Goal: Task Accomplishment & Management: Complete application form

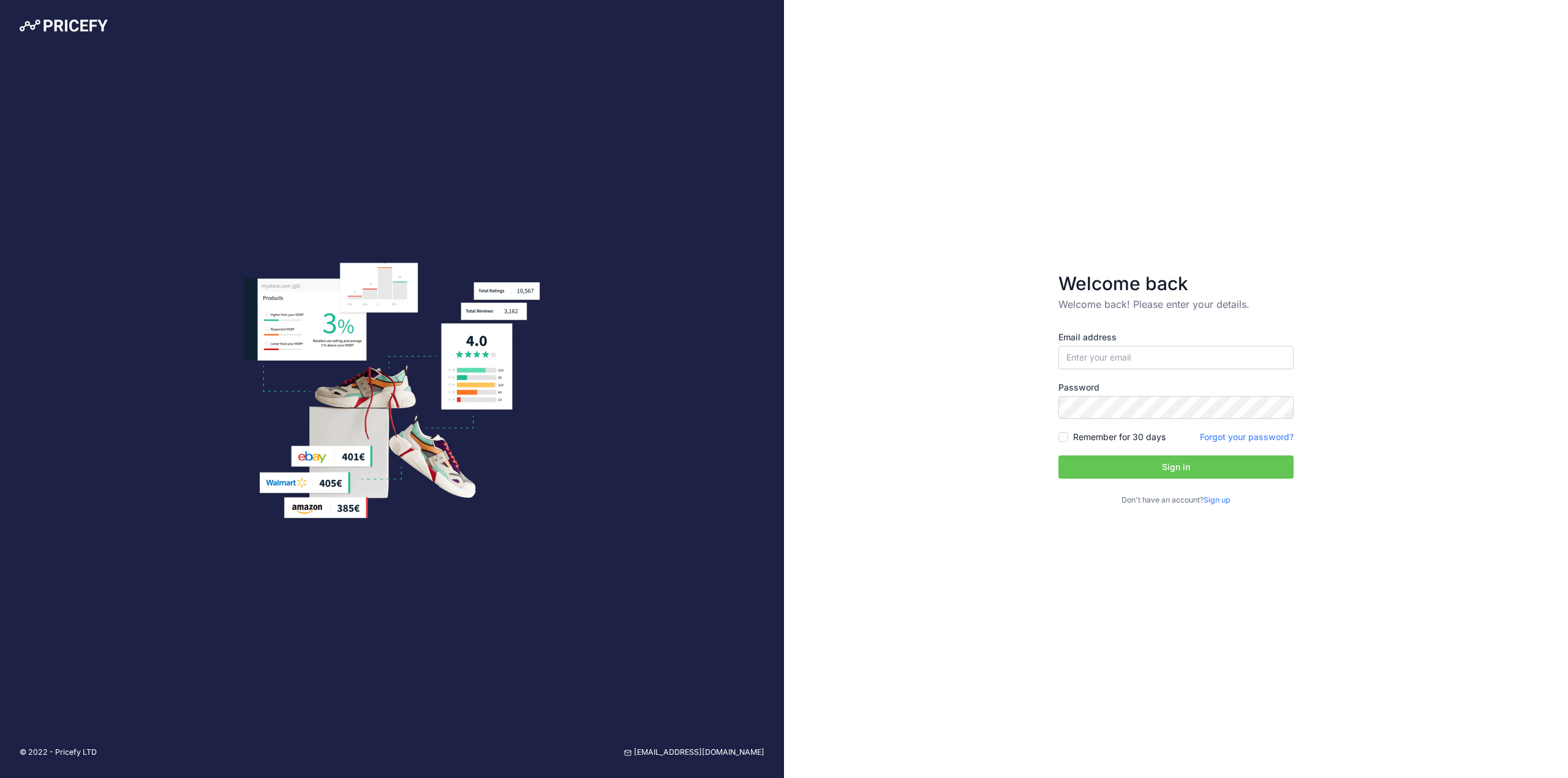
click at [1218, 499] on link "Sign up" at bounding box center [1217, 499] width 27 height 9
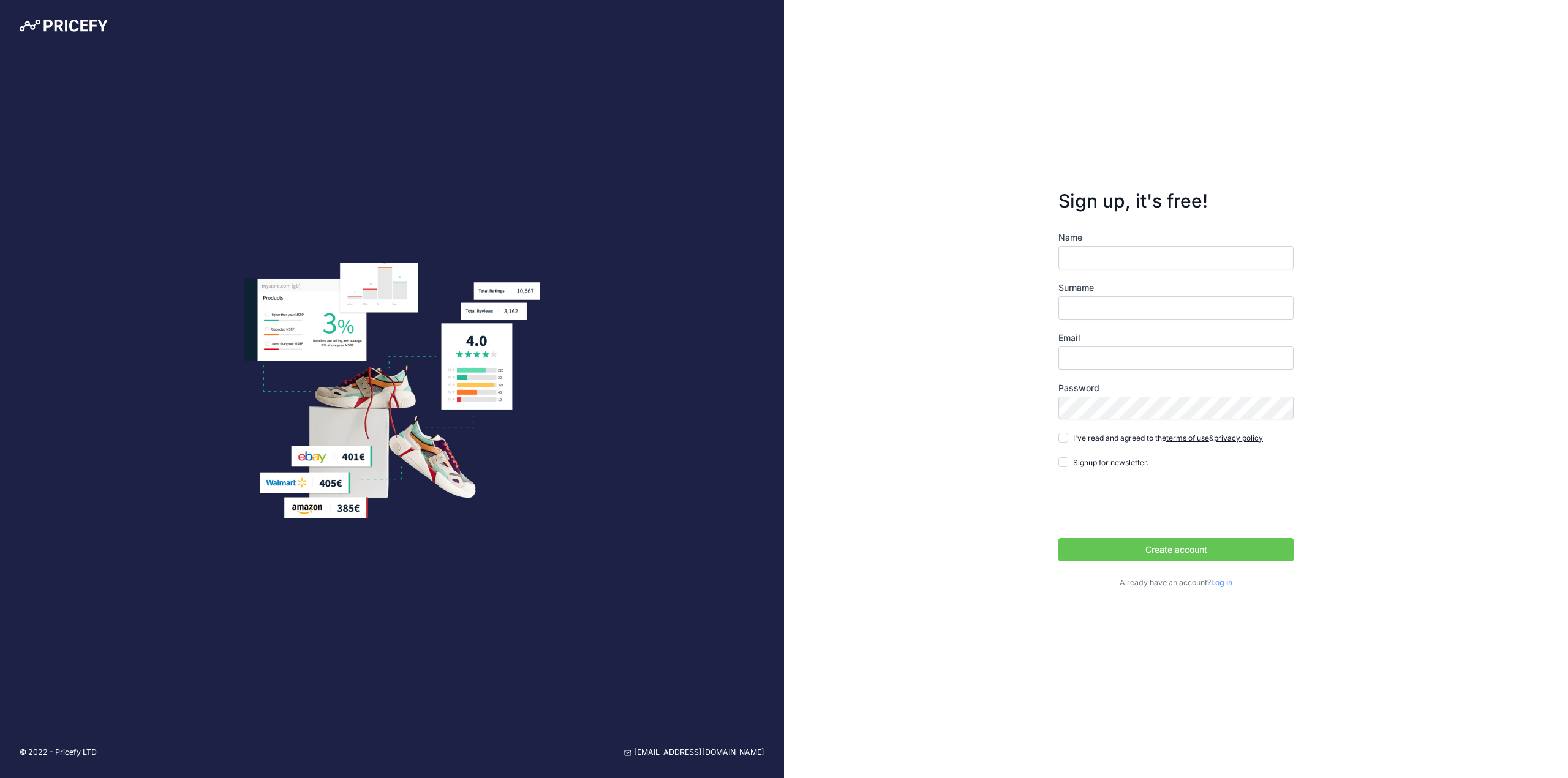
click at [1134, 258] on input "Name" at bounding box center [1175, 258] width 236 height 23
type input "Angela"
type input "Roe"
click at [1130, 358] on input "Email" at bounding box center [1175, 358] width 236 height 23
type input "[PERSON_NAME][EMAIL_ADDRESS][DOMAIN_NAME]"
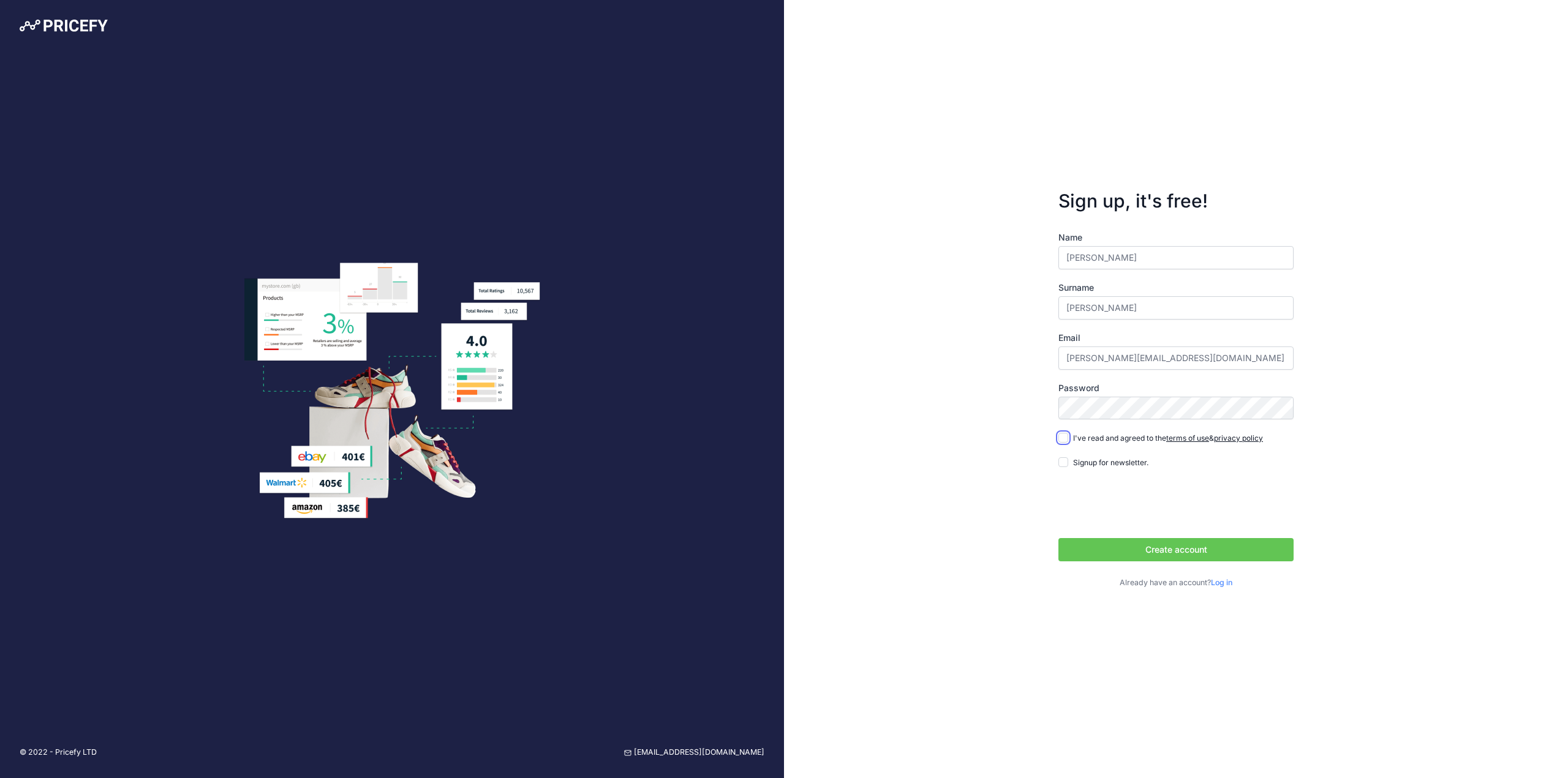
click at [1060, 436] on input "I've read and agreed to the terms of use & privacy policy" at bounding box center [1063, 438] width 10 height 10
checkbox input "true"
drag, startPoint x: 1062, startPoint y: 461, endPoint x: 1064, endPoint y: 467, distance: 6.3
click at [1063, 461] on input "Signup for newsletter." at bounding box center [1063, 463] width 10 height 10
checkbox input "true"
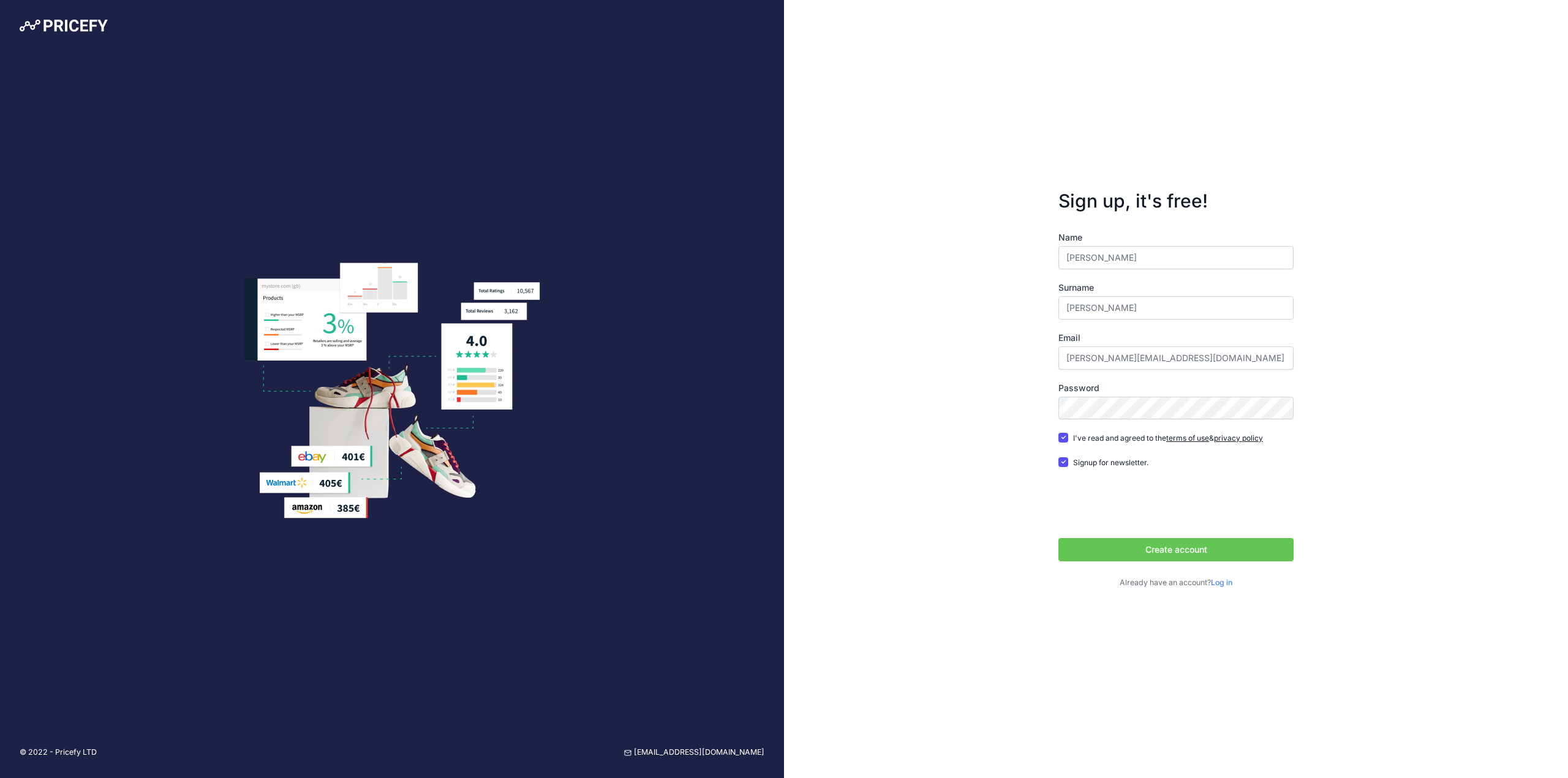
click at [1124, 550] on button "Create account" at bounding box center [1175, 550] width 236 height 23
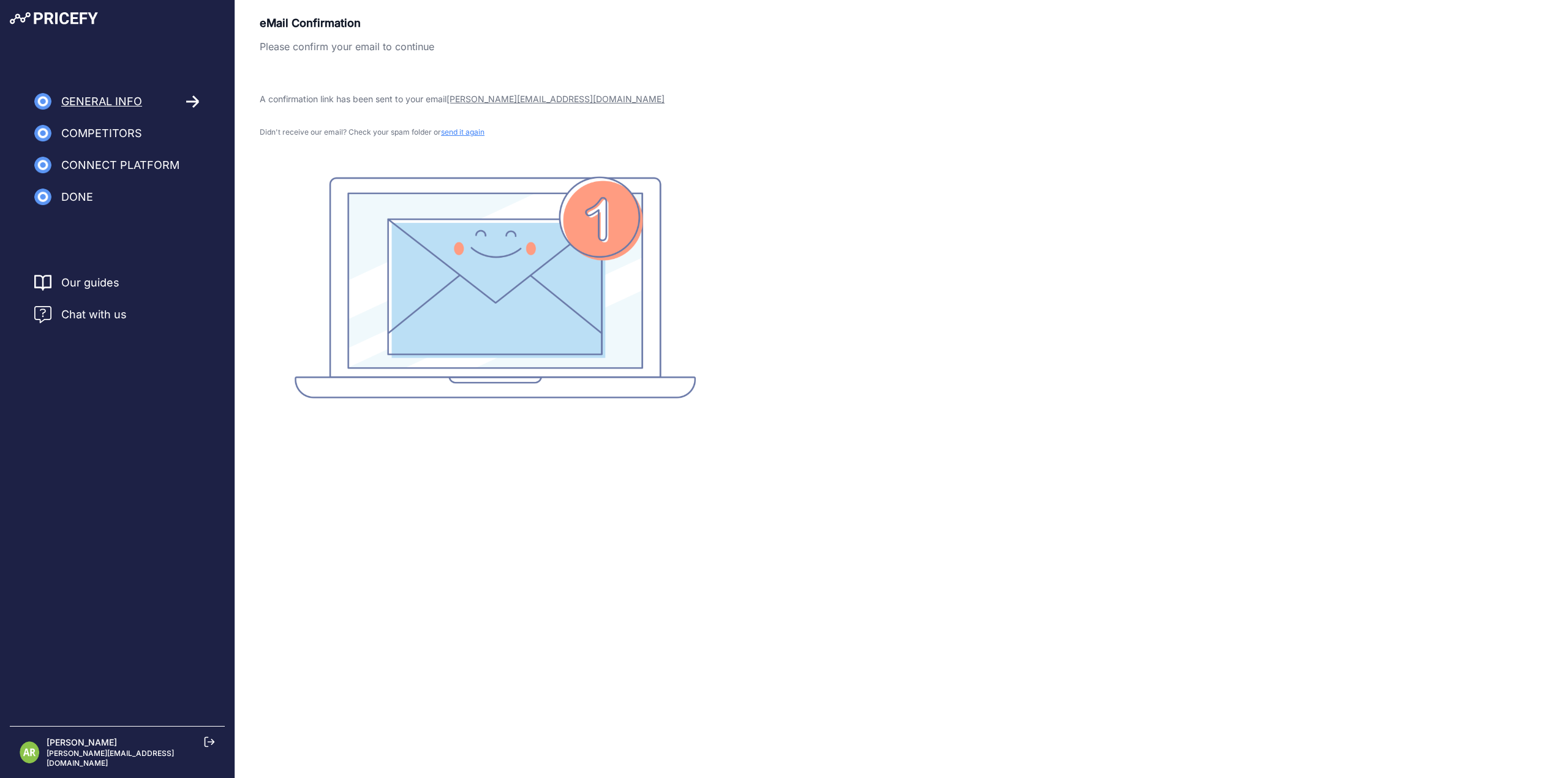
click at [96, 106] on span "General Info" at bounding box center [102, 102] width 81 height 17
click at [190, 101] on icon at bounding box center [193, 102] width 14 height 13
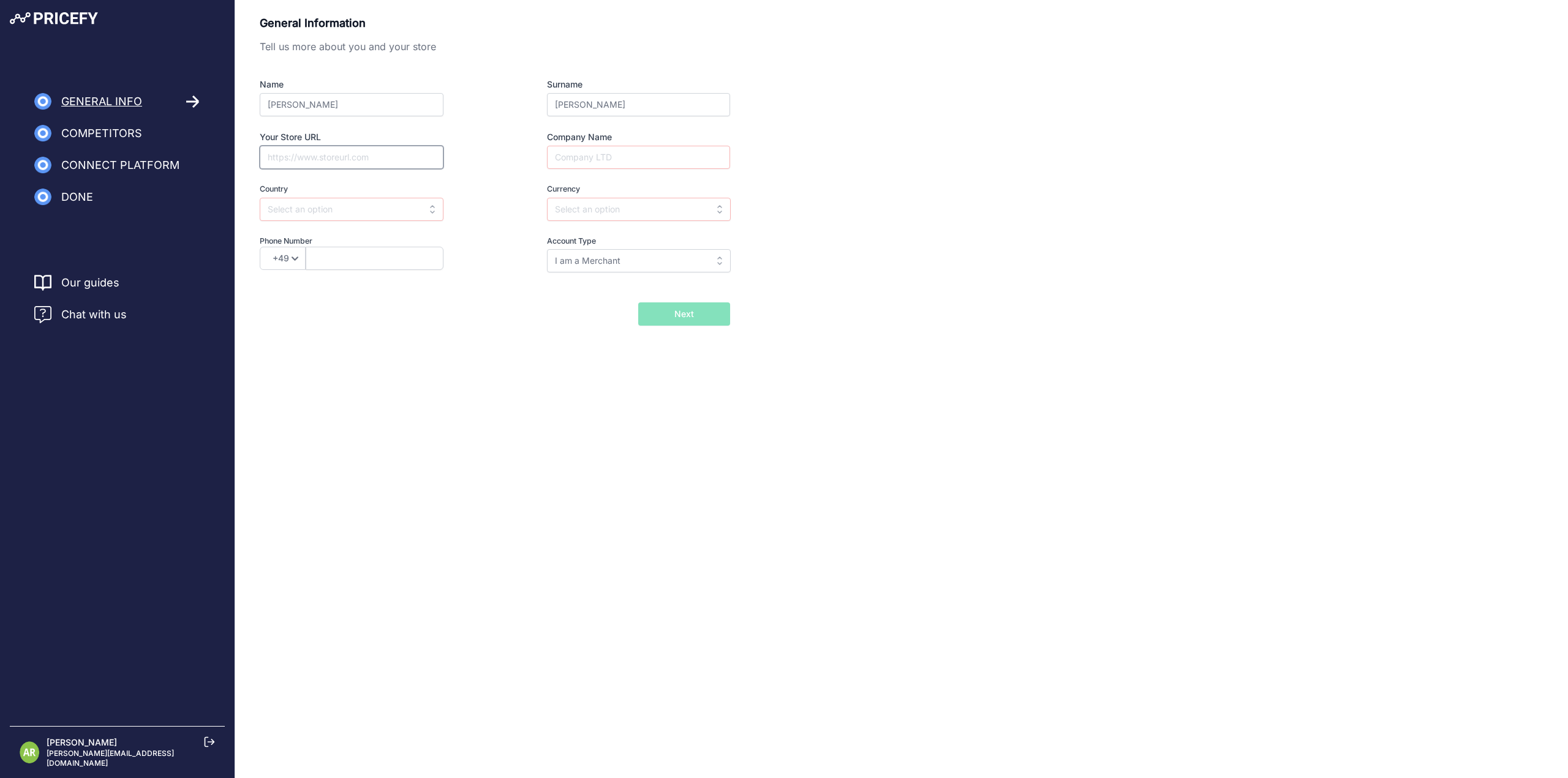
click at [304, 154] on input "Your Store URL" at bounding box center [351, 157] width 184 height 23
type input "[DOMAIN_NAME]"
type input "Angie's Auto Supplies Inc."
select select "1"
type input "5038809564"
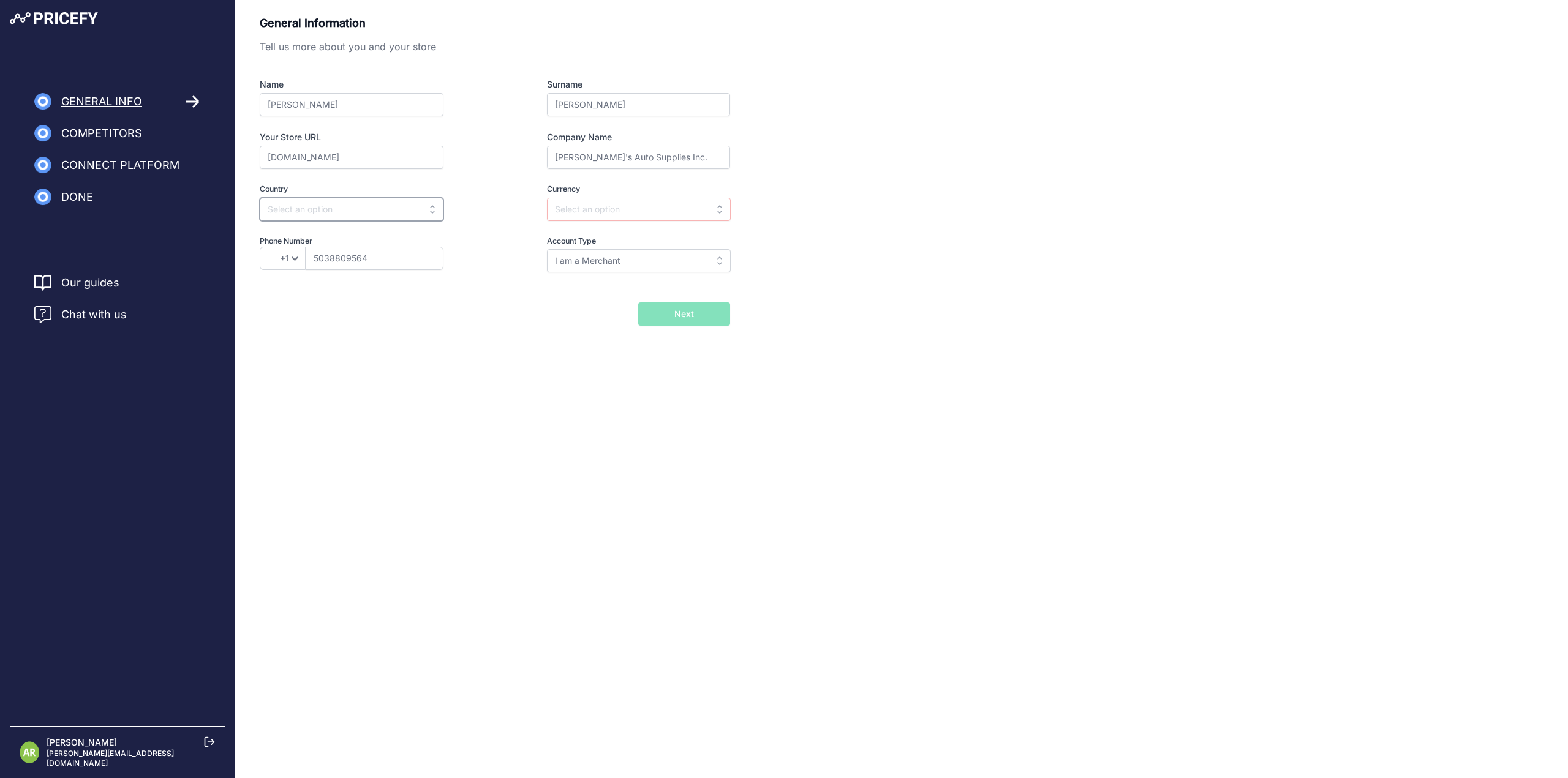
click at [315, 215] on input "text" at bounding box center [351, 210] width 184 height 23
drag, startPoint x: 325, startPoint y: 316, endPoint x: 333, endPoint y: 316, distance: 8.0
click at [326, 316] on div "United States" at bounding box center [336, 325] width 153 height 22
type input "United States"
type input "USD"
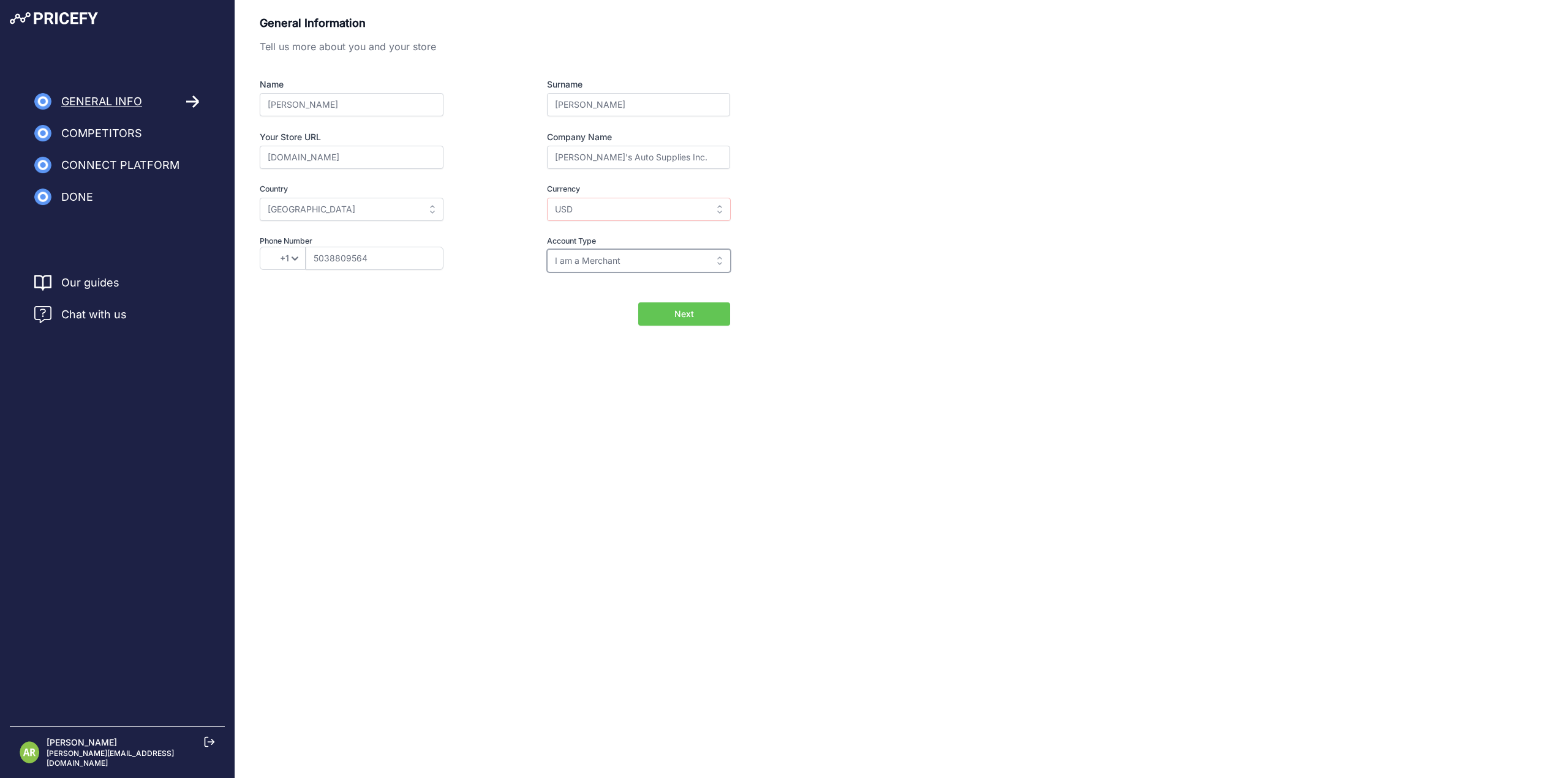
click at [657, 260] on input "I am a Merchant" at bounding box center [638, 260] width 184 height 23
click at [661, 260] on input "text" at bounding box center [638, 260] width 184 height 23
type input "I am a Merchant"
click at [698, 312] on button "Next" at bounding box center [684, 314] width 92 height 23
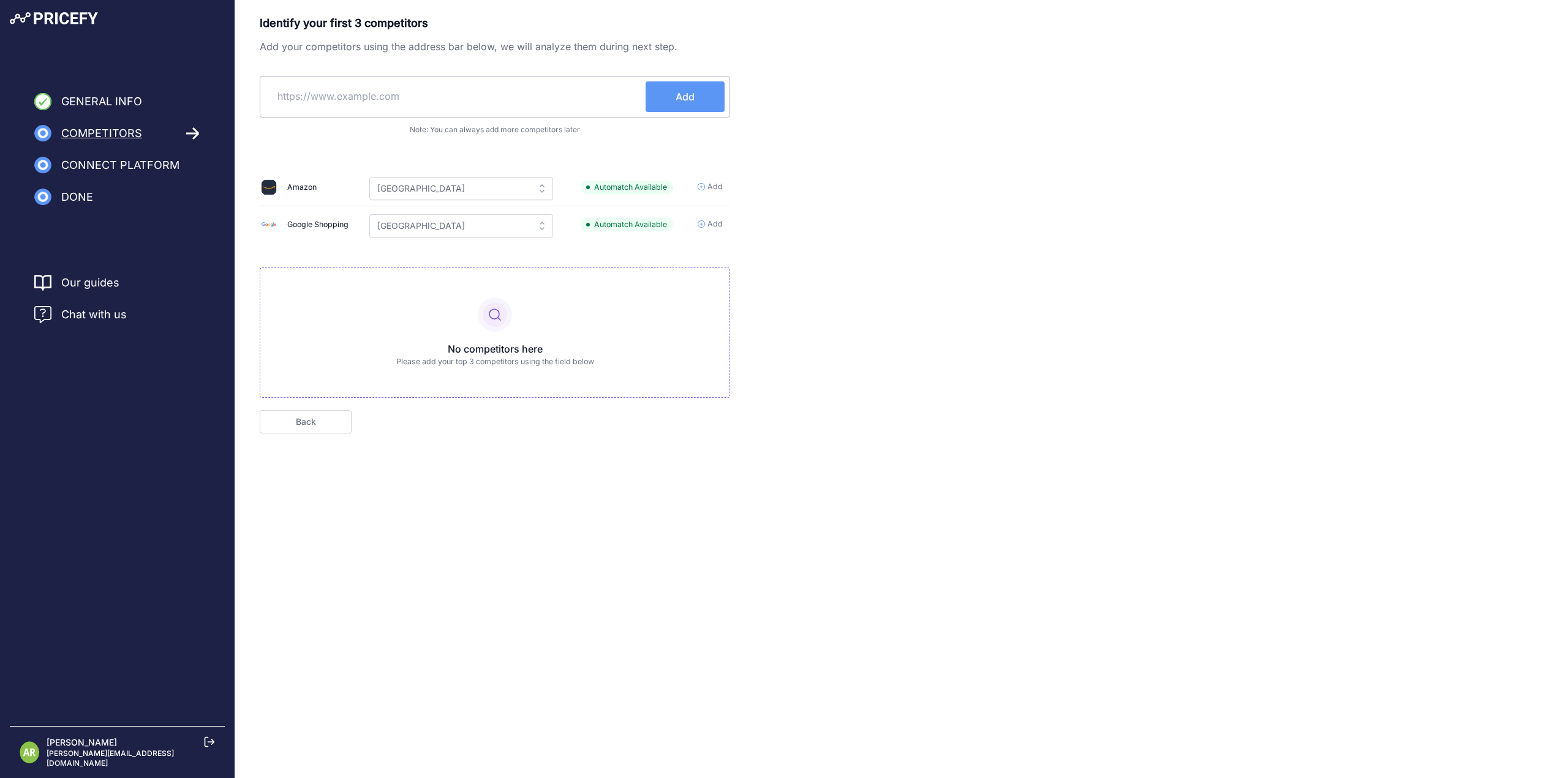
click at [412, 92] on input "text" at bounding box center [455, 96] width 380 height 29
type input "www.sidsavage.com"
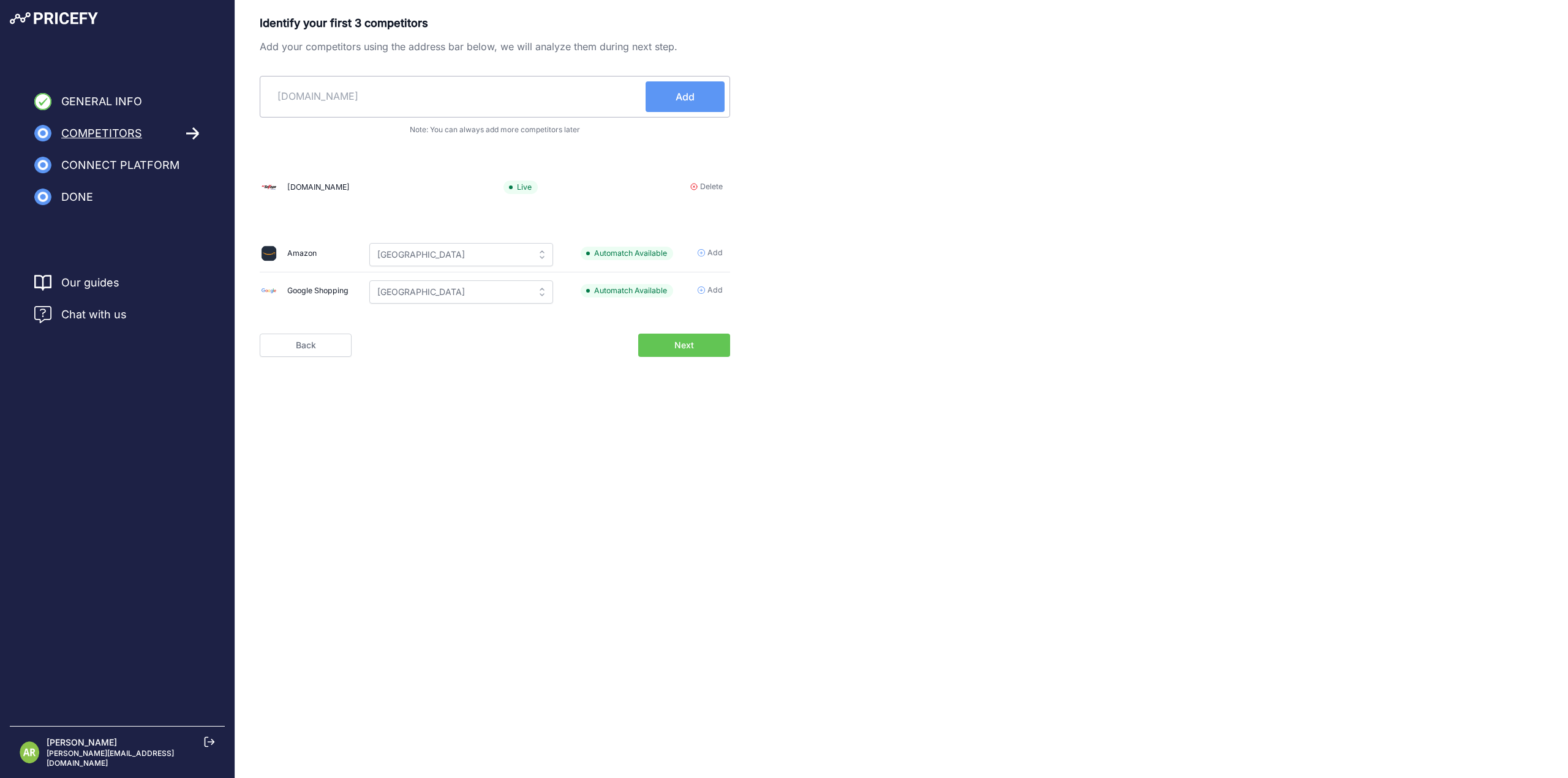
type input "www.dealermarket.com"
click at [687, 98] on span "Add" at bounding box center [685, 97] width 19 height 15
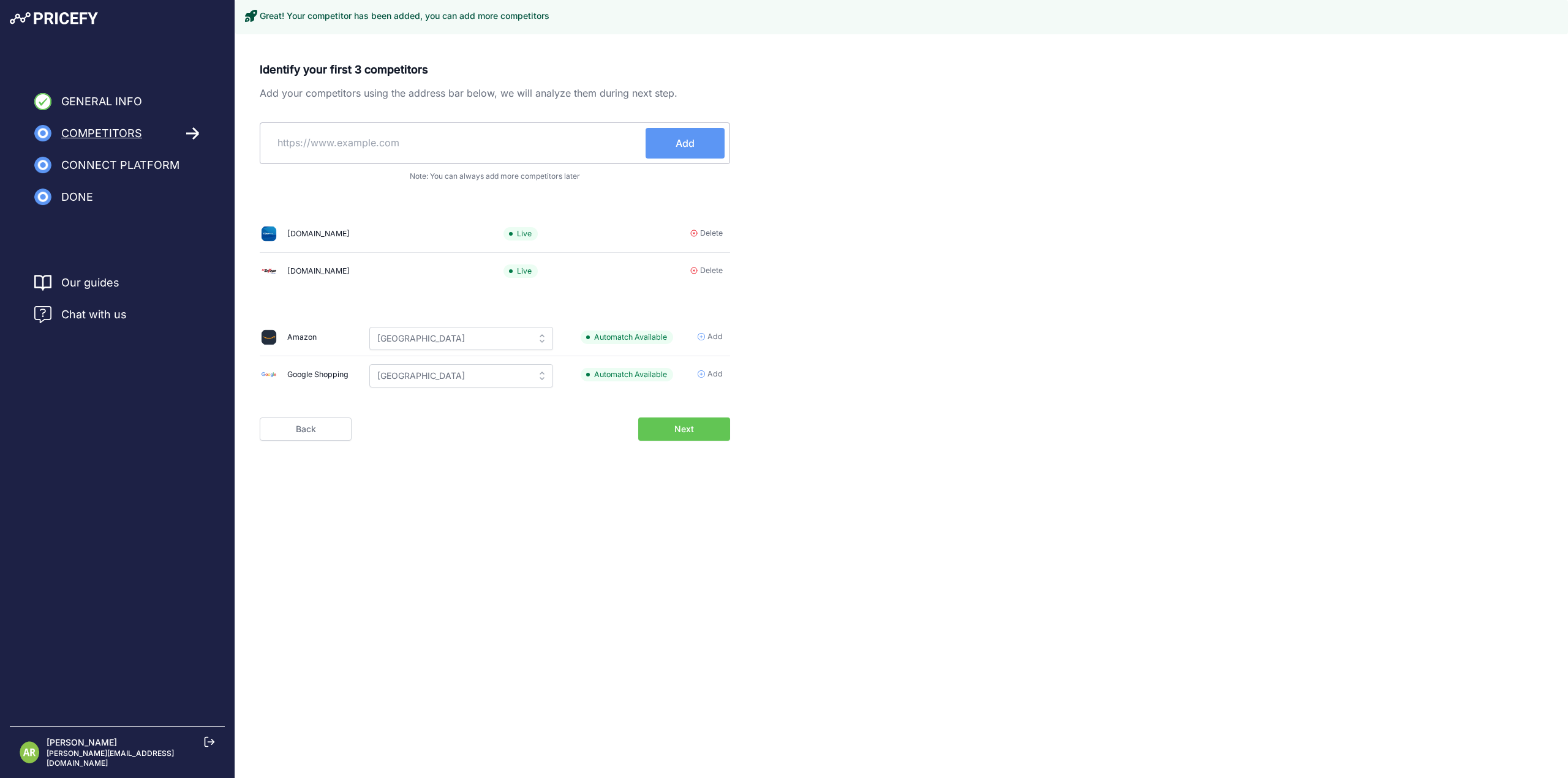
click at [702, 375] on icon at bounding box center [701, 374] width 7 height 7
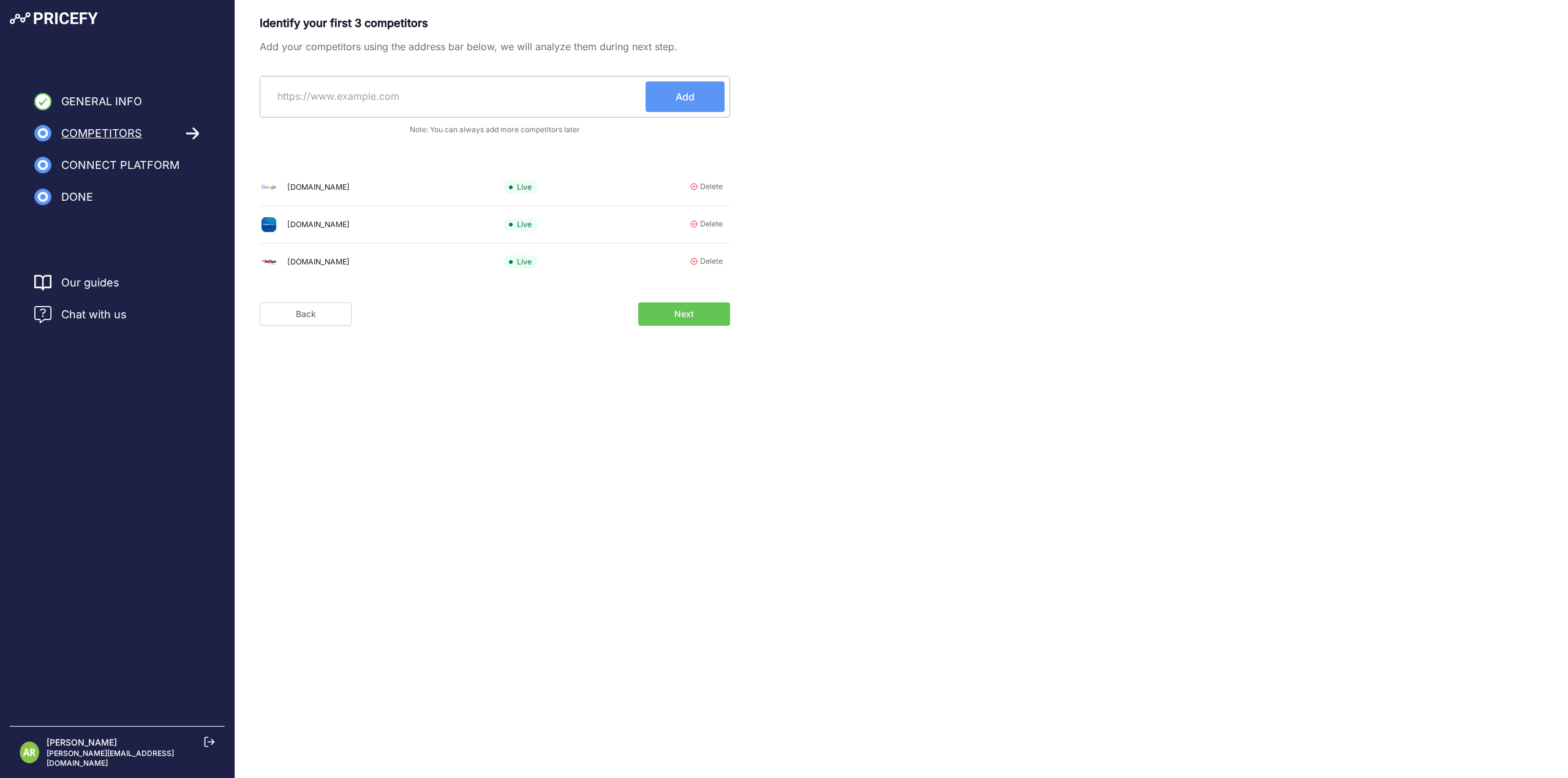
click at [702, 316] on button "Next" at bounding box center [684, 314] width 92 height 23
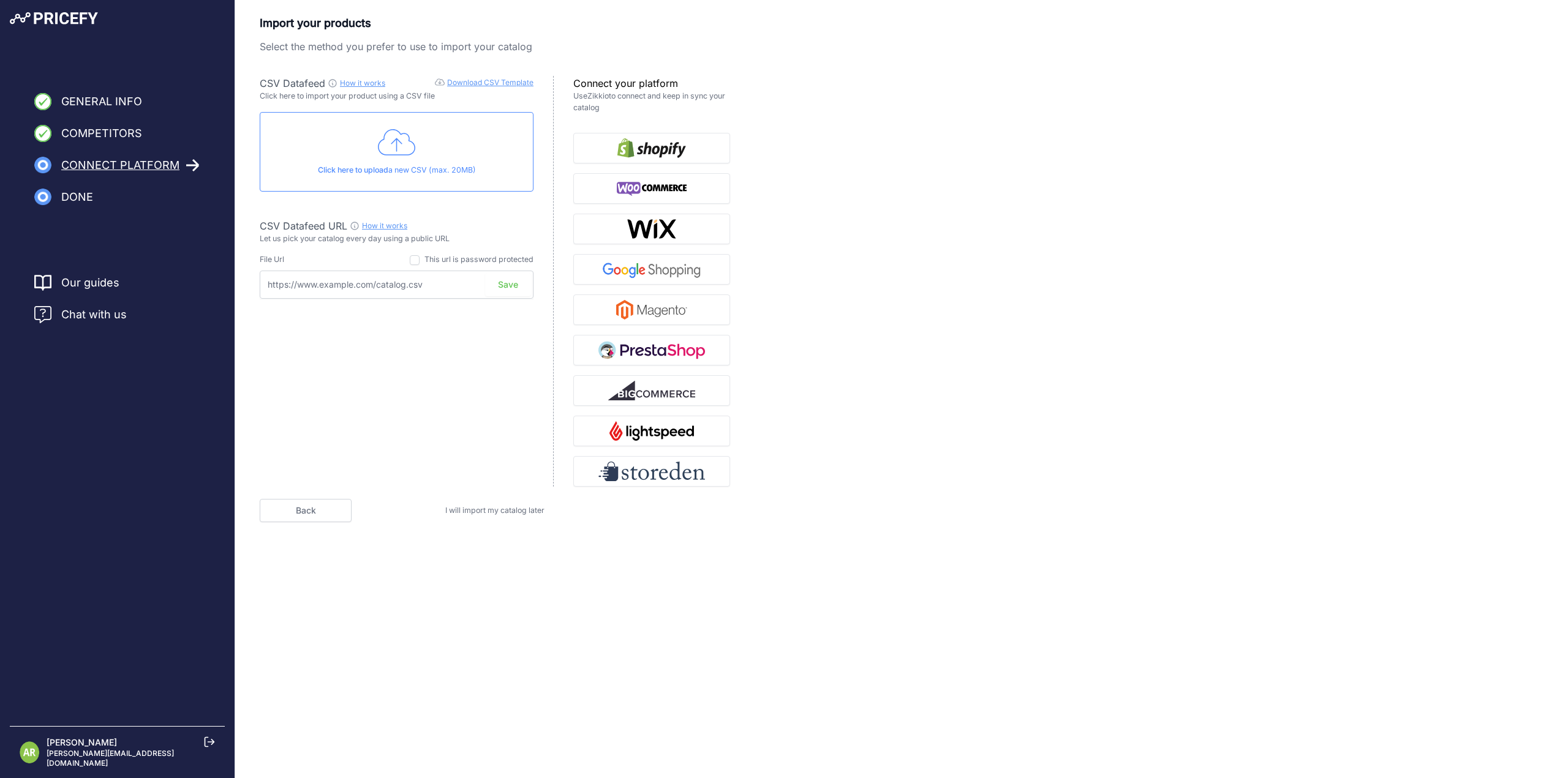
click at [407, 152] on icon at bounding box center [397, 142] width 38 height 31
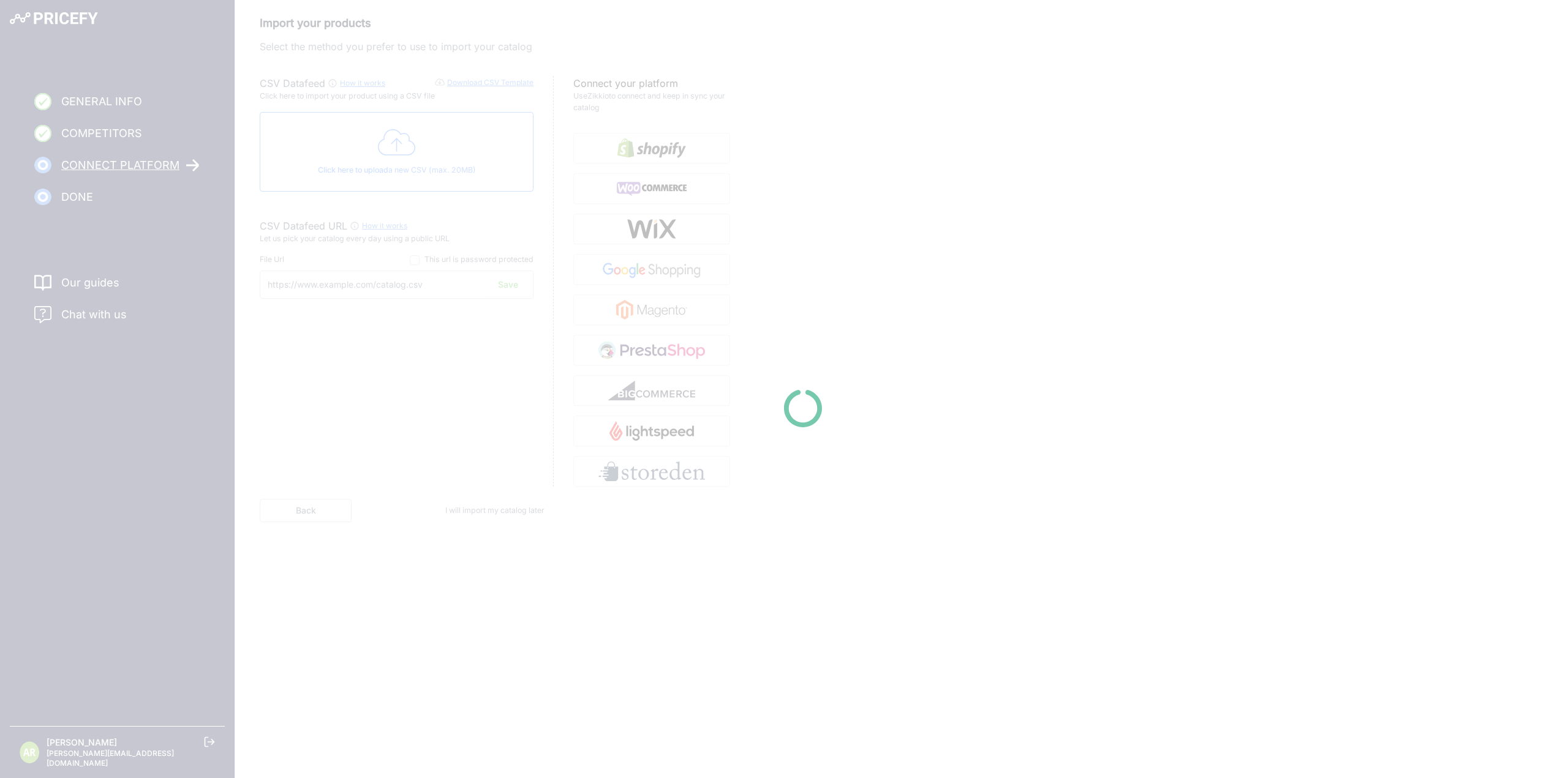
type input "[URL][DOMAIN_NAME]"
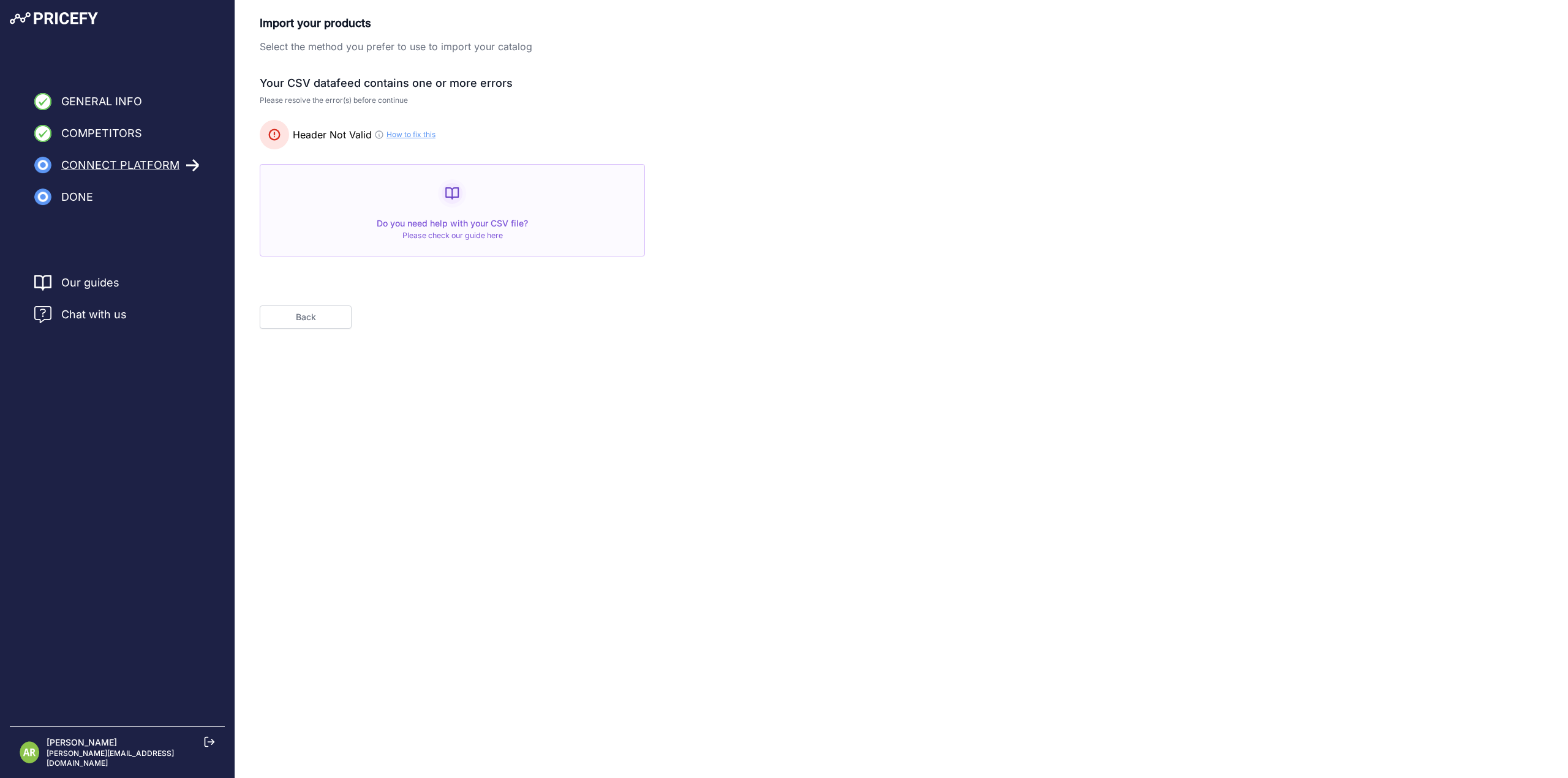
click at [395, 133] on link "How to fix this" at bounding box center [410, 135] width 49 height 10
drag, startPoint x: 286, startPoint y: 316, endPoint x: 298, endPoint y: 303, distance: 17.7
click at [286, 316] on button "Back" at bounding box center [305, 317] width 92 height 23
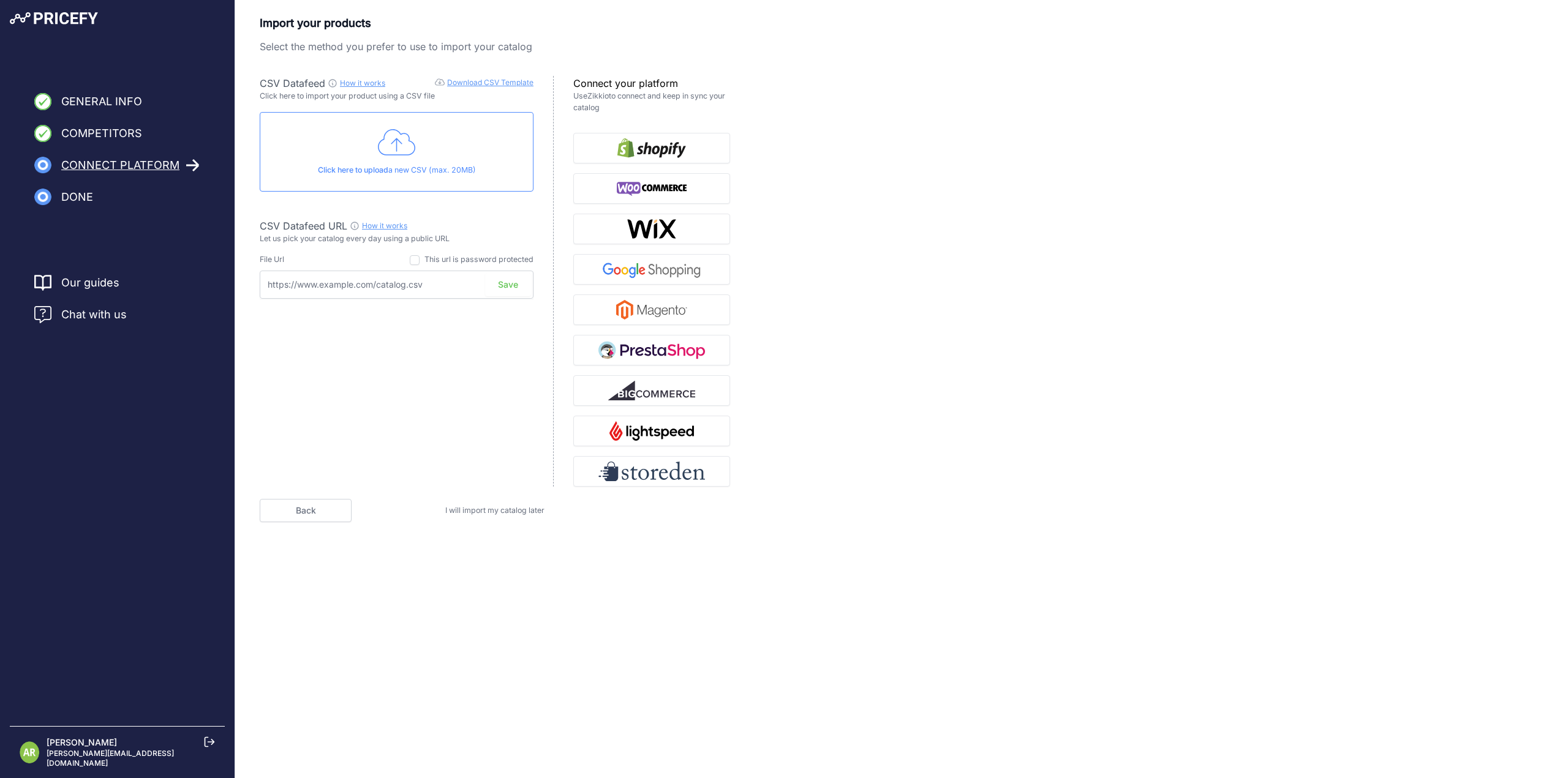
click at [395, 141] on icon at bounding box center [397, 142] width 38 height 31
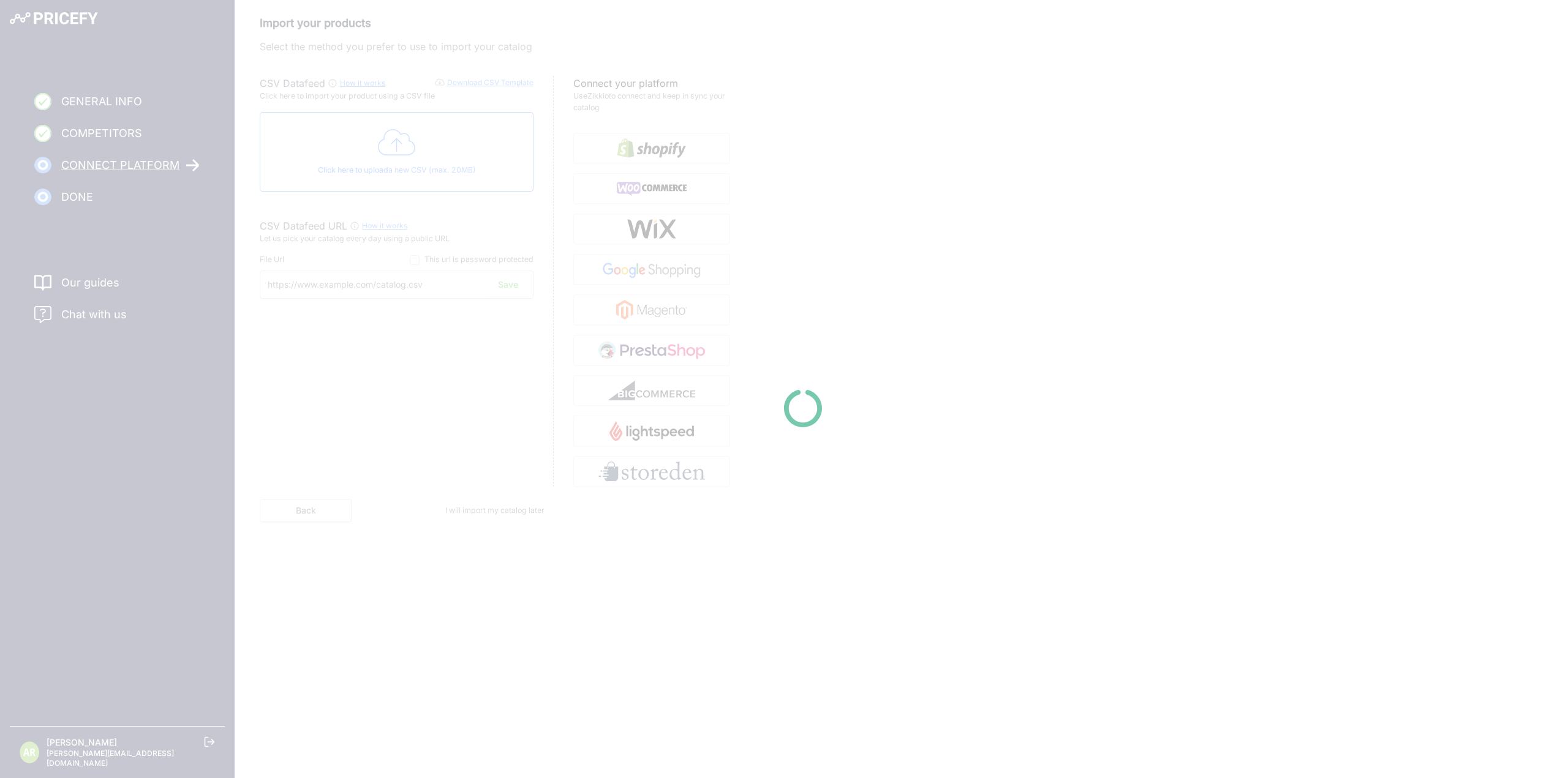
type input "[URL][DOMAIN_NAME]"
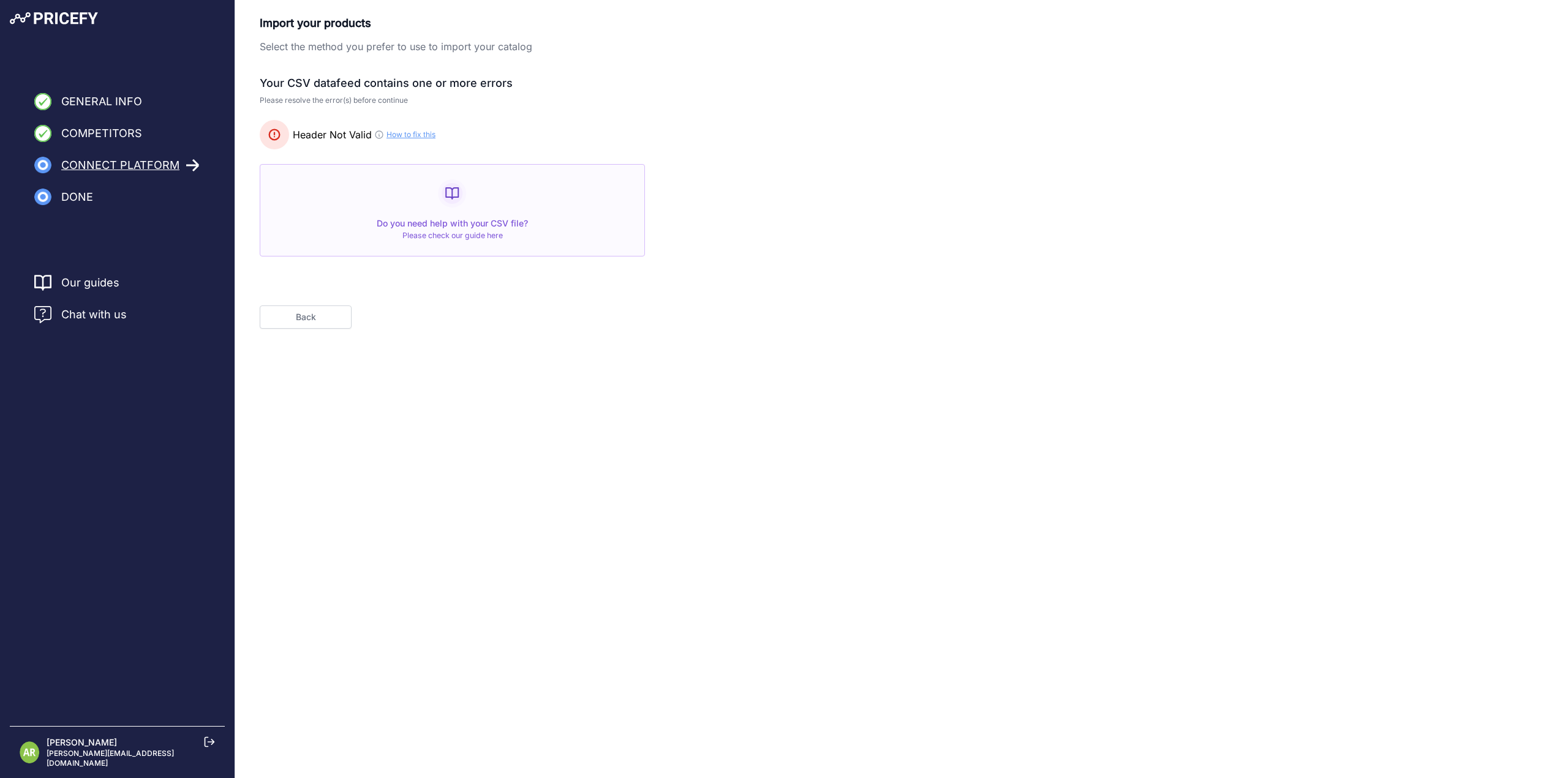
click at [377, 136] on icon at bounding box center [380, 135] width 10 height 10
click at [421, 136] on link "How to fix this" at bounding box center [410, 135] width 49 height 10
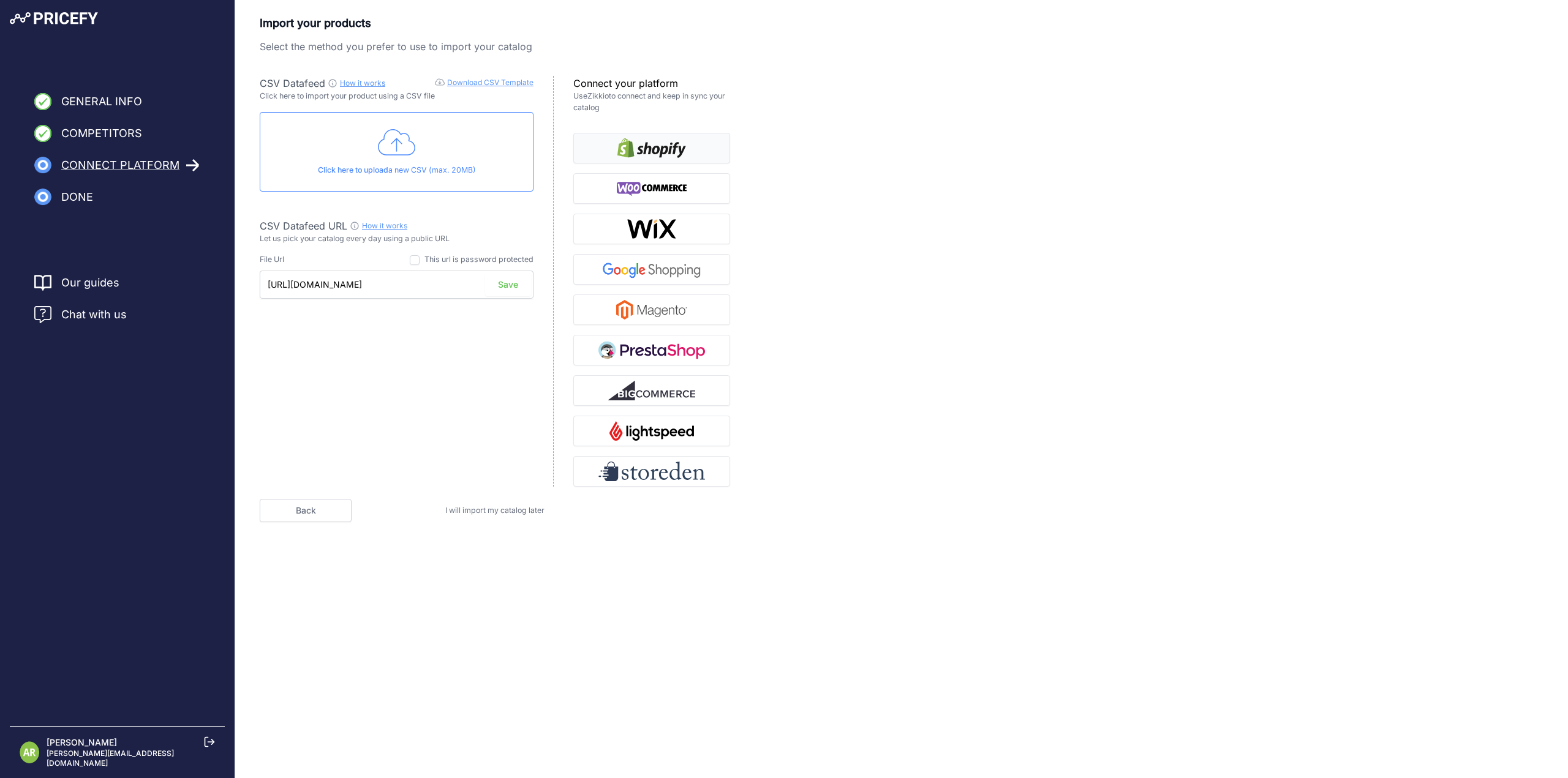
click at [637, 142] on img "button" at bounding box center [652, 148] width 68 height 20
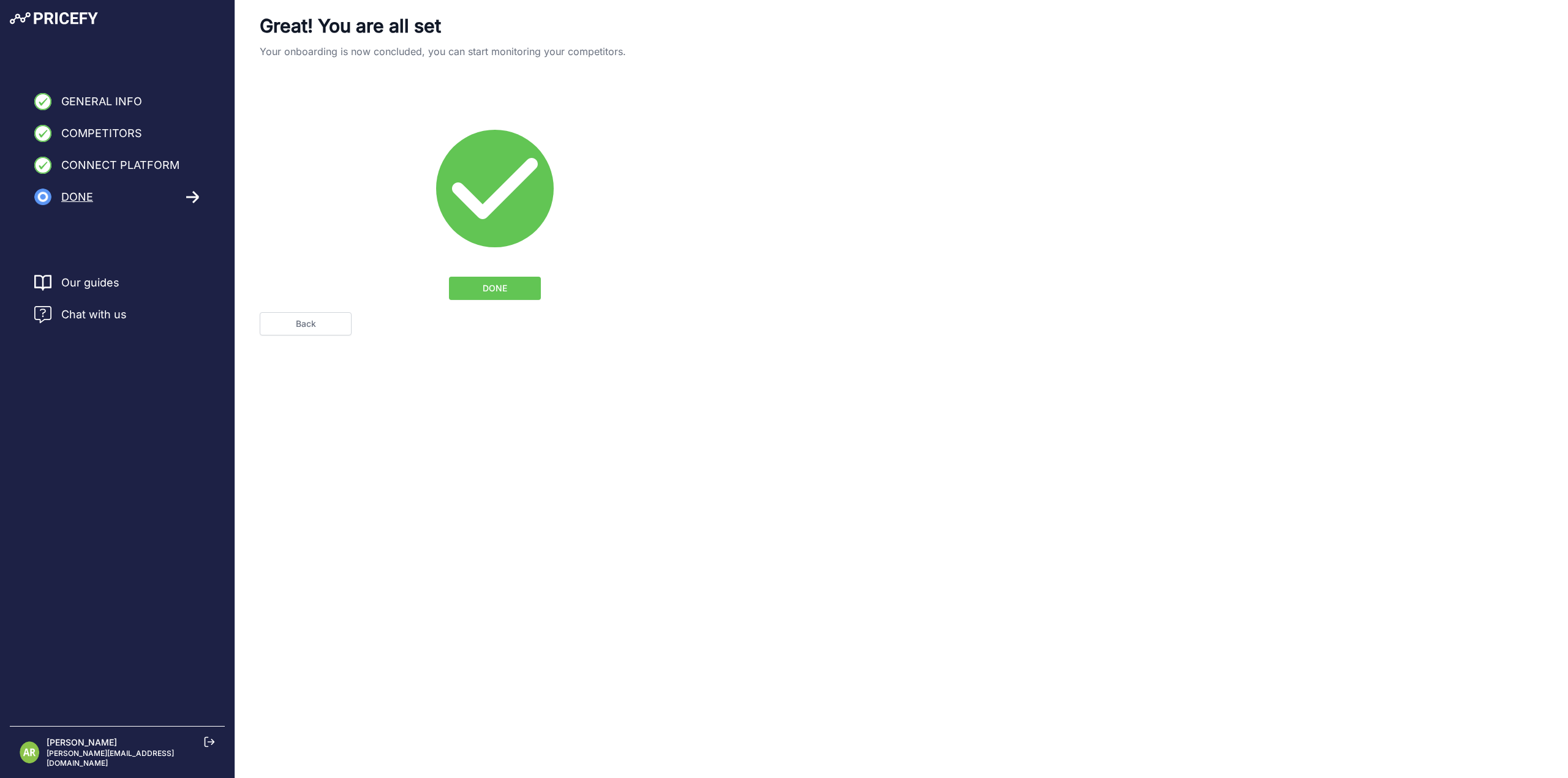
click at [469, 291] on button "DONE" at bounding box center [494, 289] width 92 height 23
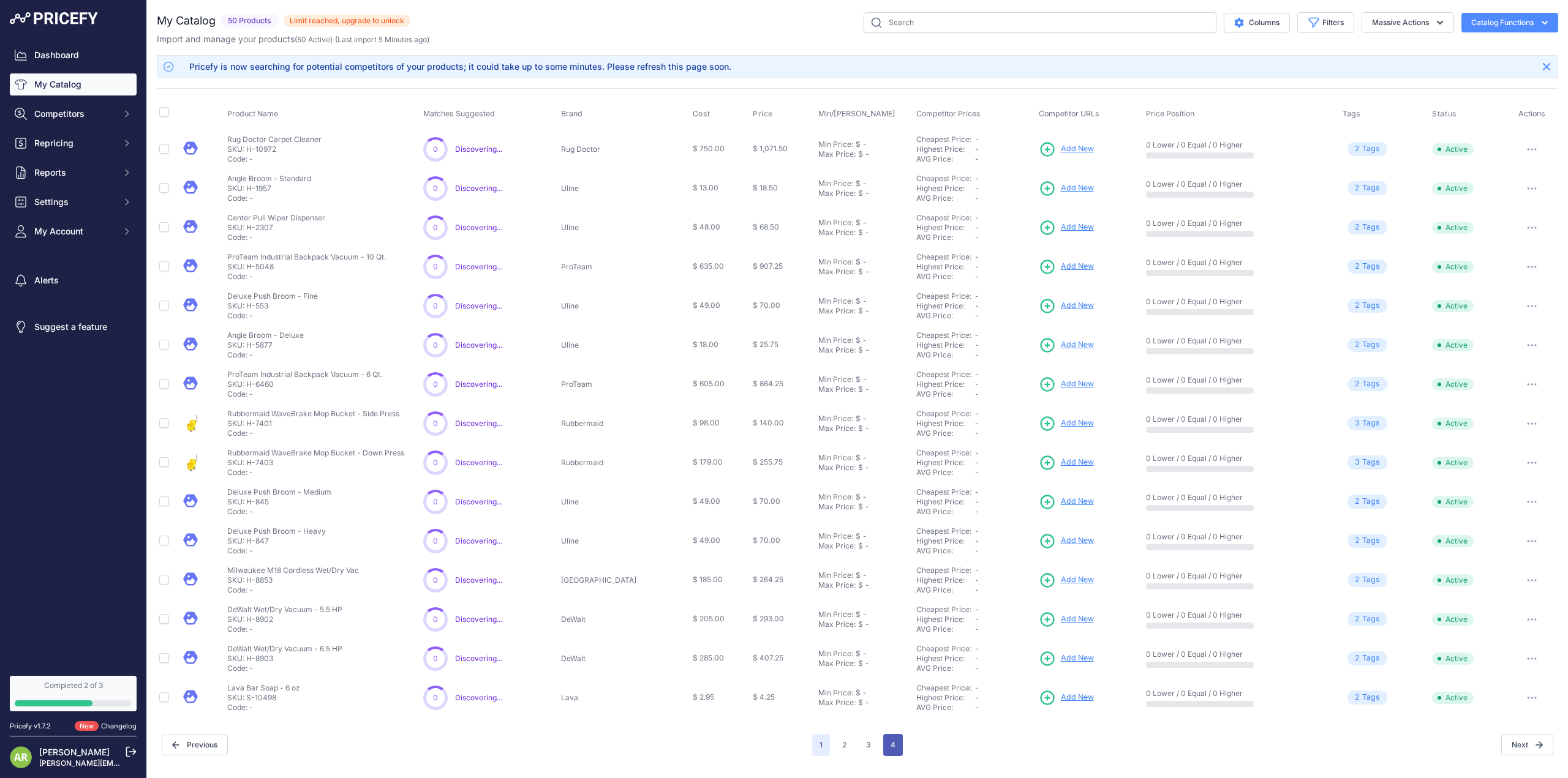
click at [899, 747] on button "4" at bounding box center [893, 745] width 20 height 22
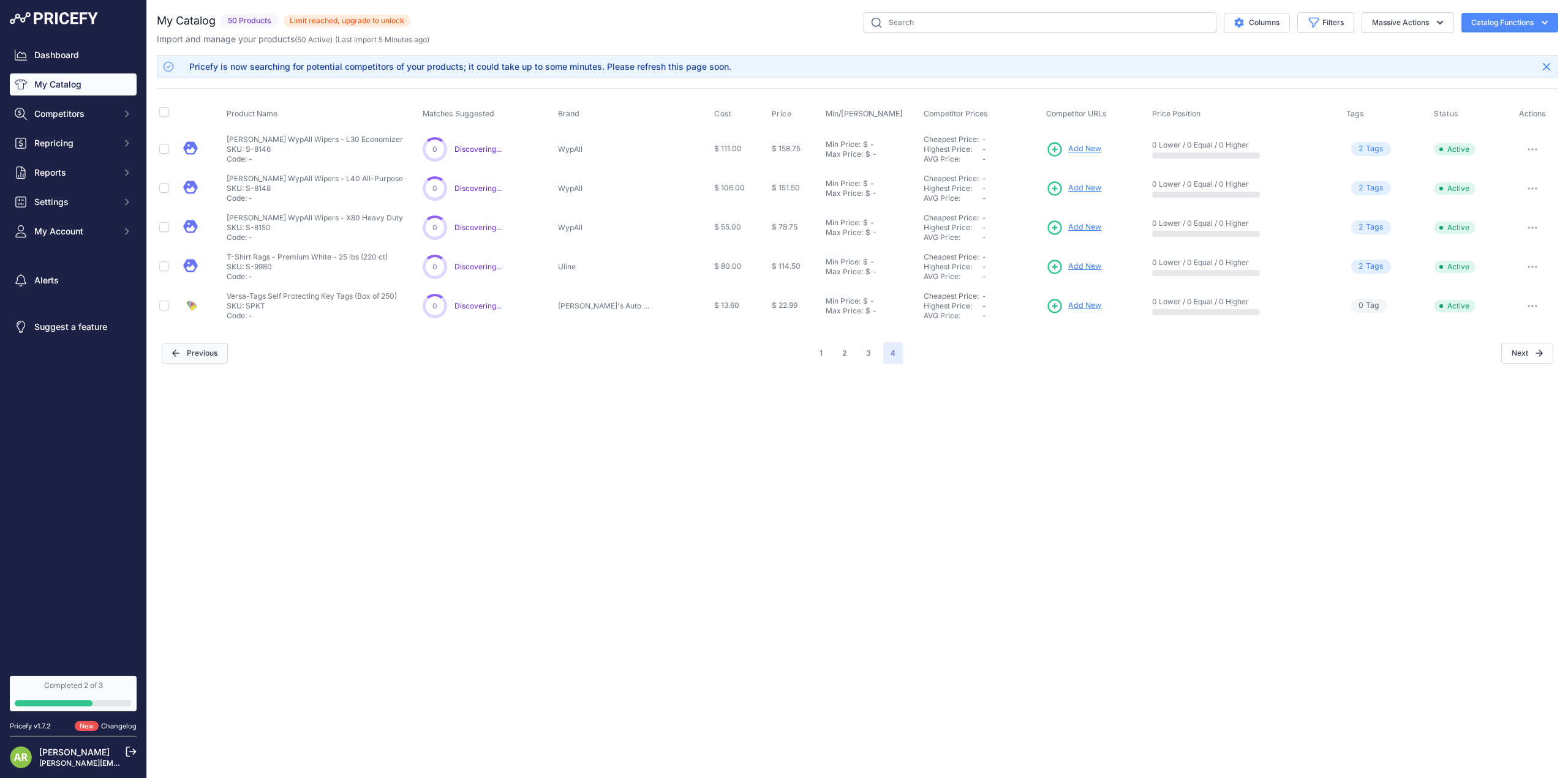
click at [199, 352] on button "Previous" at bounding box center [194, 353] width 66 height 21
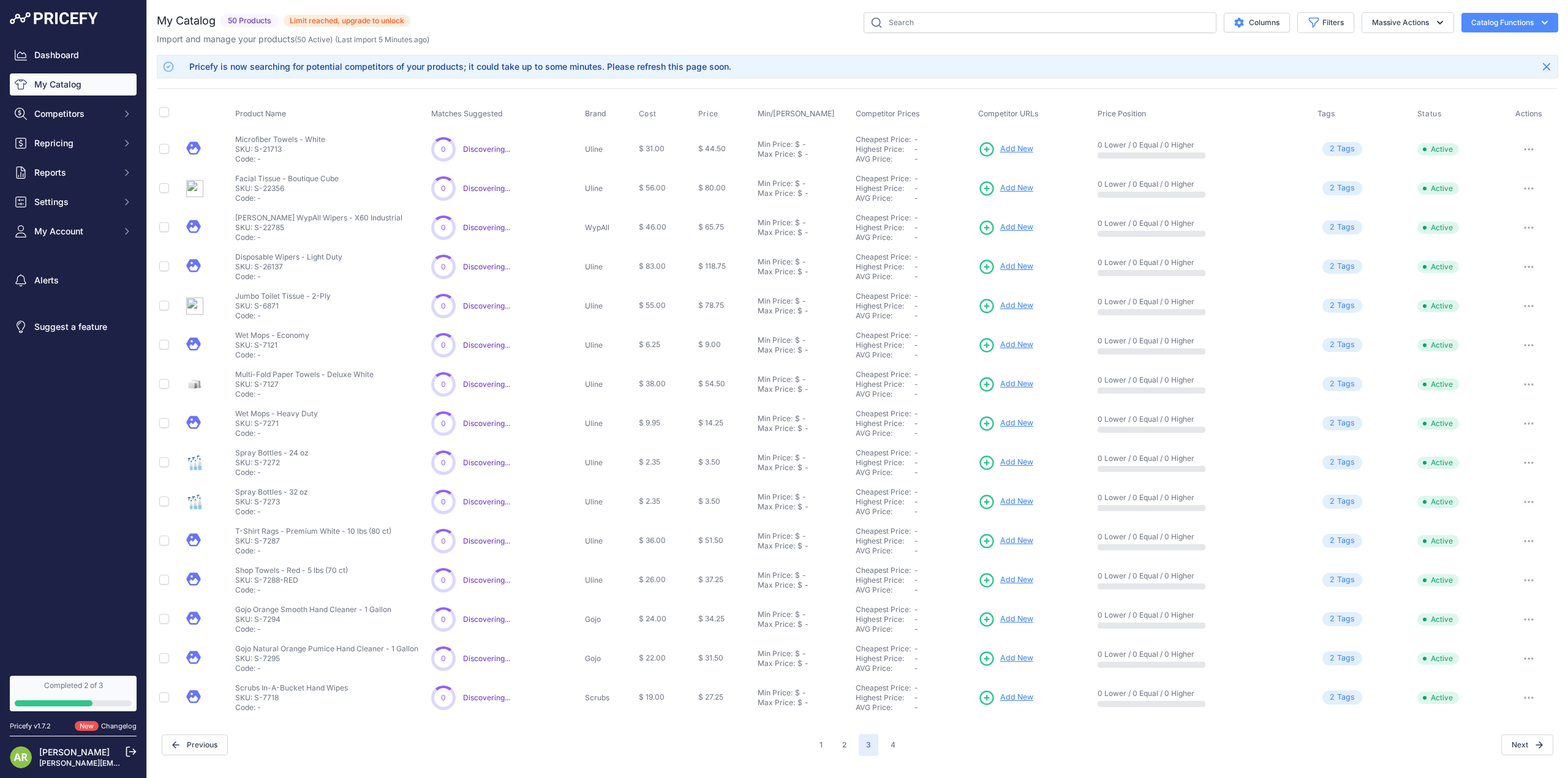
click at [821, 751] on button "1" at bounding box center [821, 745] width 17 height 22
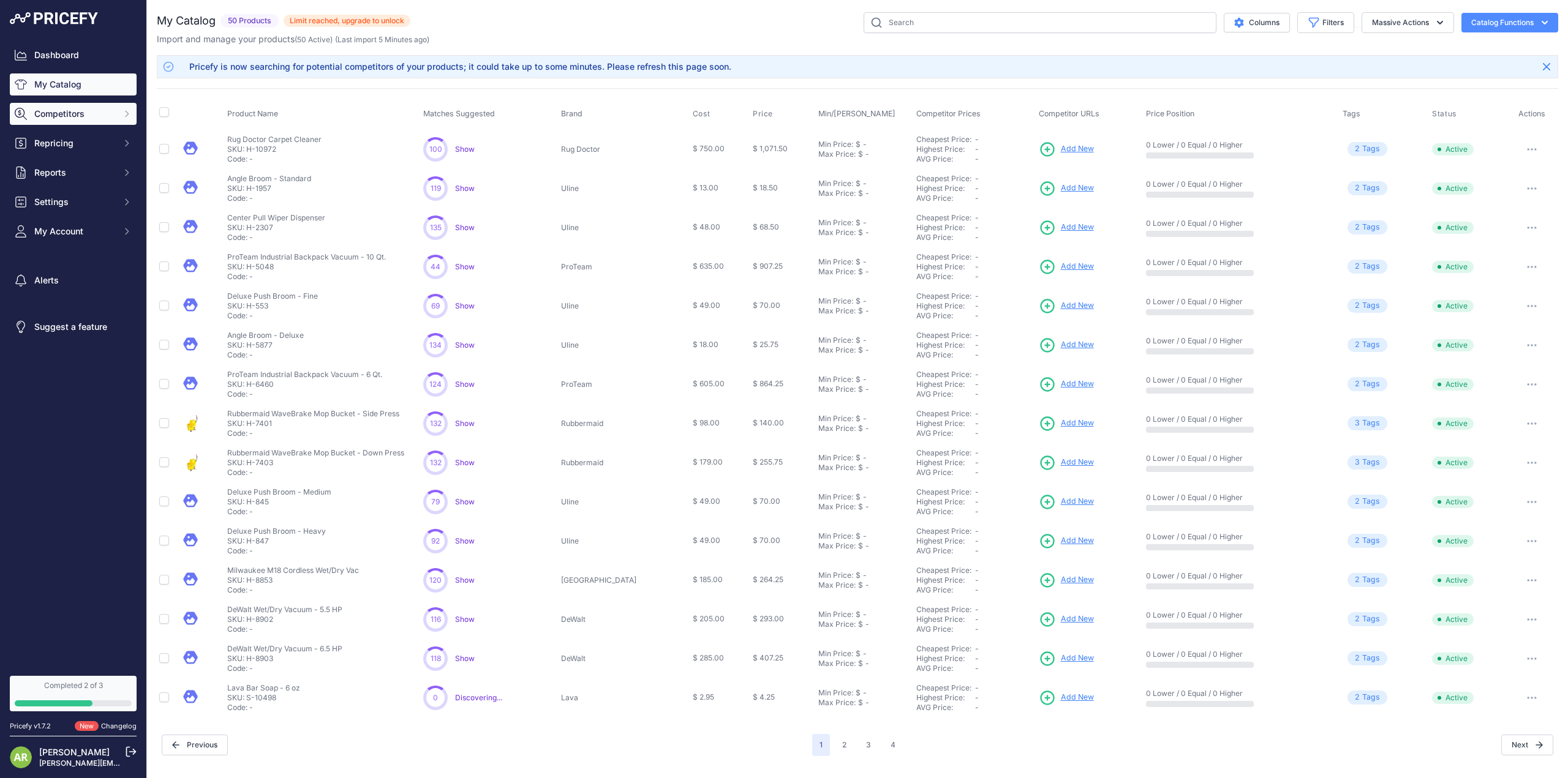
click at [66, 106] on button "Competitors" at bounding box center [73, 114] width 127 height 22
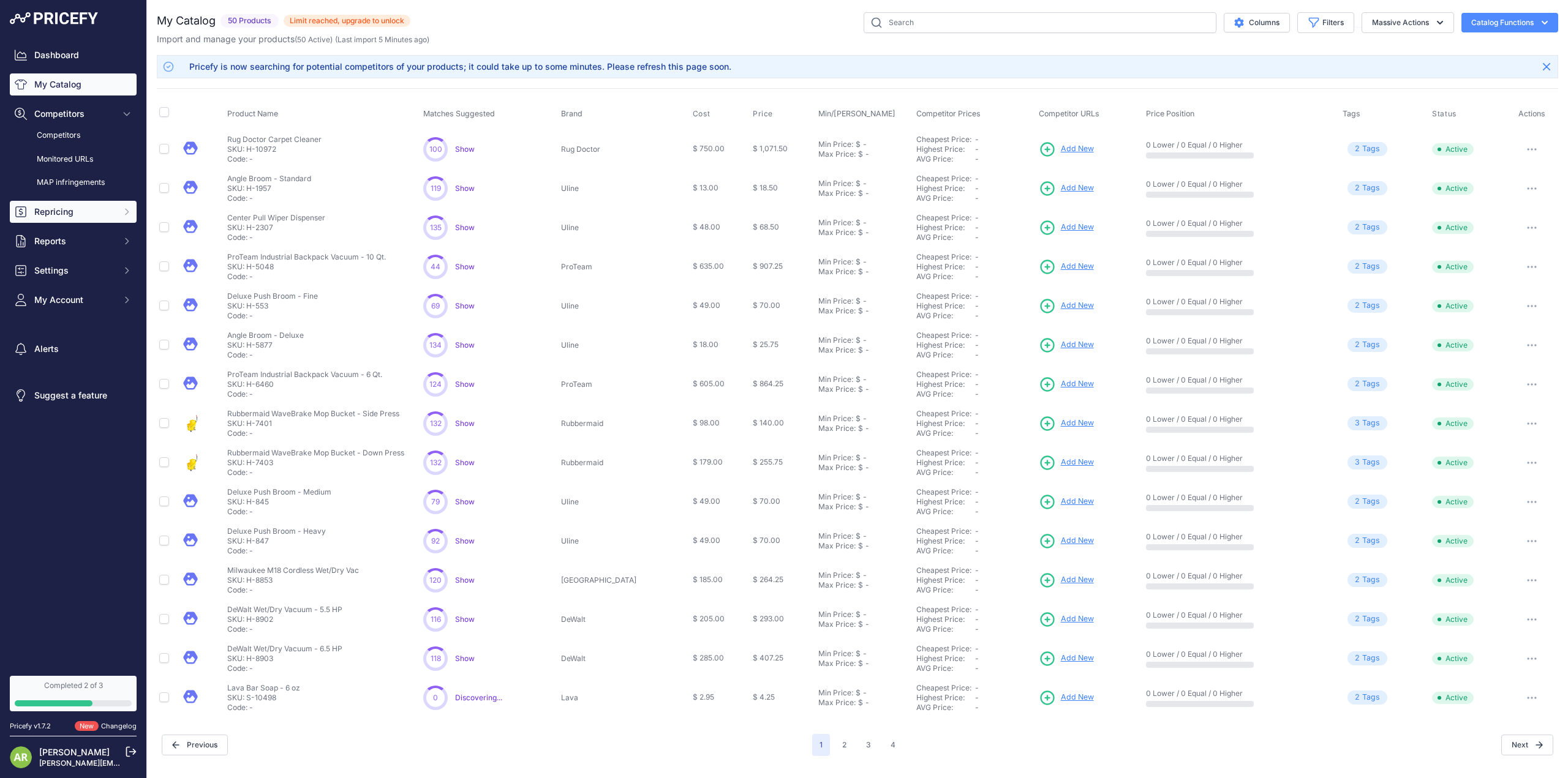
click at [50, 210] on span "Repricing" at bounding box center [74, 211] width 80 height 12
click at [78, 82] on link "My Catalog" at bounding box center [73, 84] width 127 height 22
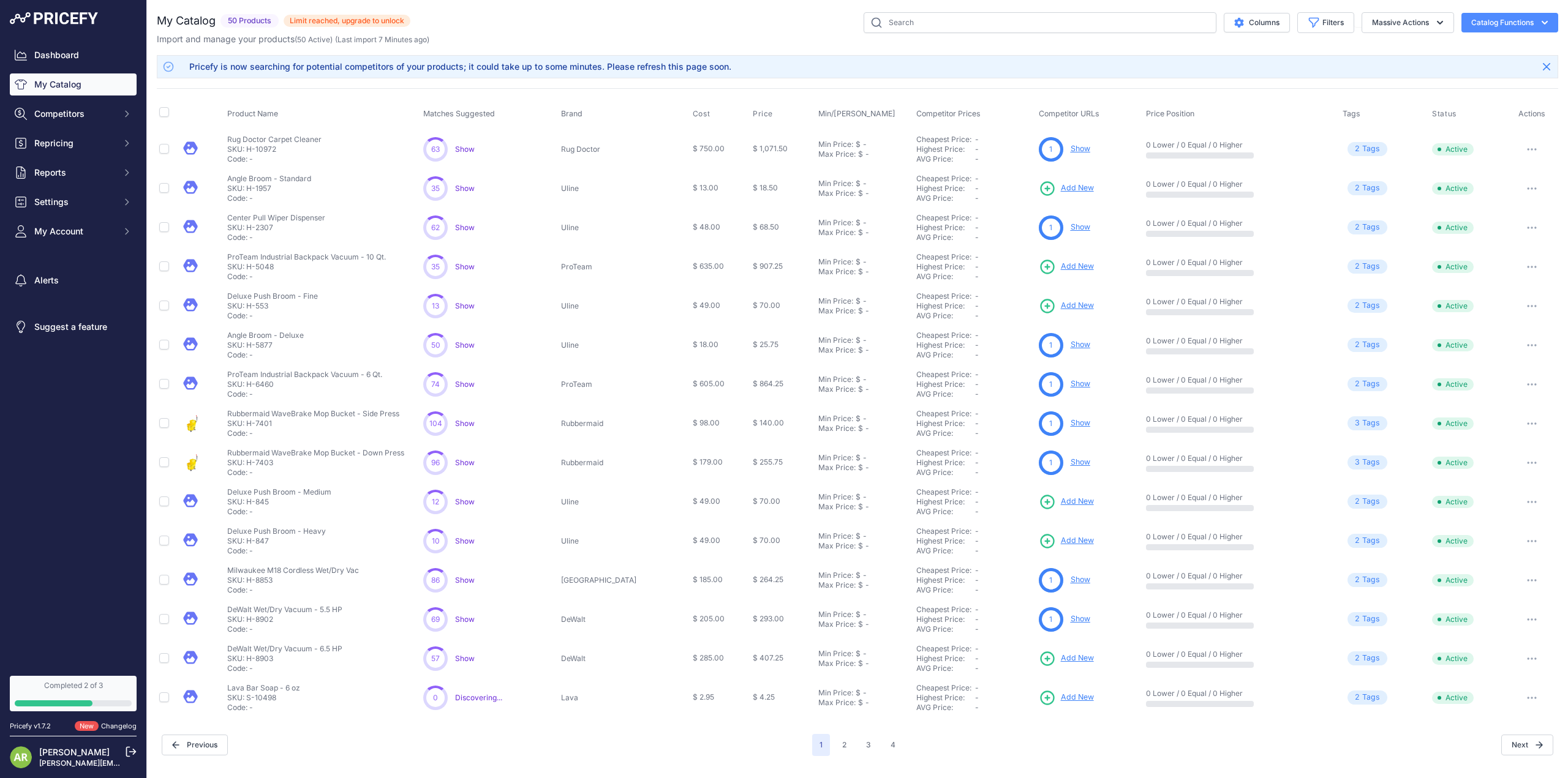
click at [1070, 147] on link "Show" at bounding box center [1080, 148] width 20 height 9
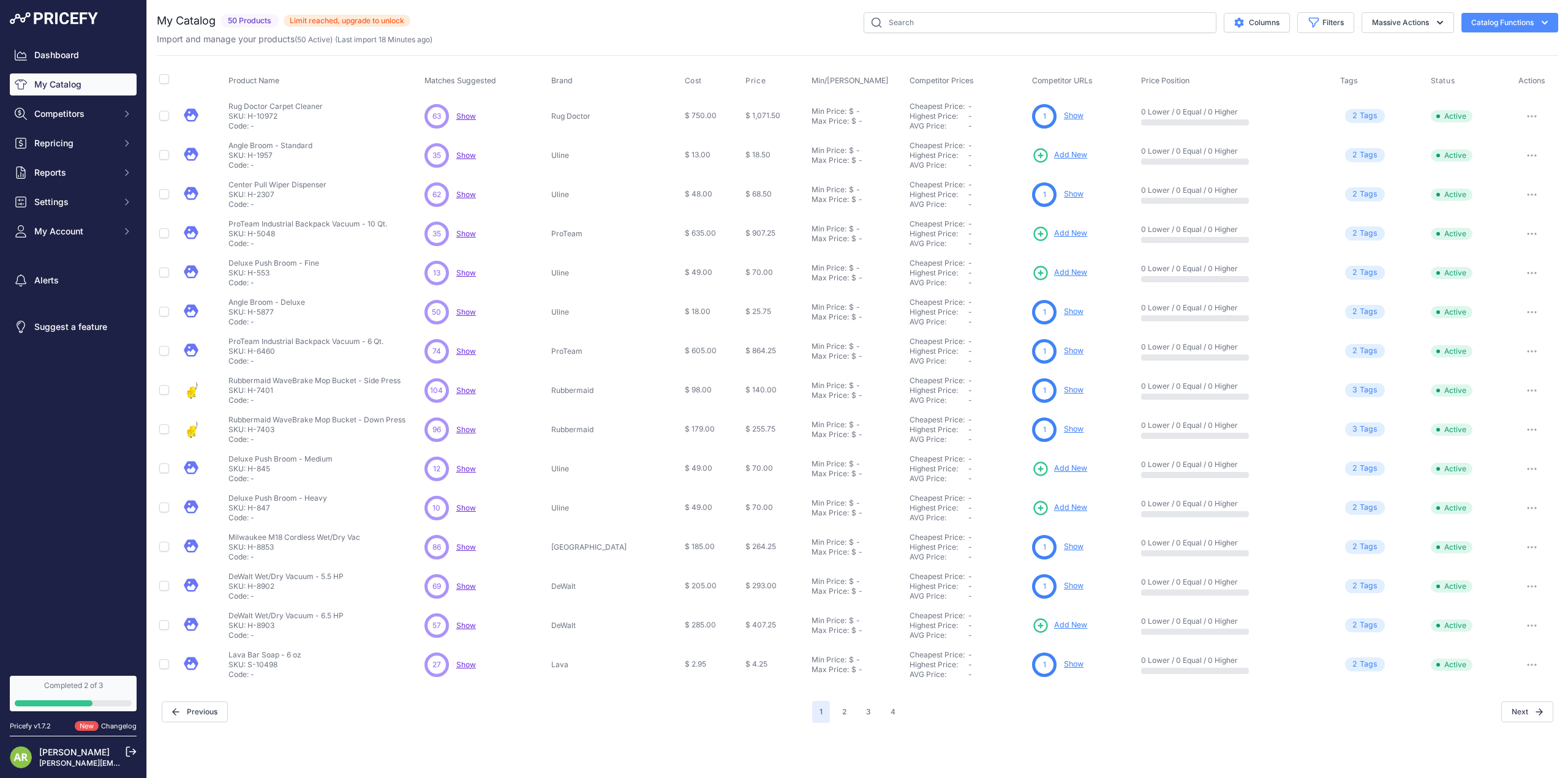
click at [842, 711] on button "2" at bounding box center [844, 712] width 19 height 22
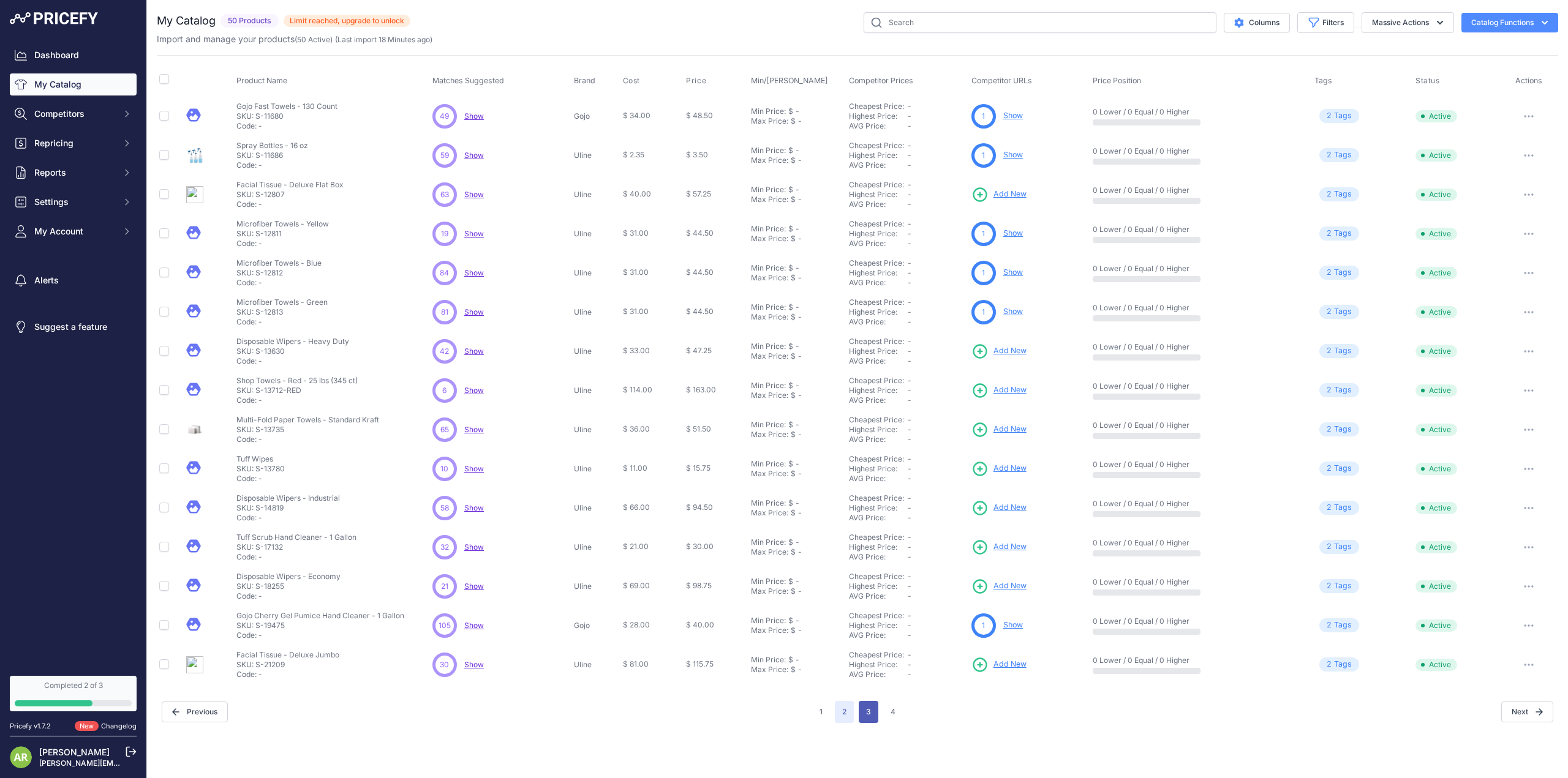
click at [868, 710] on button "3" at bounding box center [869, 712] width 20 height 22
click at [891, 712] on button "4" at bounding box center [893, 712] width 20 height 22
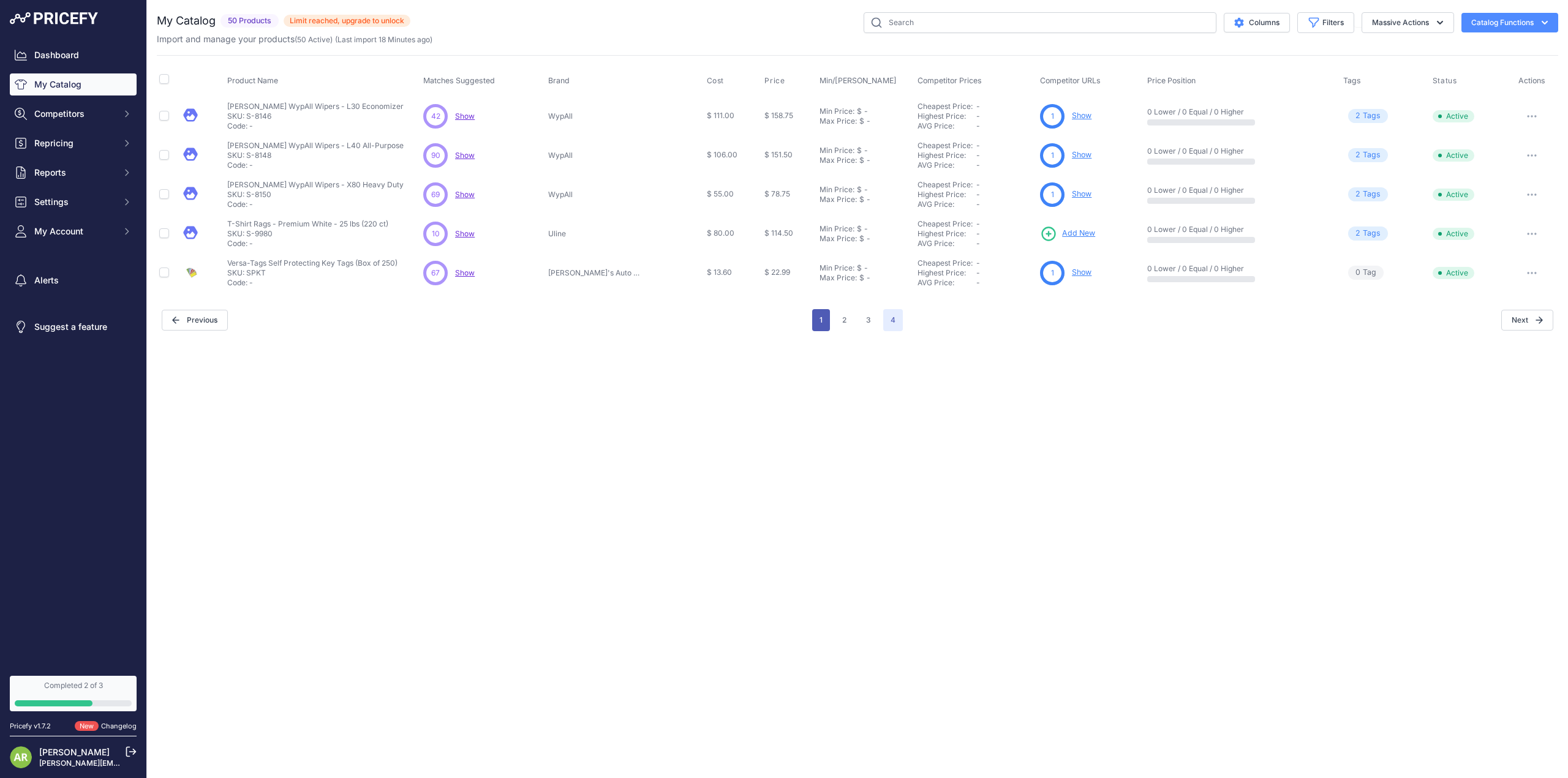
click at [824, 320] on button "1" at bounding box center [821, 320] width 17 height 22
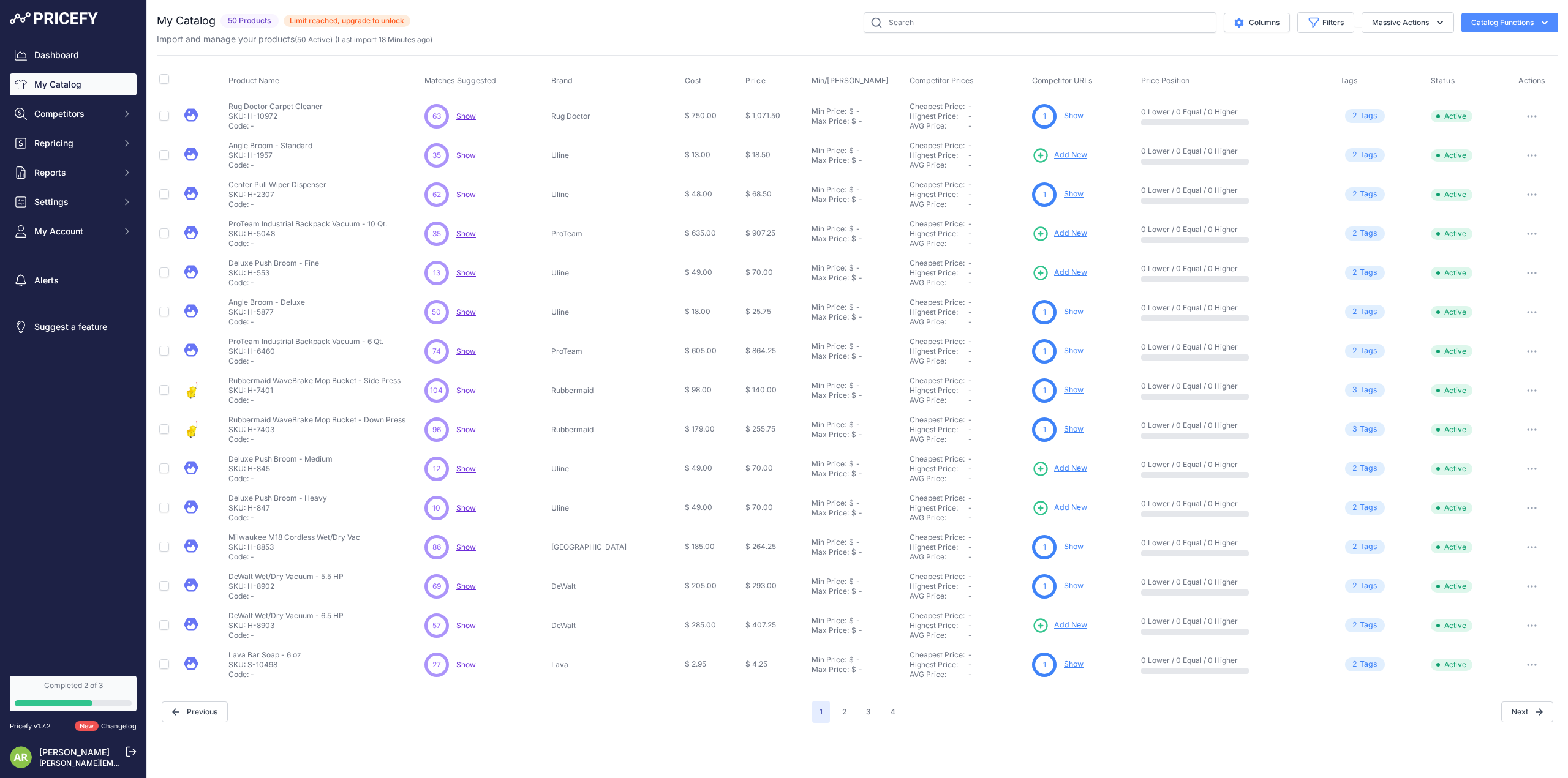
click at [62, 80] on link "My Catalog" at bounding box center [73, 84] width 127 height 22
click at [1520, 24] on button "Catalog Functions" at bounding box center [1510, 22] width 97 height 20
click at [1497, 26] on button "Catalog Functions" at bounding box center [1510, 22] width 97 height 20
click at [1418, 17] on button "Massive Actions" at bounding box center [1407, 22] width 92 height 21
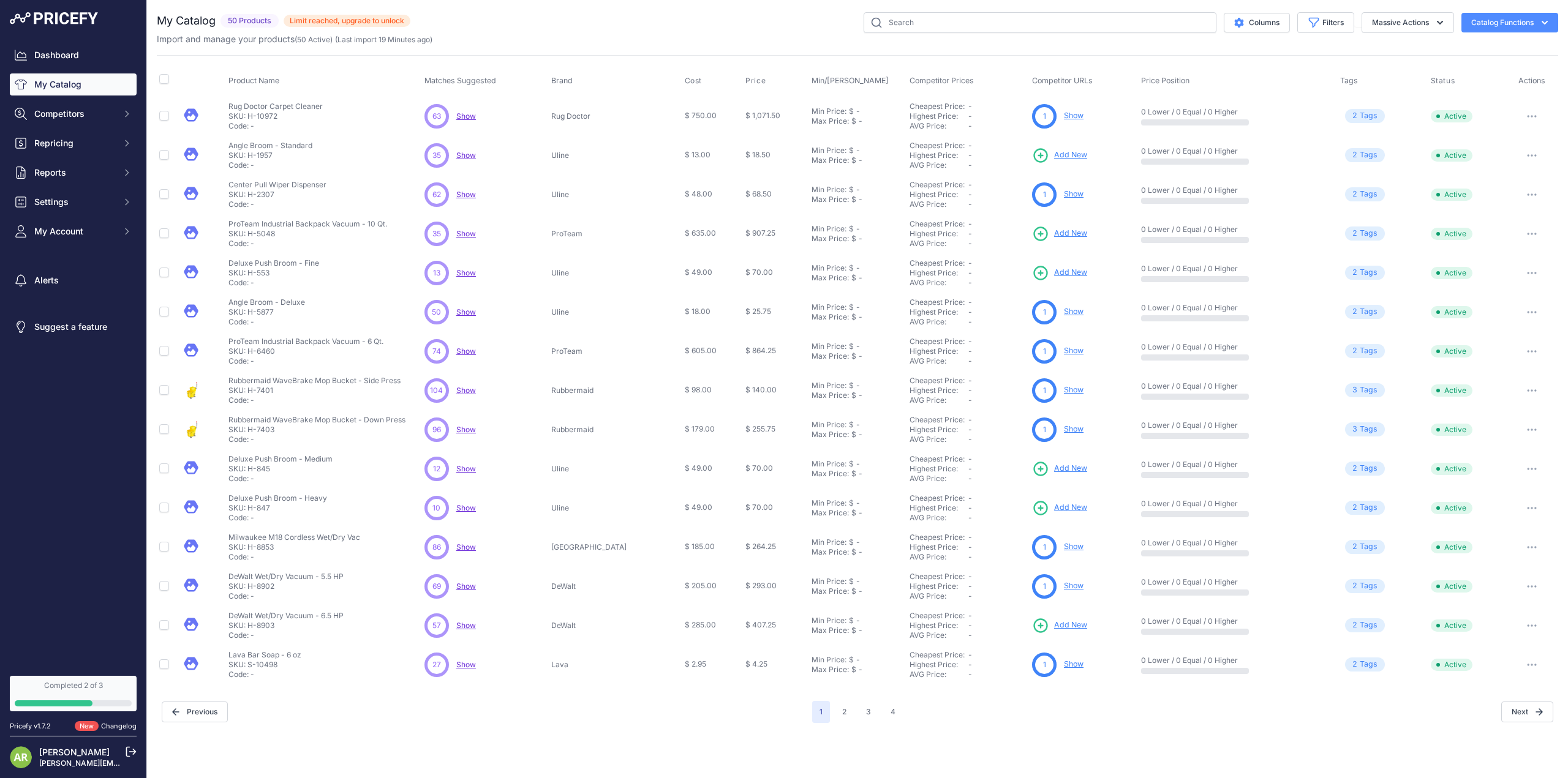
click at [475, 113] on span "Show" at bounding box center [466, 116] width 20 height 9
click at [48, 51] on link "Dashboard" at bounding box center [73, 55] width 127 height 22
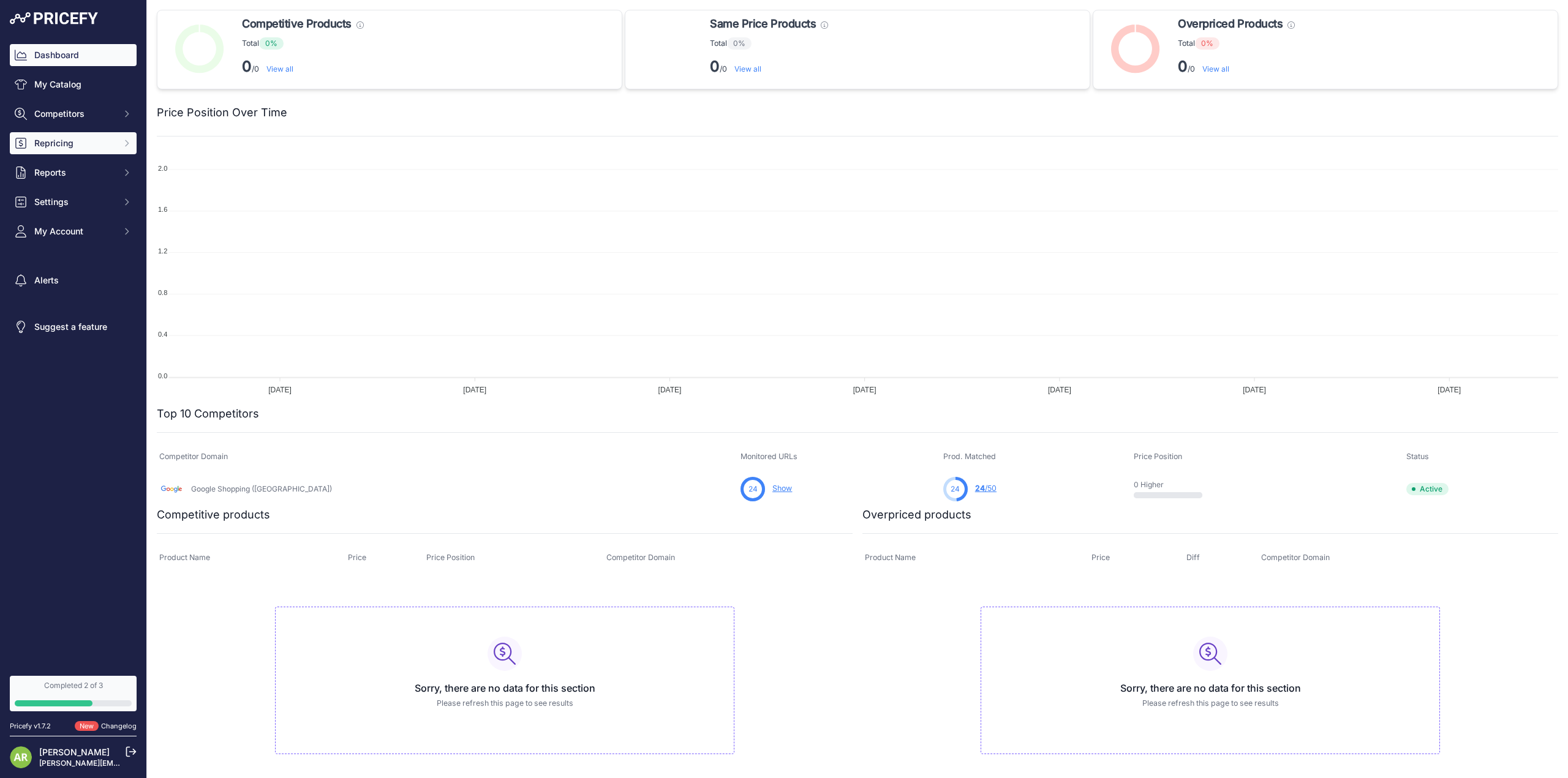
click at [62, 141] on span "Repricing" at bounding box center [74, 143] width 80 height 12
click at [76, 47] on link "Dashboard" at bounding box center [73, 55] width 127 height 22
click at [272, 72] on link "View all" at bounding box center [280, 68] width 27 height 9
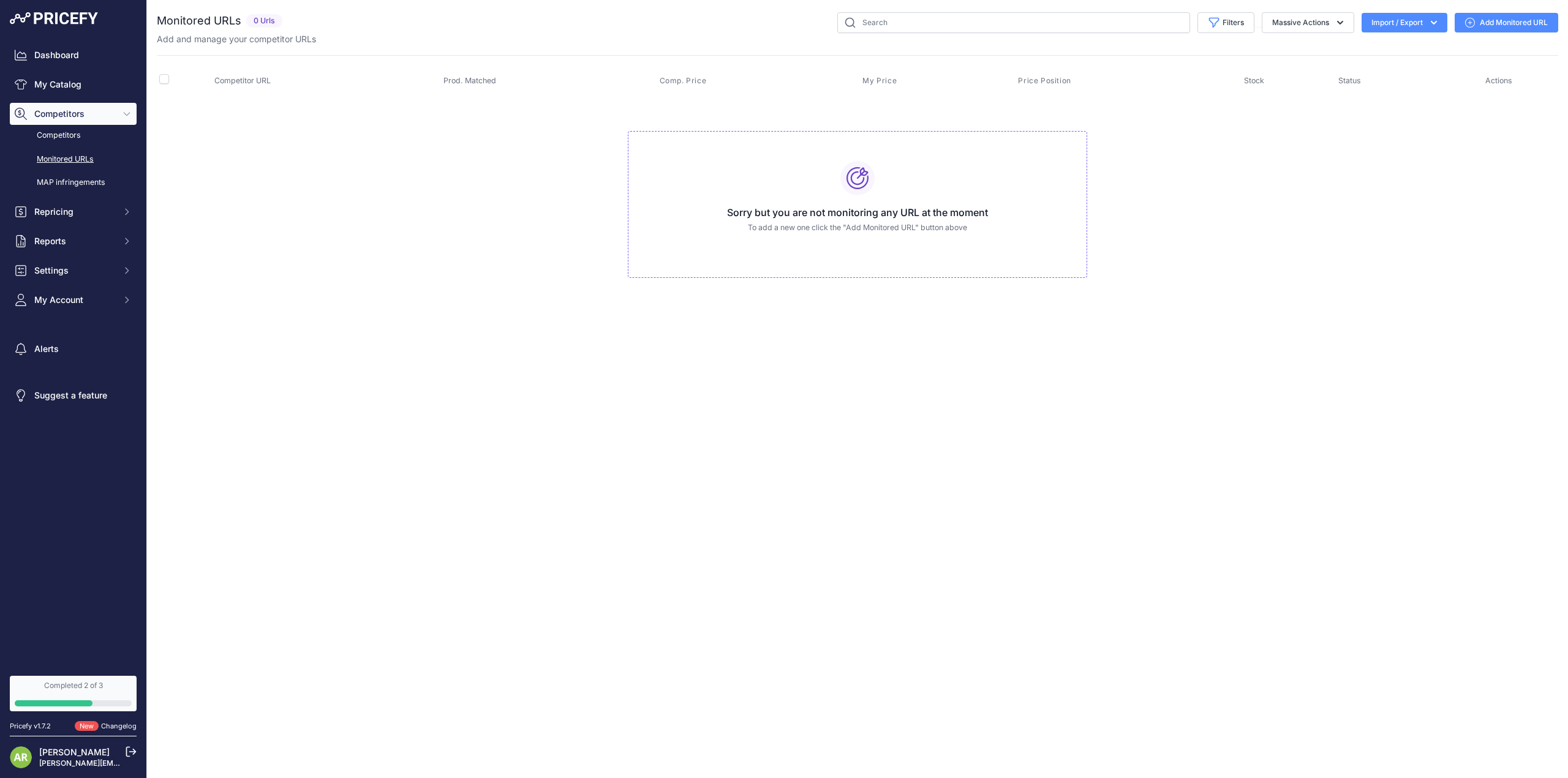
click at [861, 188] on div at bounding box center [857, 178] width 34 height 34
click at [1419, 24] on button "Import / Export" at bounding box center [1404, 22] width 86 height 20
click at [1418, 24] on button "Import / Export" at bounding box center [1404, 22] width 86 height 20
click at [1327, 22] on button "Massive Actions" at bounding box center [1307, 22] width 92 height 21
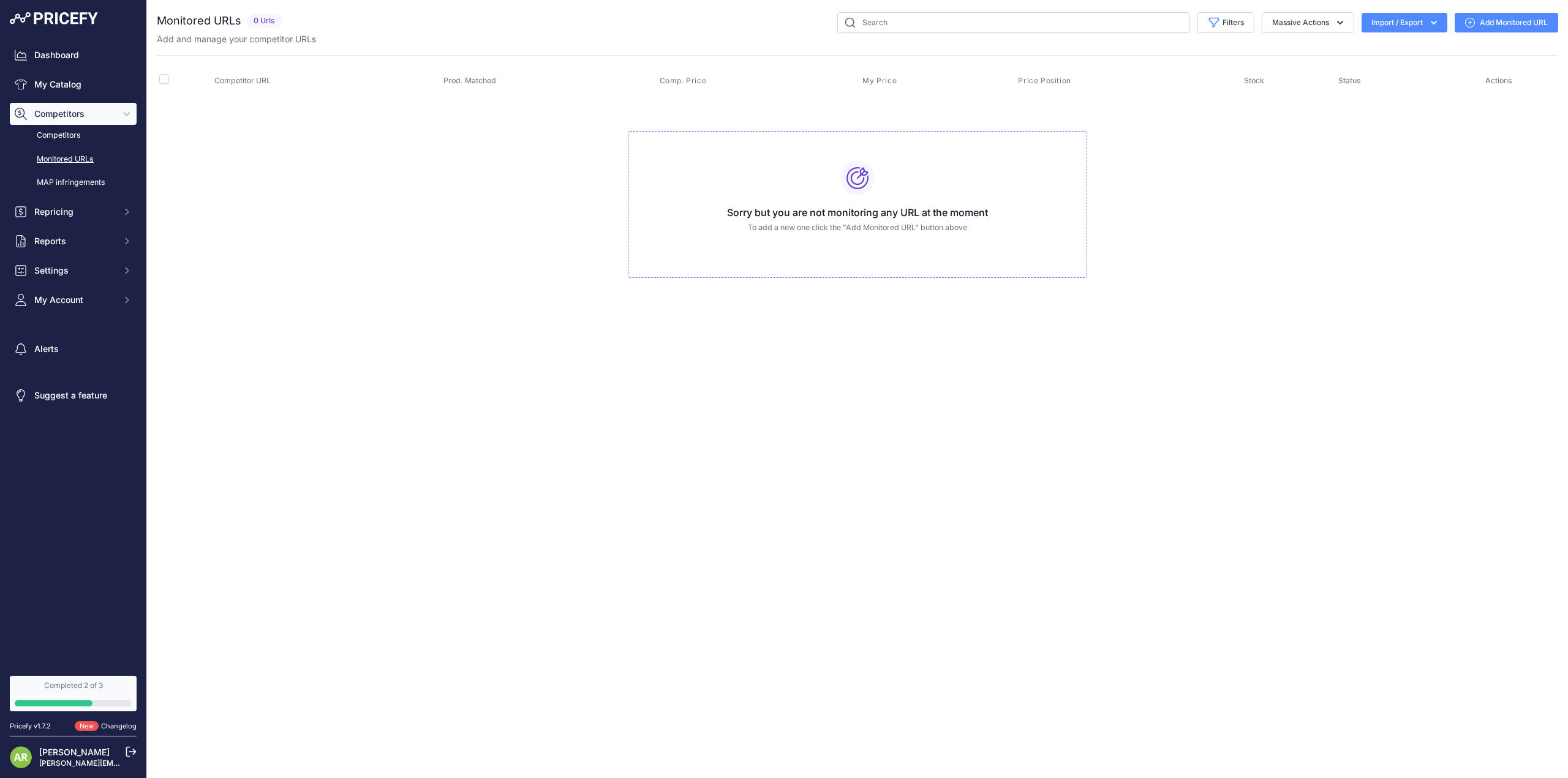
click at [1512, 20] on link "Add Monitored URL" at bounding box center [1506, 22] width 103 height 20
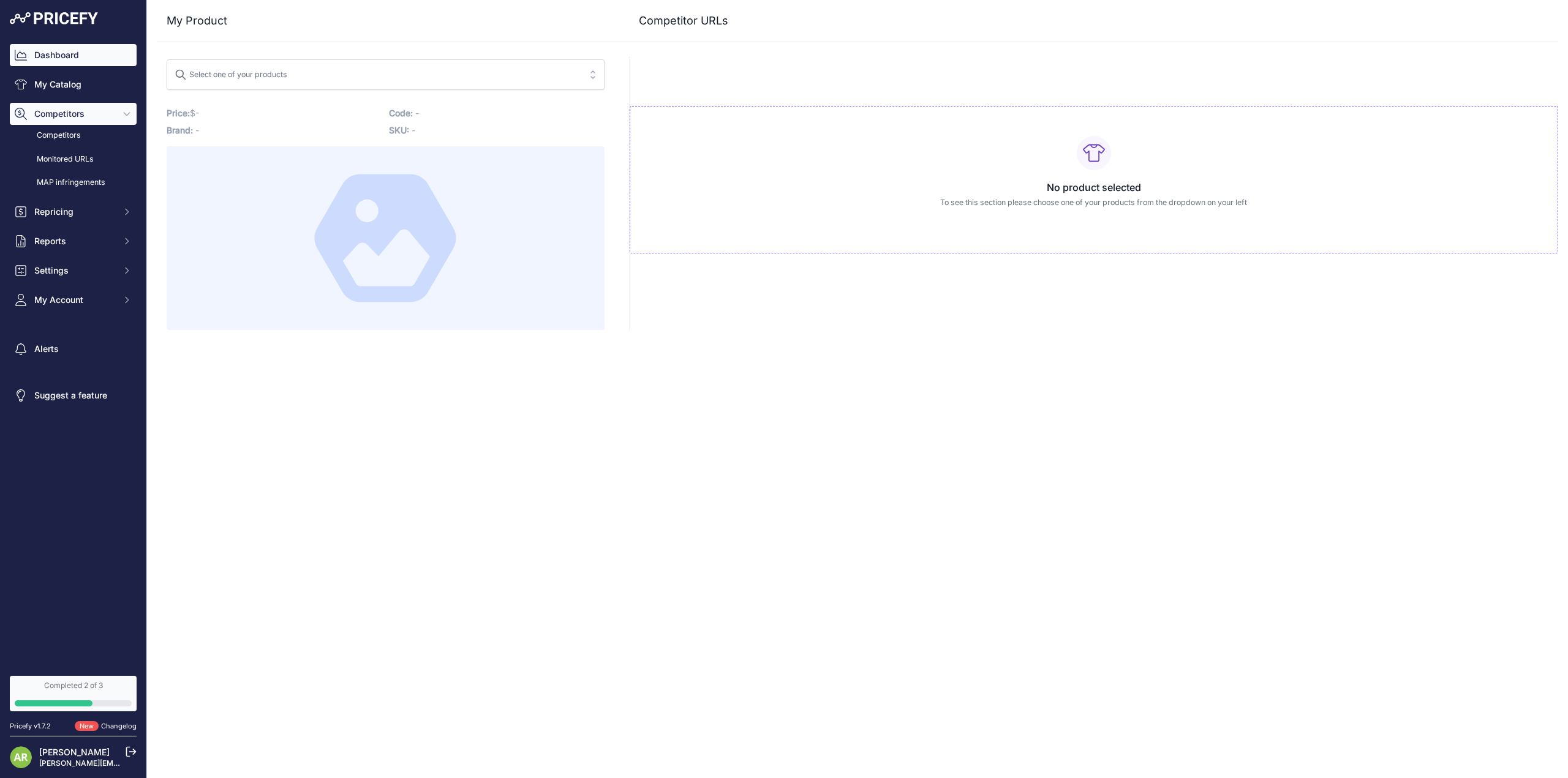
click at [42, 58] on link "Dashboard" at bounding box center [73, 55] width 127 height 22
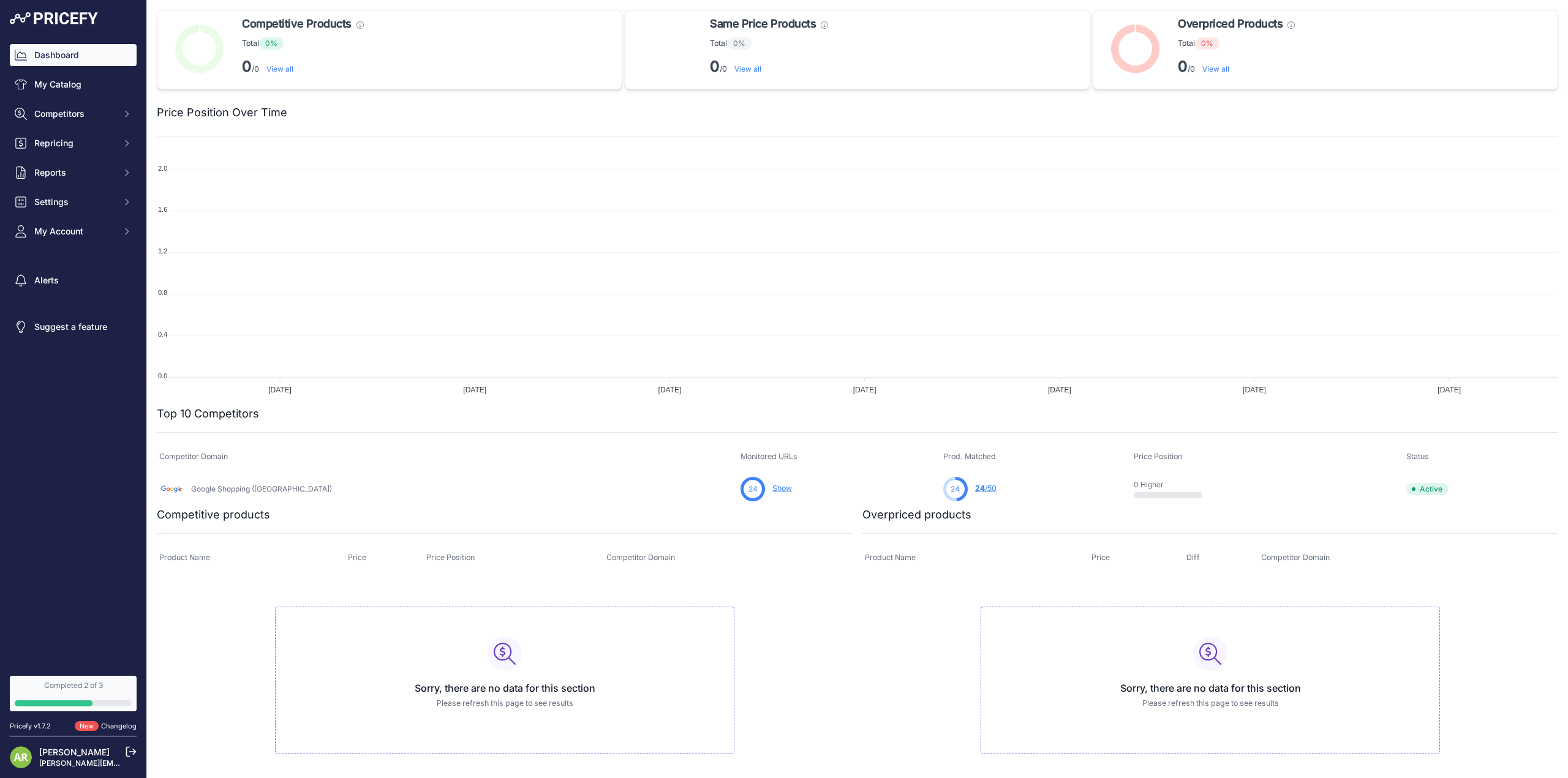
click at [82, 18] on img at bounding box center [54, 18] width 88 height 12
click at [975, 487] on link "24 /50" at bounding box center [985, 488] width 22 height 9
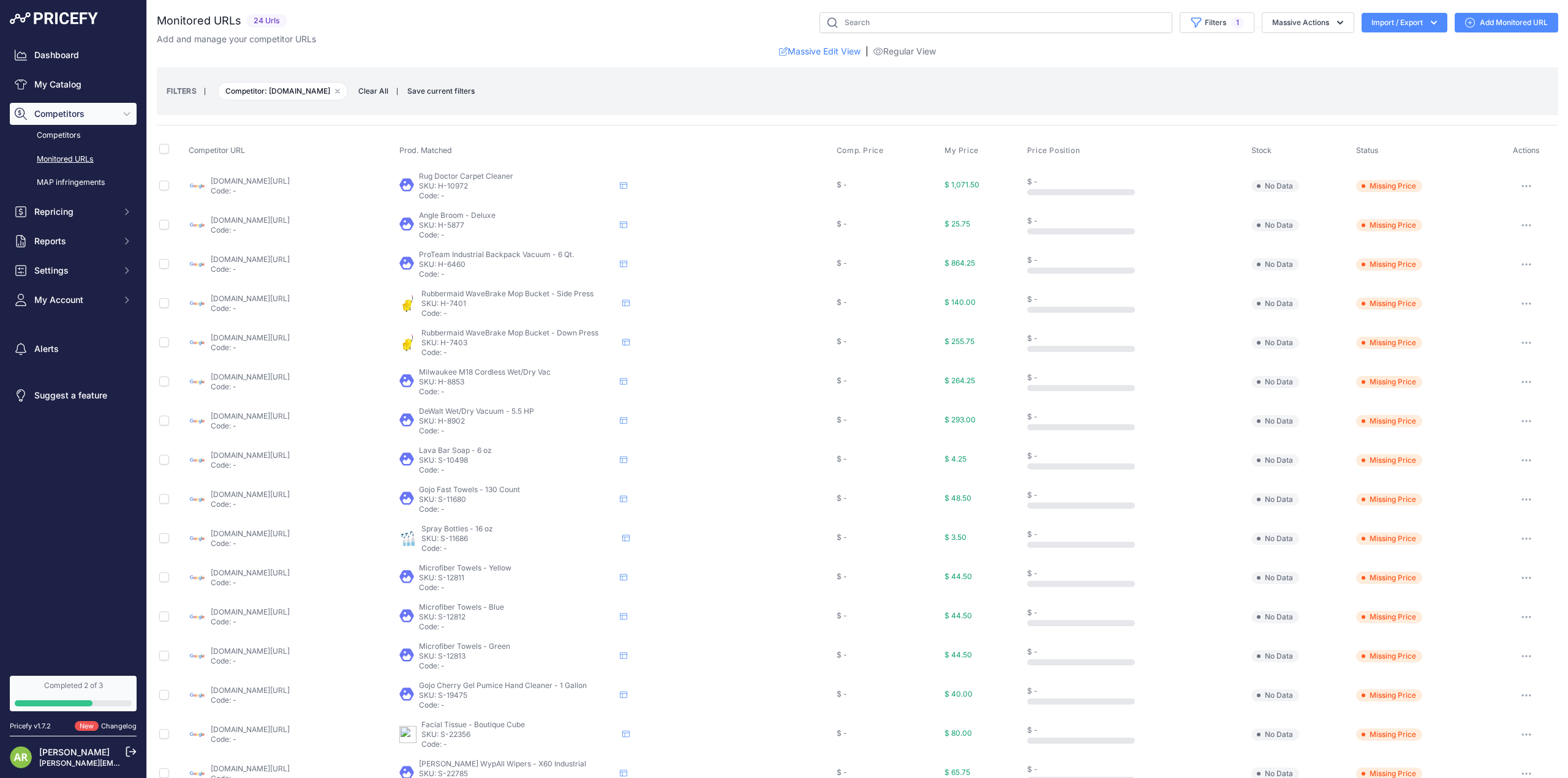
click at [73, 157] on link "Monitored URLs" at bounding box center [73, 160] width 127 height 22
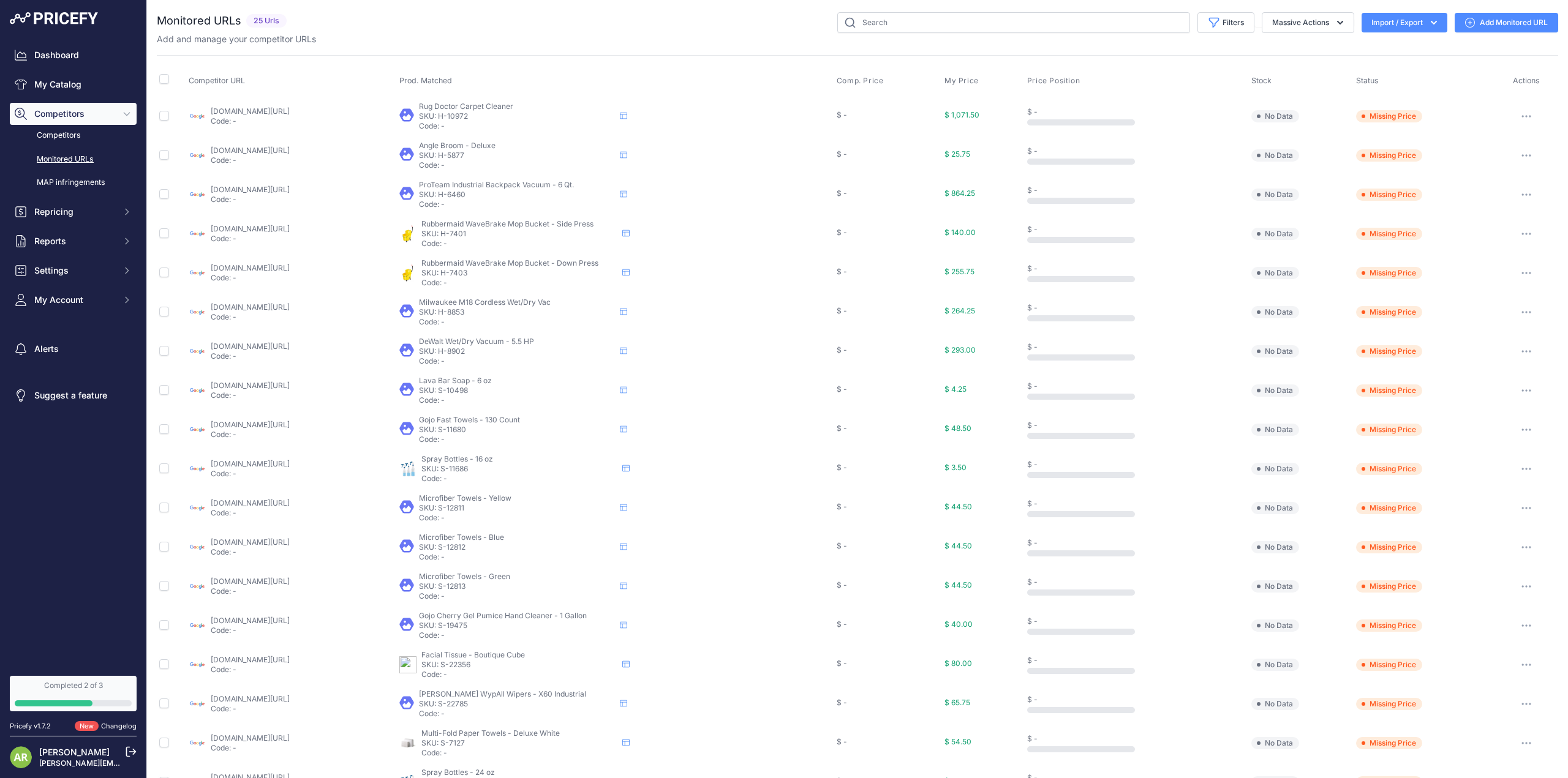
click at [61, 158] on link "Monitored URLs" at bounding box center [73, 160] width 127 height 22
click at [60, 92] on link "My Catalog" at bounding box center [73, 84] width 127 height 22
click at [55, 82] on link "My Catalog" at bounding box center [73, 84] width 127 height 22
click at [54, 84] on link "My Catalog" at bounding box center [73, 84] width 127 height 22
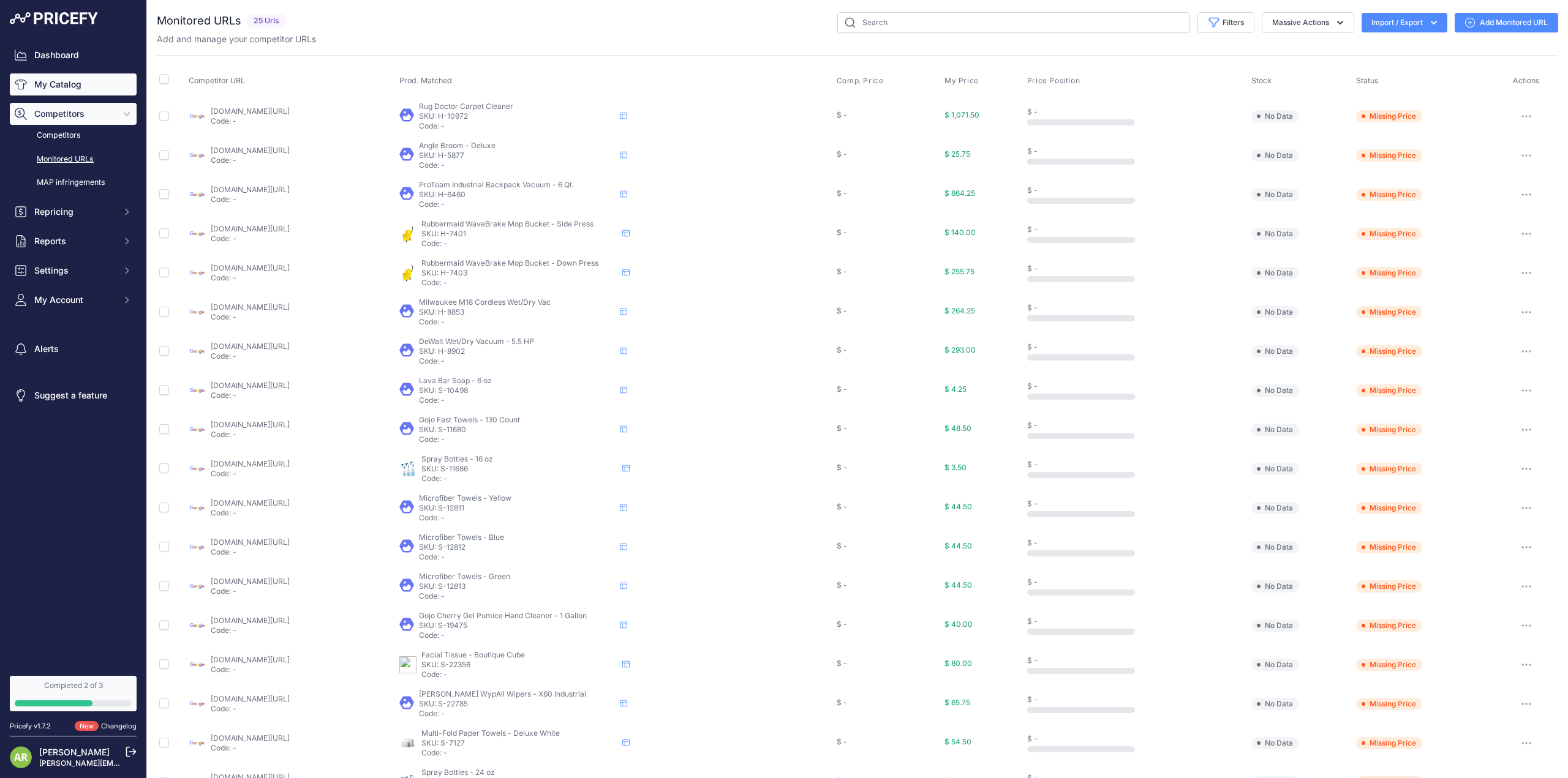
click at [54, 84] on link "My Catalog" at bounding box center [73, 84] width 127 height 22
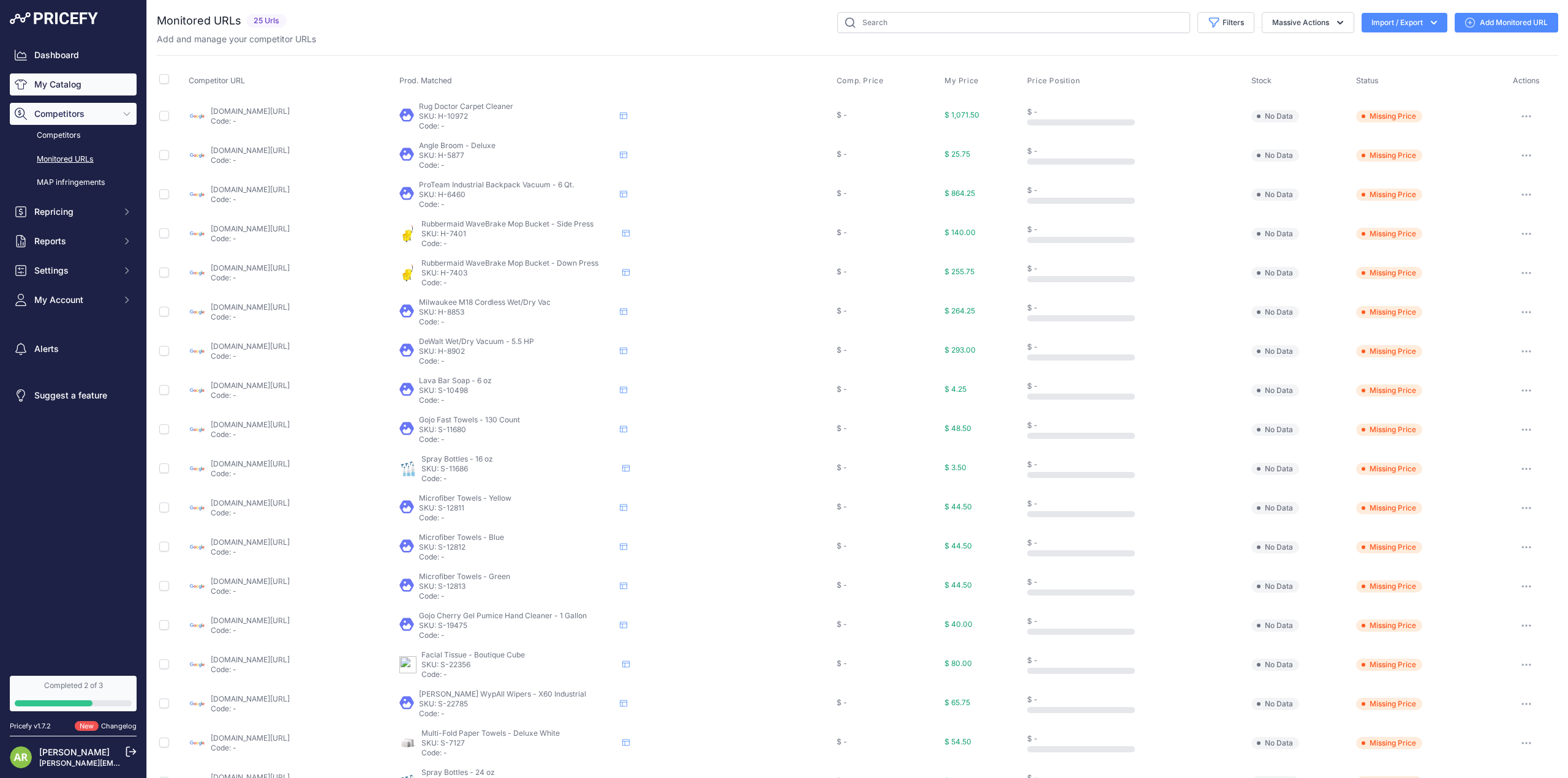
click at [54, 84] on link "My Catalog" at bounding box center [73, 84] width 127 height 22
click at [52, 45] on link "Dashboard" at bounding box center [73, 55] width 127 height 22
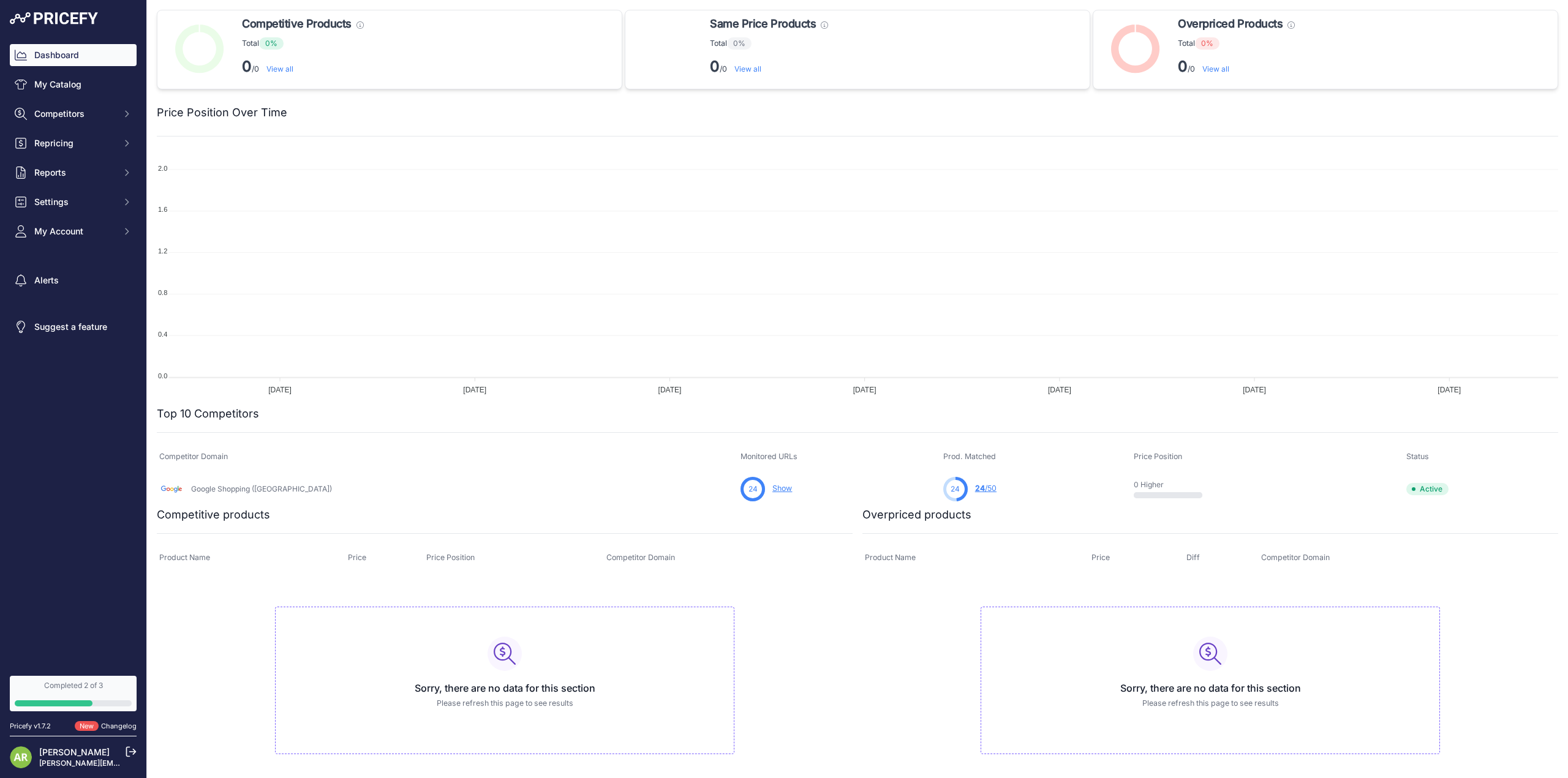
drag, startPoint x: 101, startPoint y: 676, endPoint x: 89, endPoint y: 685, distance: 15.0
click at [100, 676] on link "Completed 2 of 3" at bounding box center [73, 693] width 127 height 36
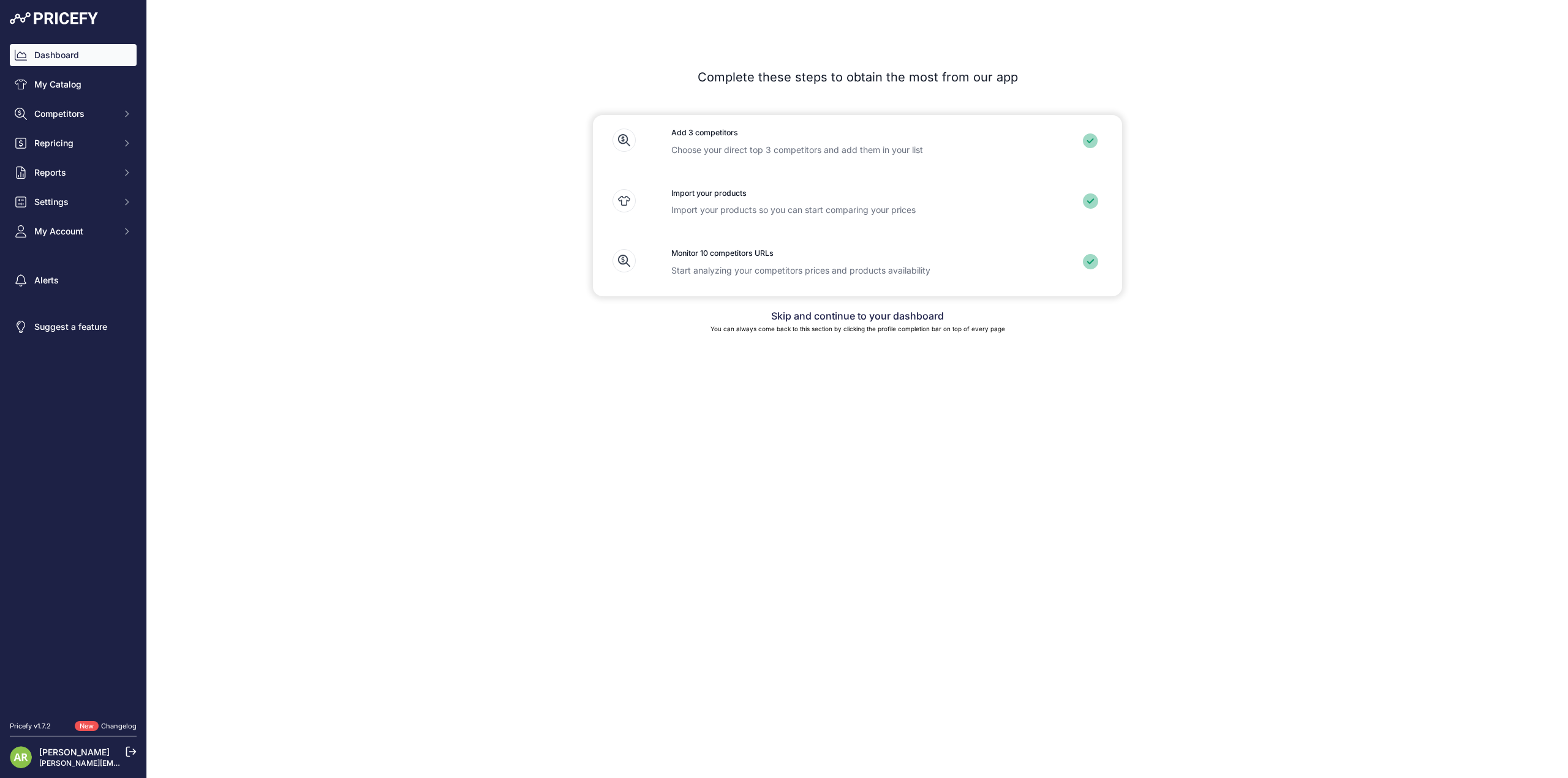
click at [17, 57] on icon "Sidebar" at bounding box center [21, 55] width 12 height 12
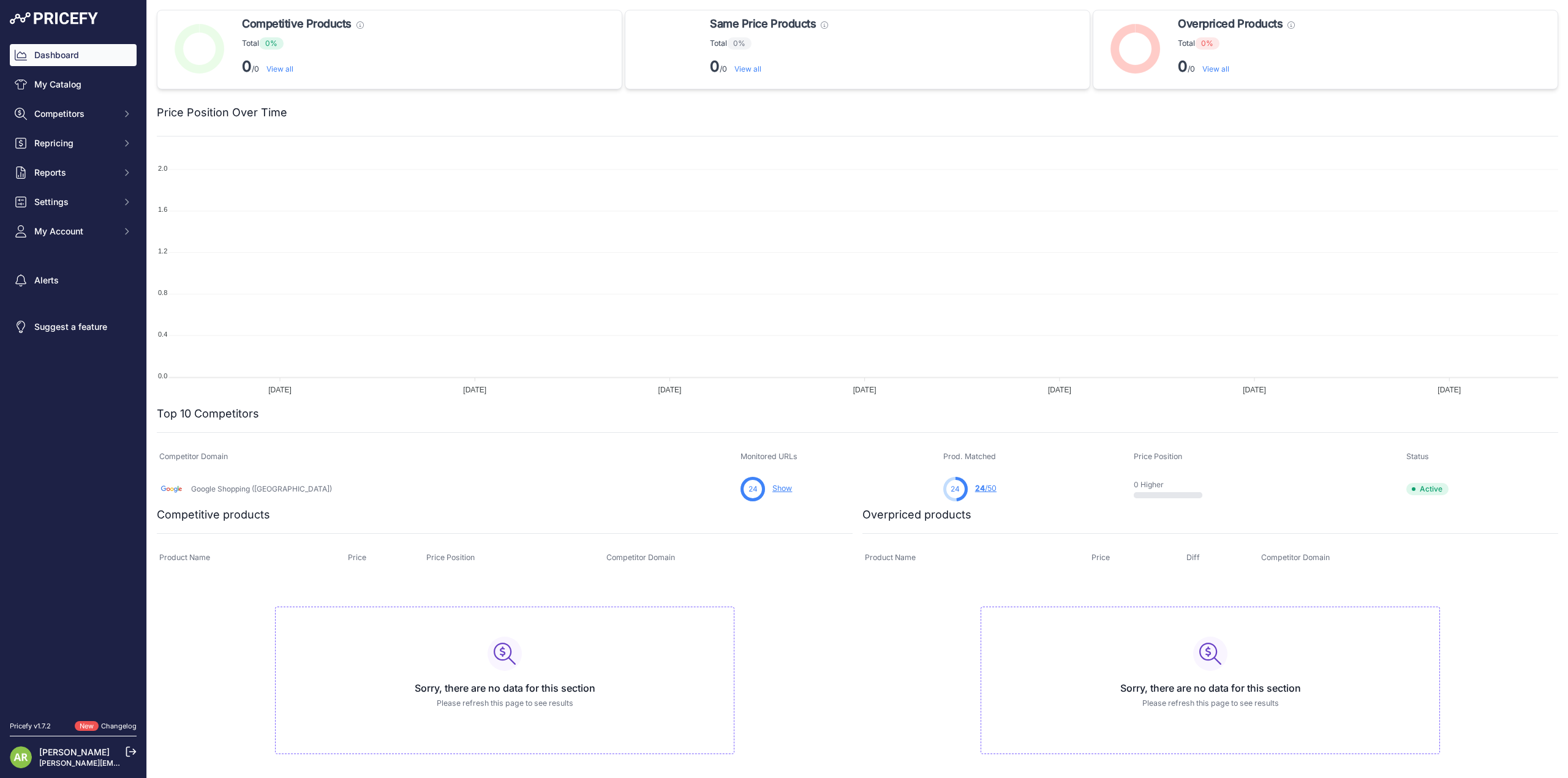
click at [68, 12] on img at bounding box center [54, 18] width 88 height 12
click at [71, 20] on img at bounding box center [54, 18] width 88 height 12
click at [68, 89] on link "My Catalog" at bounding box center [73, 84] width 127 height 22
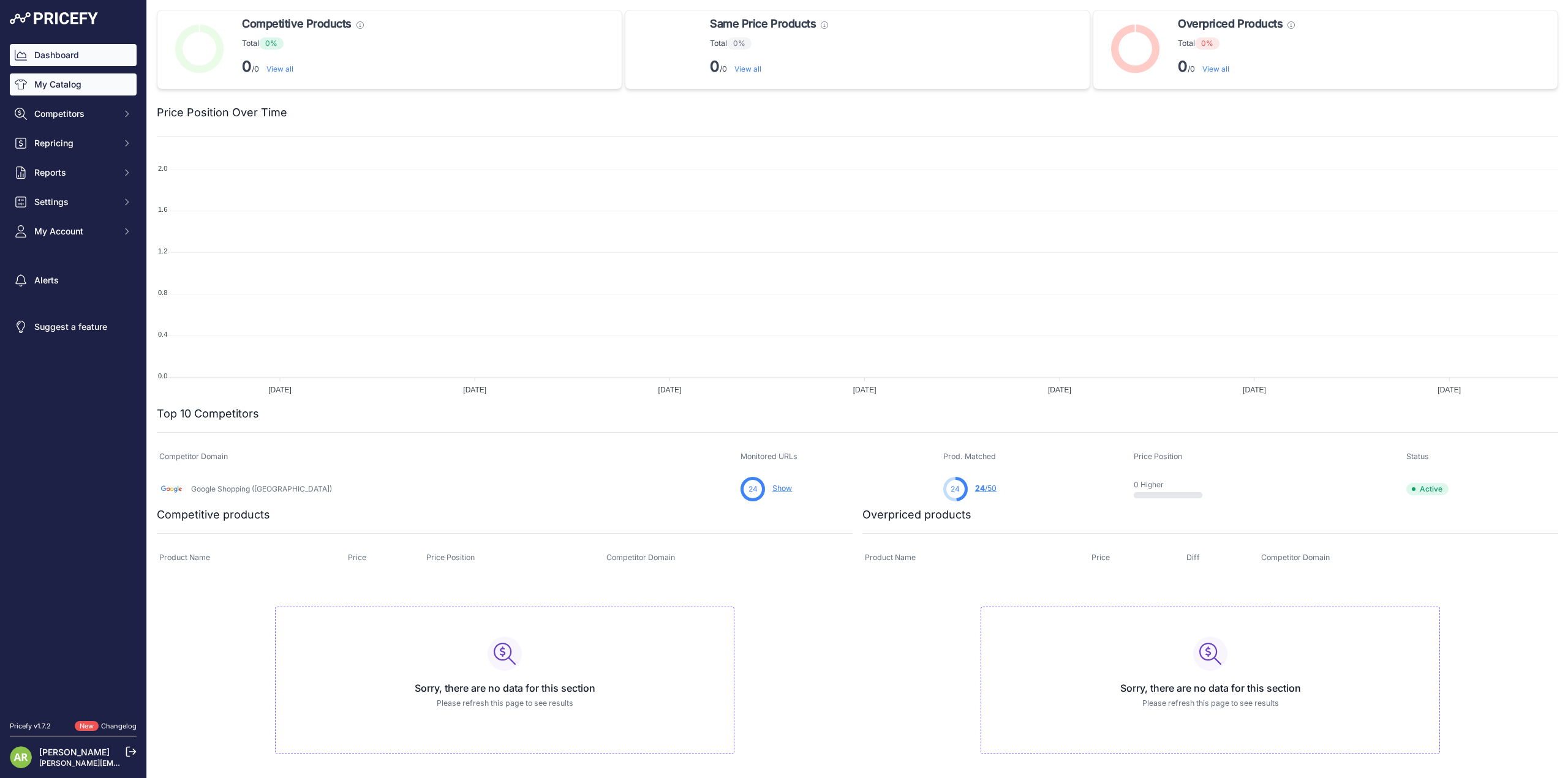
click at [68, 89] on link "My Catalog" at bounding box center [73, 84] width 127 height 22
click at [83, 747] on link "[PERSON_NAME]" at bounding box center [74, 752] width 71 height 11
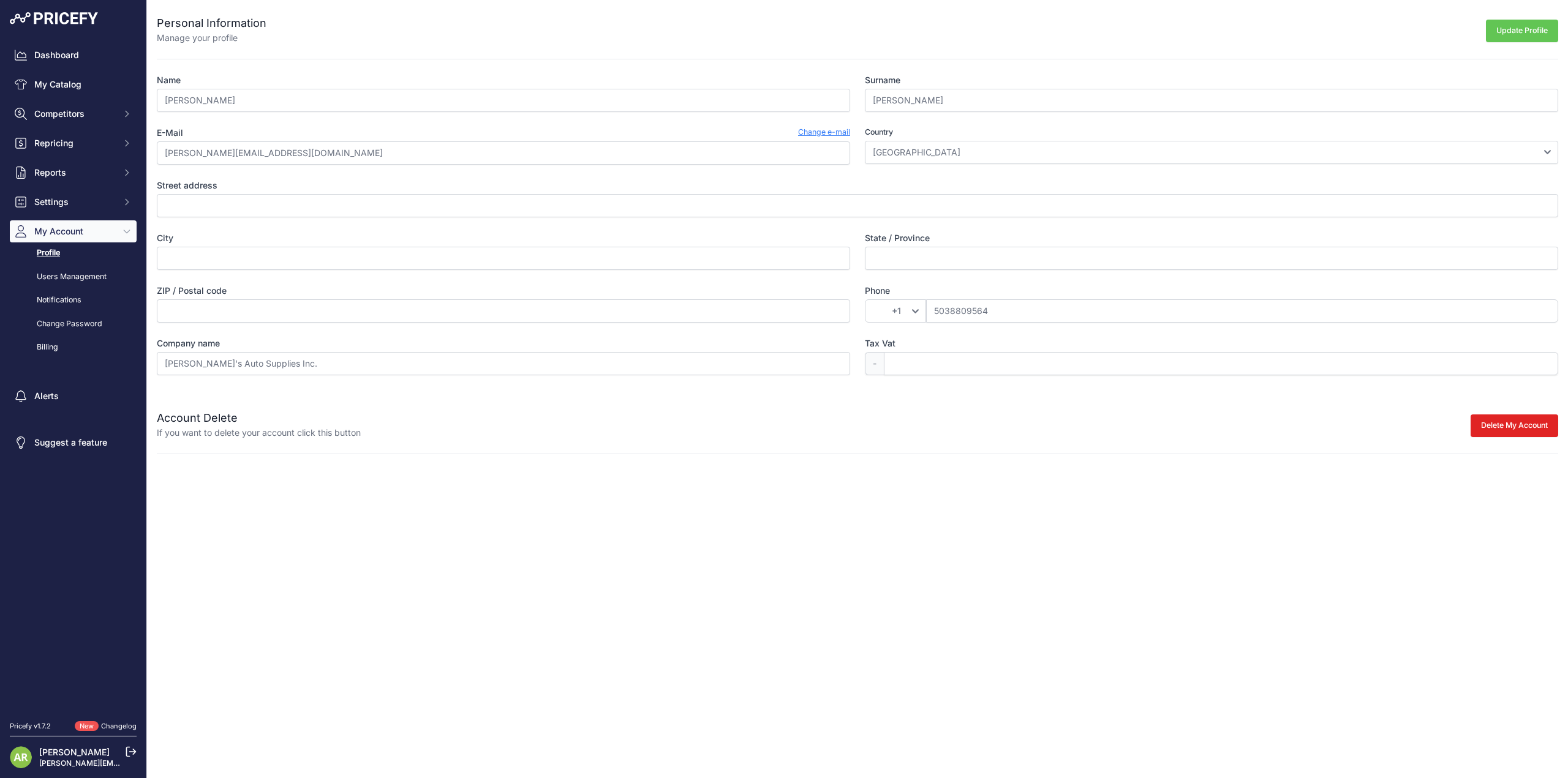
click at [1494, 23] on button "Update Profile" at bounding box center [1521, 31] width 72 height 22
click at [72, 57] on link "Dashboard" at bounding box center [73, 55] width 127 height 22
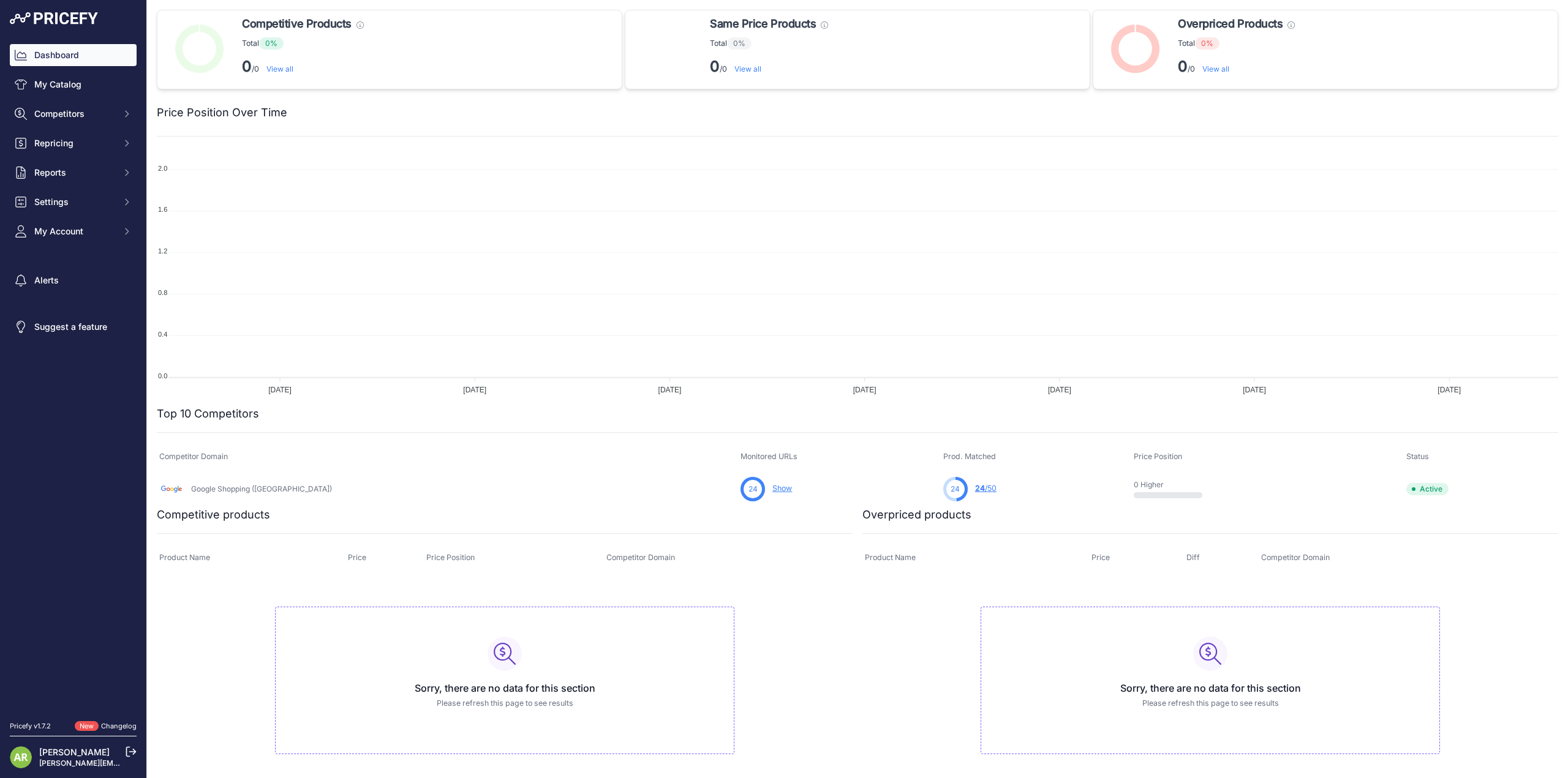
click at [72, 57] on link "Dashboard" at bounding box center [73, 55] width 127 height 22
click at [78, 90] on link "My Catalog" at bounding box center [73, 84] width 127 height 22
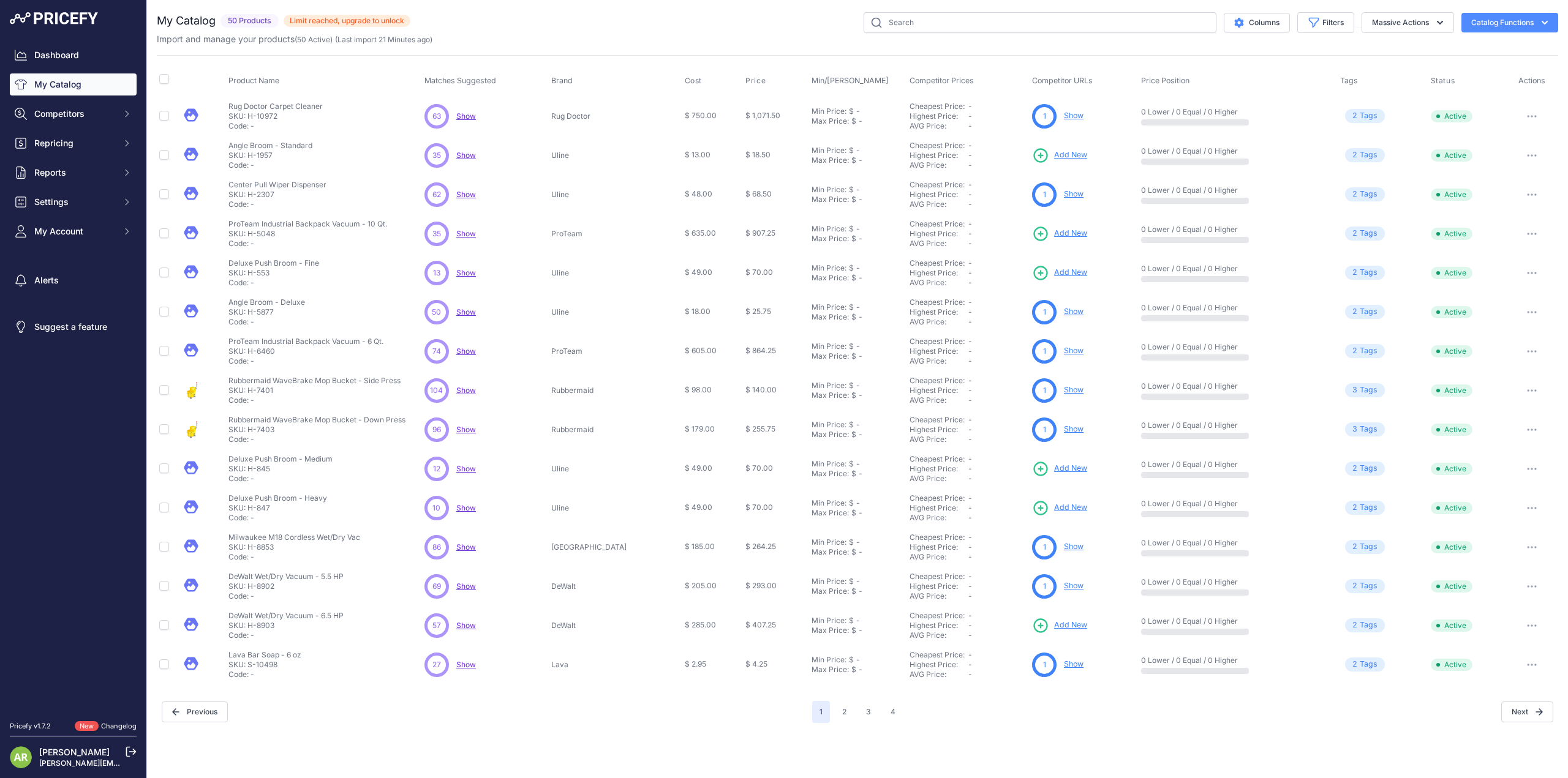
click at [1531, 16] on button "Catalog Functions" at bounding box center [1510, 22] width 97 height 20
click at [1467, 89] on link "Update Catalog" at bounding box center [1488, 92] width 137 height 22
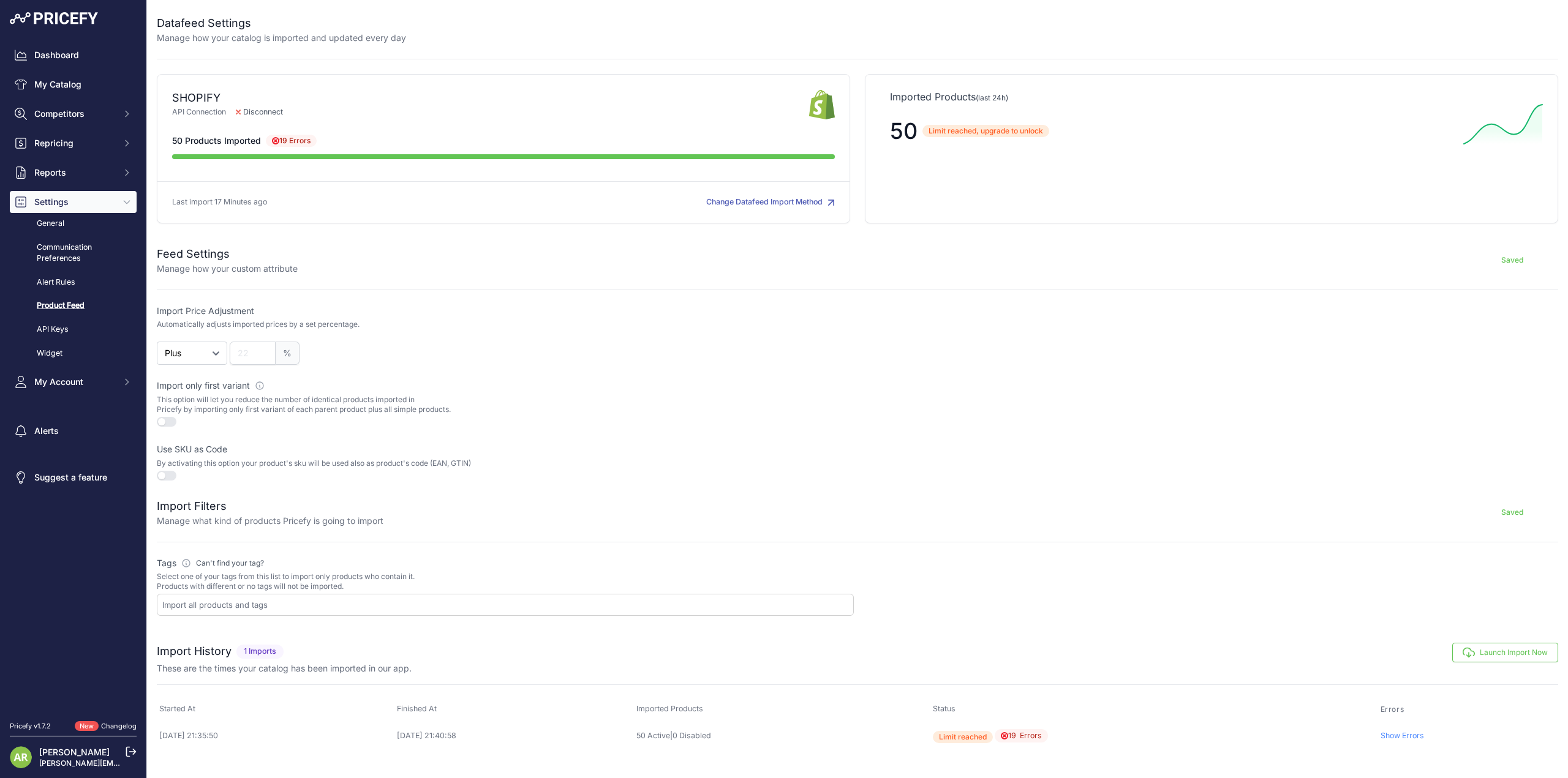
click at [1400, 731] on link "Show Errors" at bounding box center [1402, 736] width 43 height 9
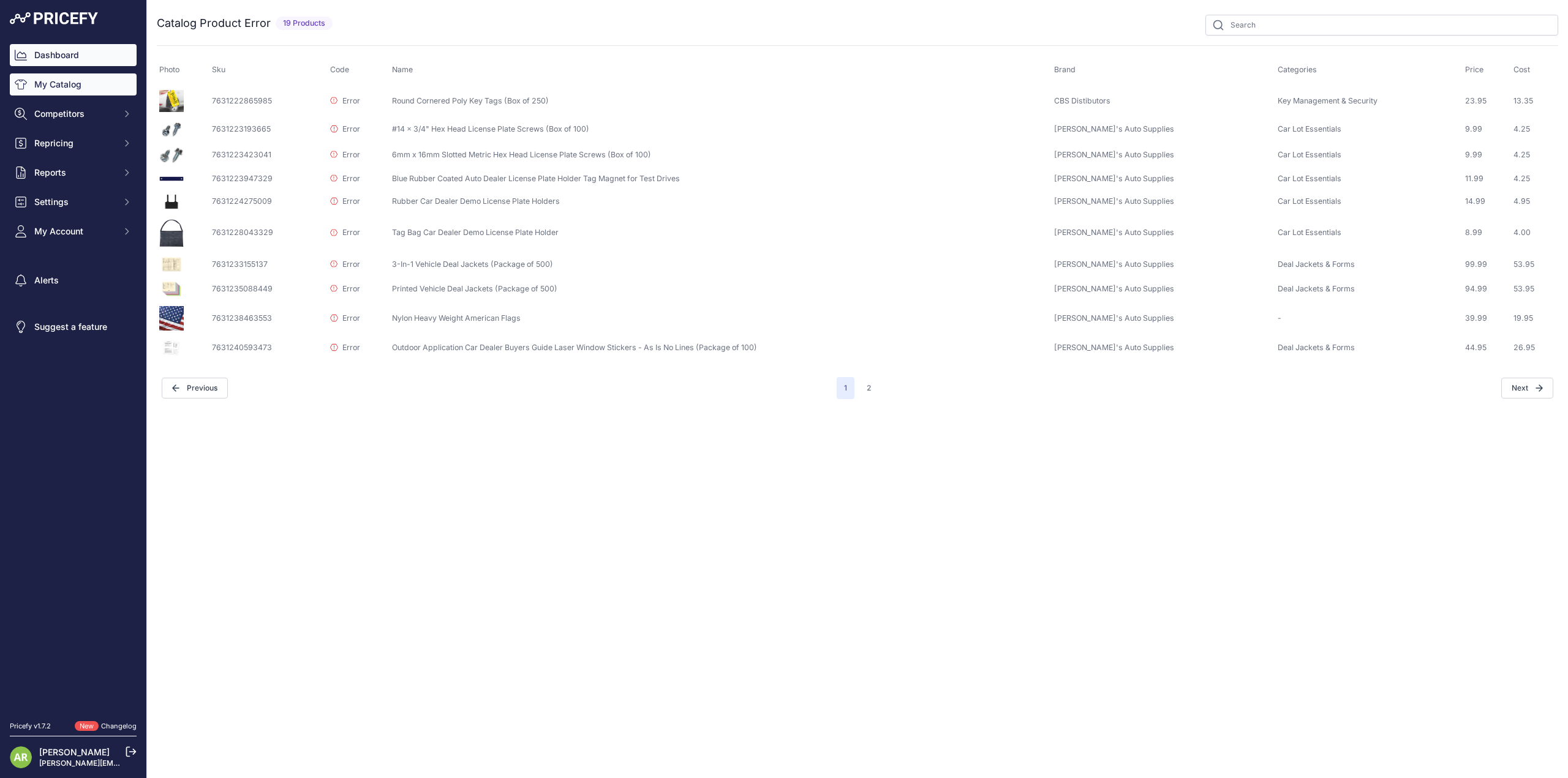
click at [38, 52] on link "Dashboard" at bounding box center [73, 55] width 127 height 22
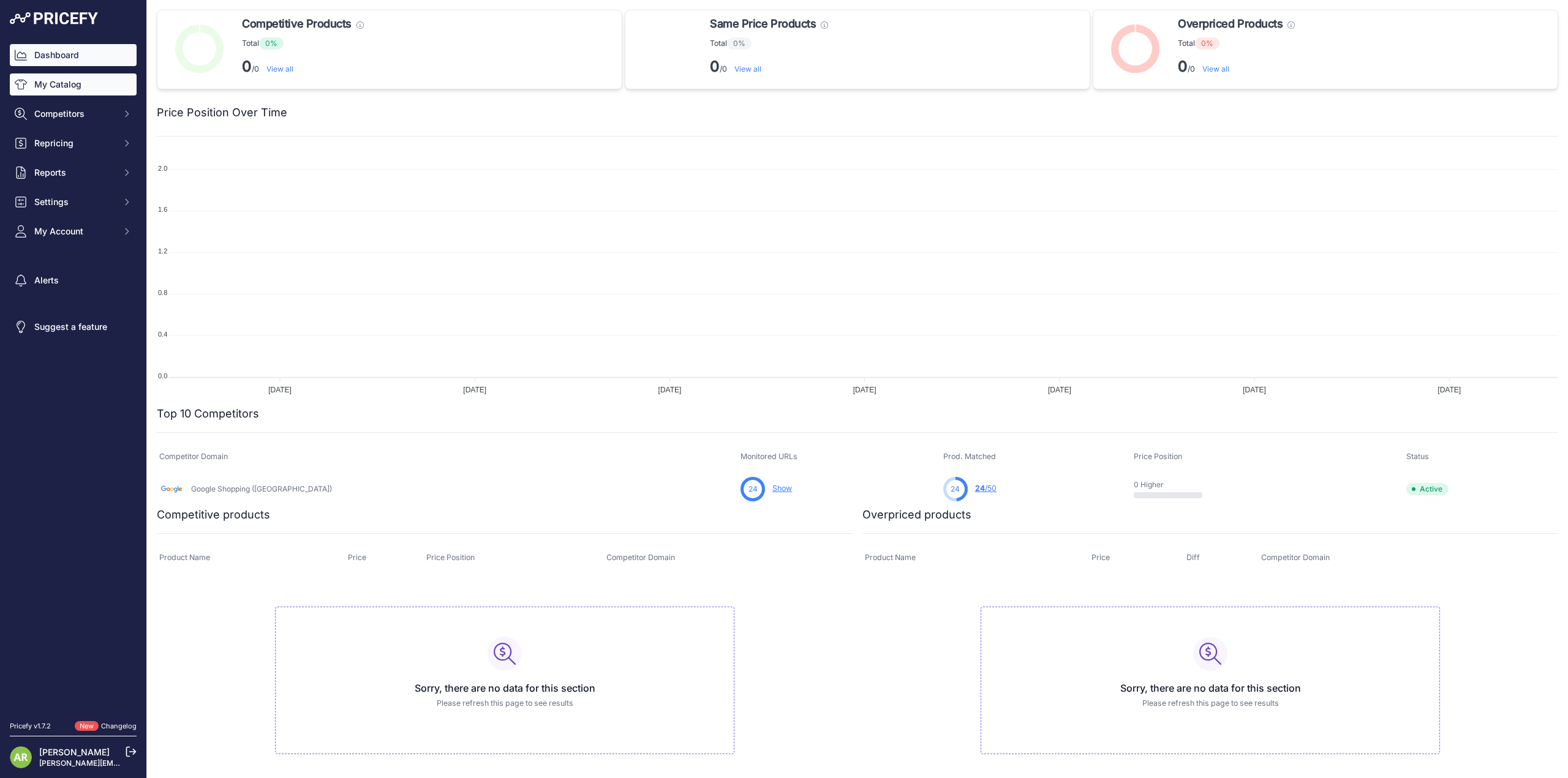
click at [72, 95] on link "My Catalog" at bounding box center [73, 84] width 127 height 22
click at [60, 85] on link "My Catalog" at bounding box center [73, 84] width 127 height 22
click at [59, 82] on link "My Catalog" at bounding box center [73, 84] width 127 height 22
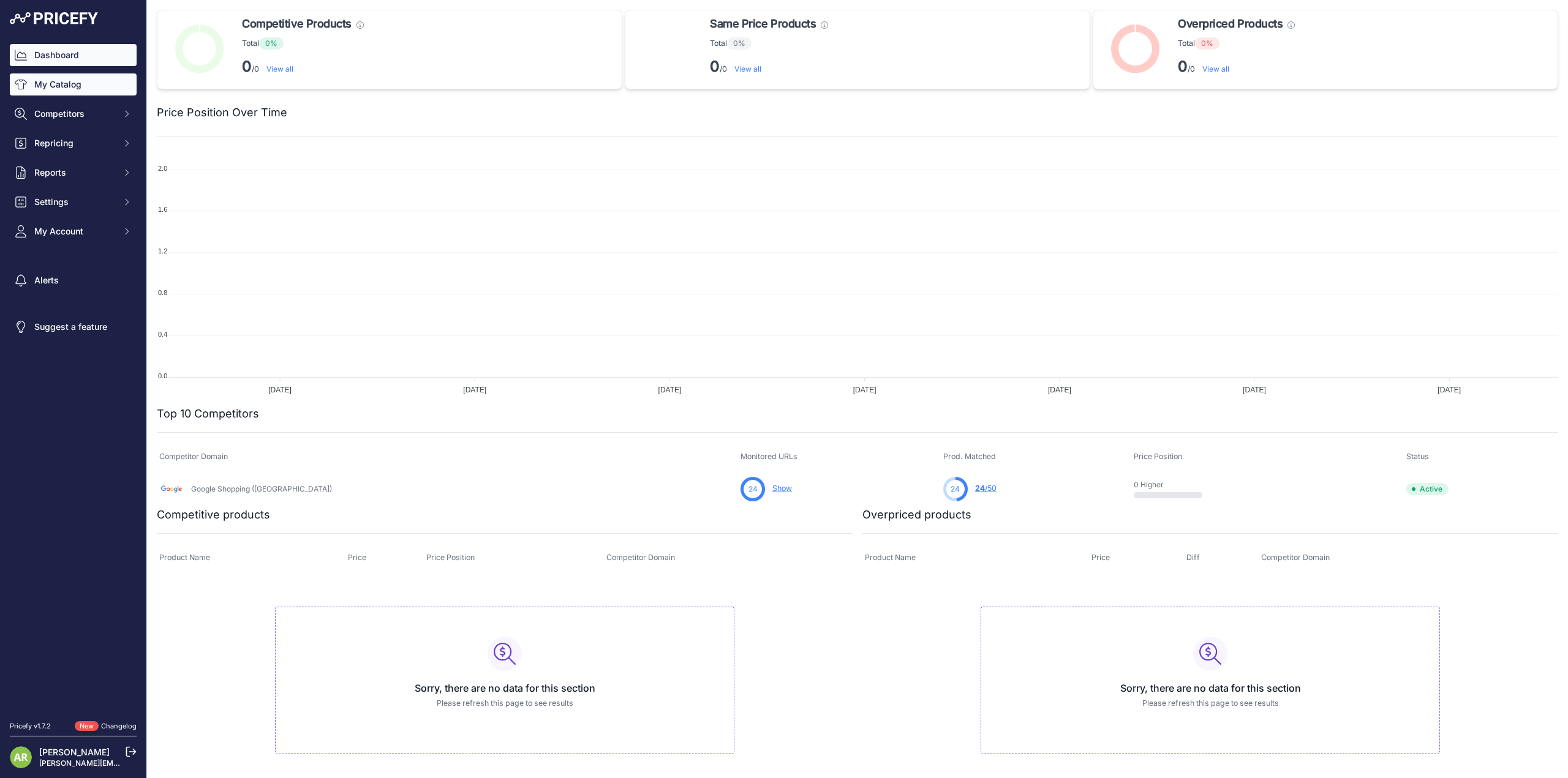
click at [68, 80] on link "My Catalog" at bounding box center [73, 84] width 127 height 22
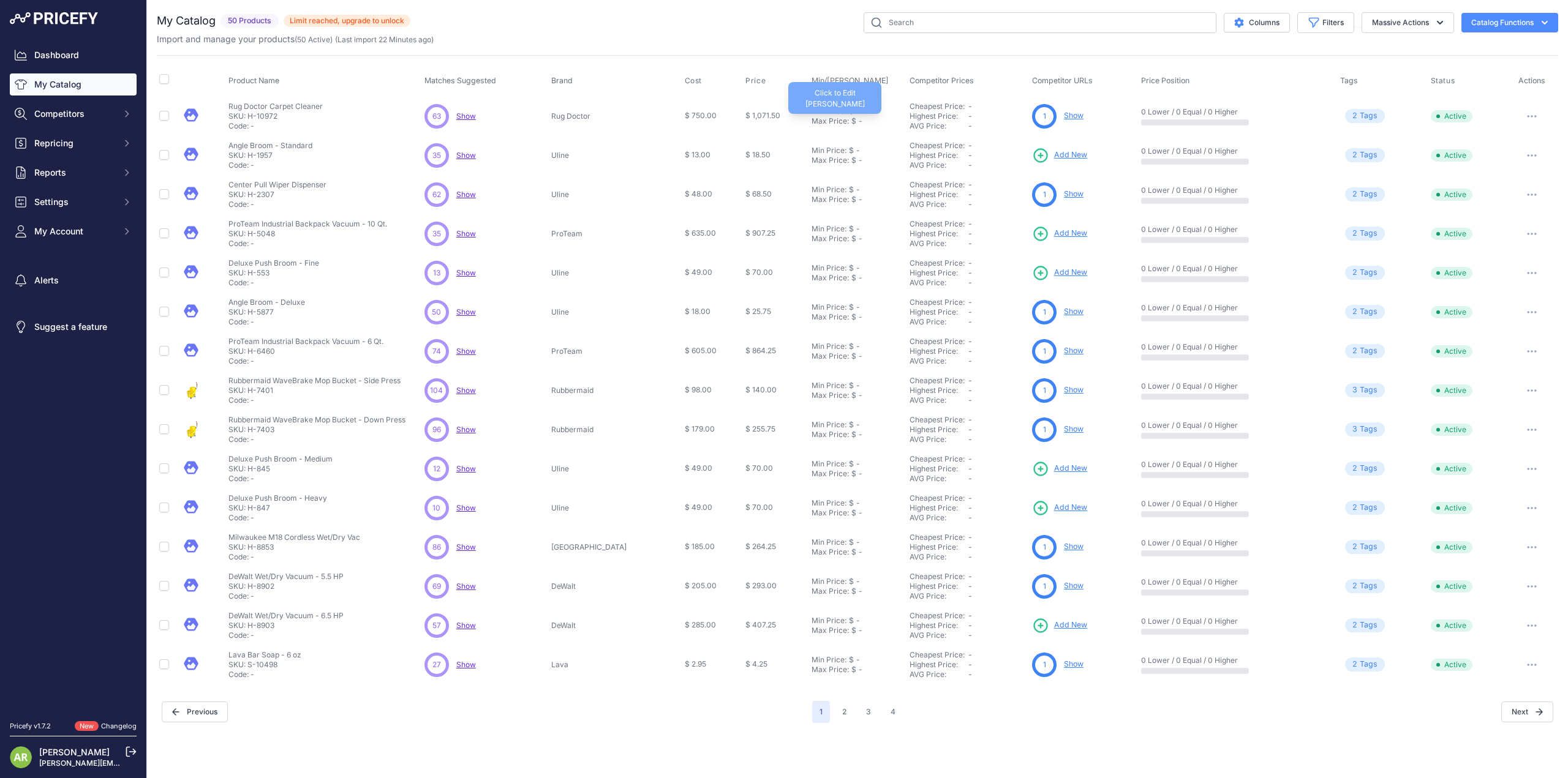
click at [811, 116] on div "Max Price:" at bounding box center [830, 121] width 37 height 10
click at [811, 161] on div "Max Price:" at bounding box center [830, 161] width 37 height 10
click at [766, 170] on td "$ 18.50" at bounding box center [776, 157] width 66 height 41
click at [753, 42] on div "Import and manage your products ( 50 Active ) (Last import 22 Minutes ago)" at bounding box center [857, 39] width 1402 height 12
click at [910, 126] on div "AVG Price:" at bounding box center [939, 126] width 59 height 10
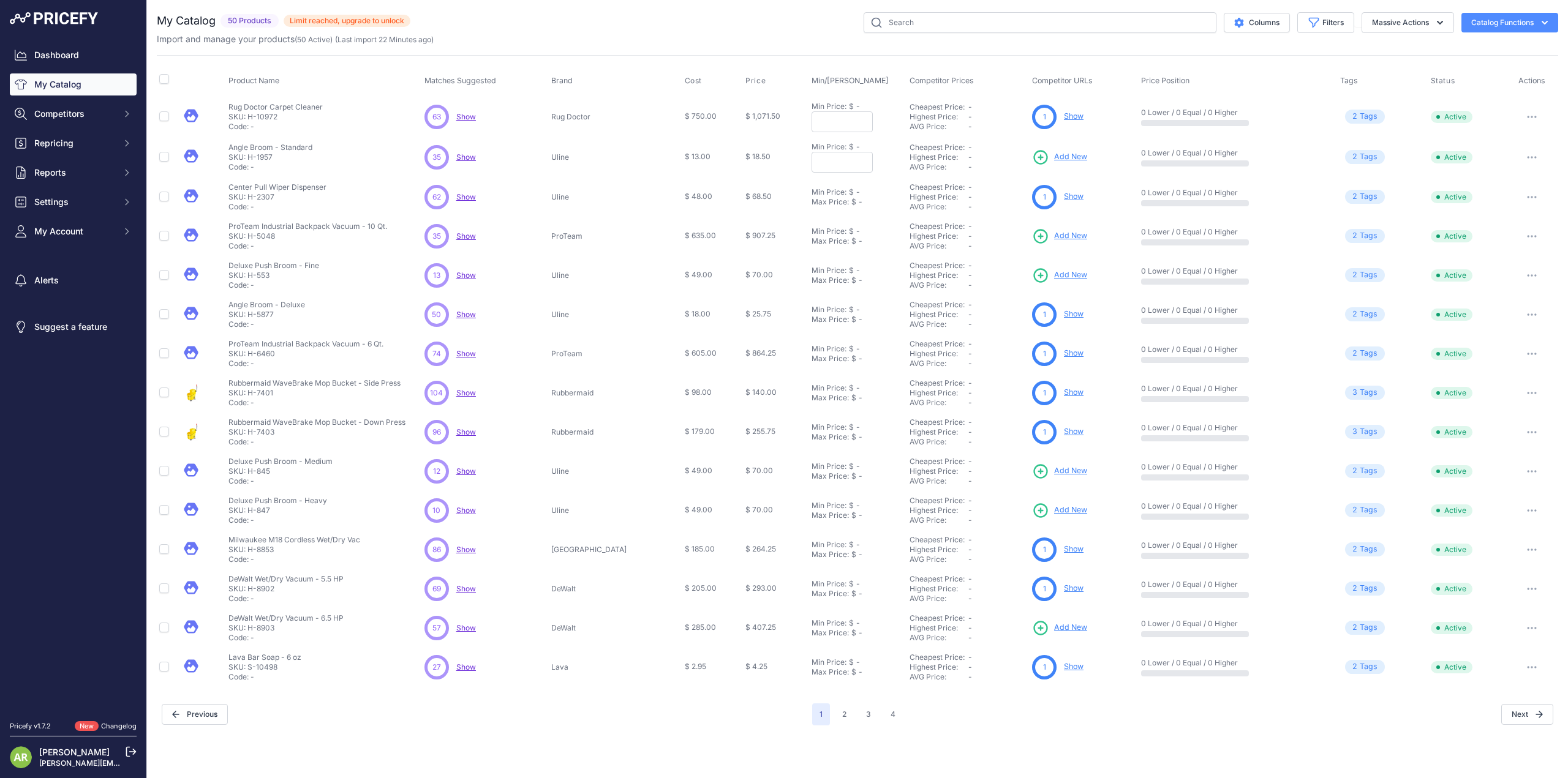
click at [910, 113] on div "Highest Price:" at bounding box center [939, 117] width 59 height 10
click at [930, 87] on th "Competitor Prices" at bounding box center [968, 81] width 122 height 31
click at [745, 116] on span "$ 1,071.50" at bounding box center [762, 116] width 35 height 9
click at [826, 125] on input "text" at bounding box center [842, 121] width 62 height 21
click at [80, 78] on link "My Catalog" at bounding box center [73, 84] width 127 height 22
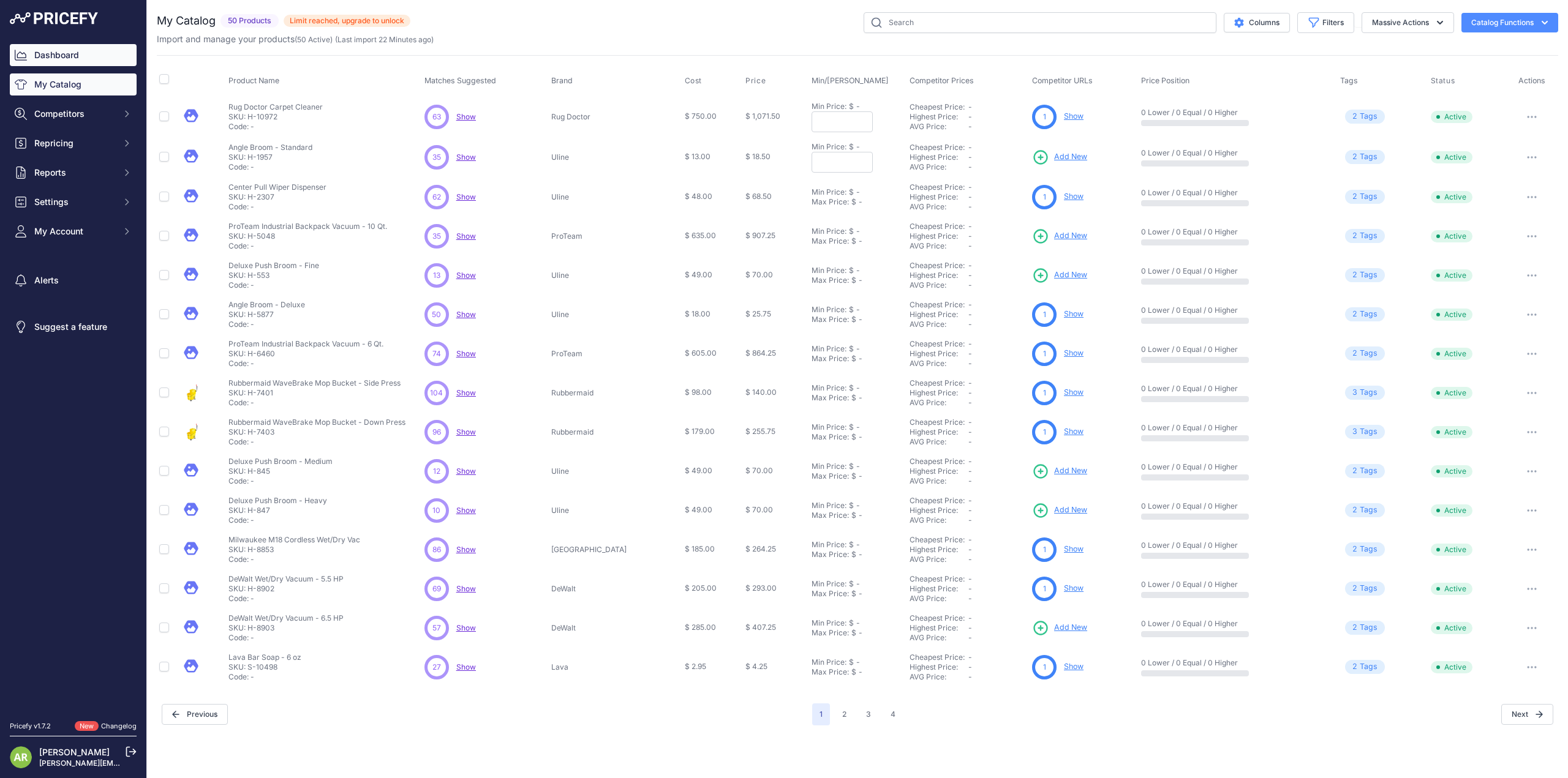
click at [71, 57] on link "Dashboard" at bounding box center [73, 55] width 127 height 22
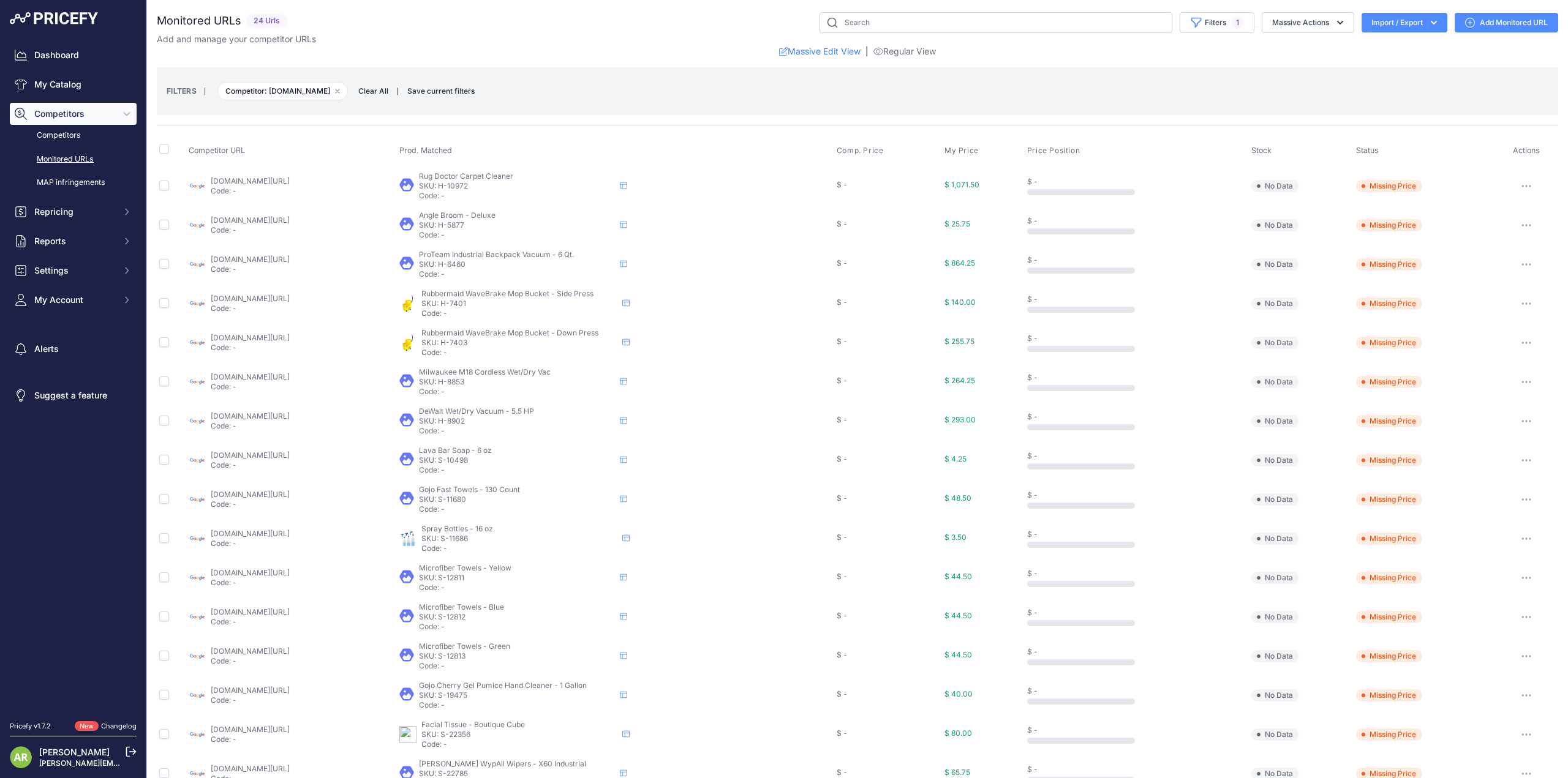
click at [1401, 187] on span "Missing Price" at bounding box center [1388, 186] width 66 height 12
click at [891, 181] on div "$ -" at bounding box center [888, 185] width 103 height 10
click at [980, 180] on span "$ 1,071.50" at bounding box center [962, 184] width 35 height 9
click at [270, 295] on link "google.com/shopping/product/4629593644531244142?prirule_jdsnikfkfjsd=9922" at bounding box center [250, 298] width 79 height 9
click at [627, 496] on icon at bounding box center [623, 499] width 7 height 7
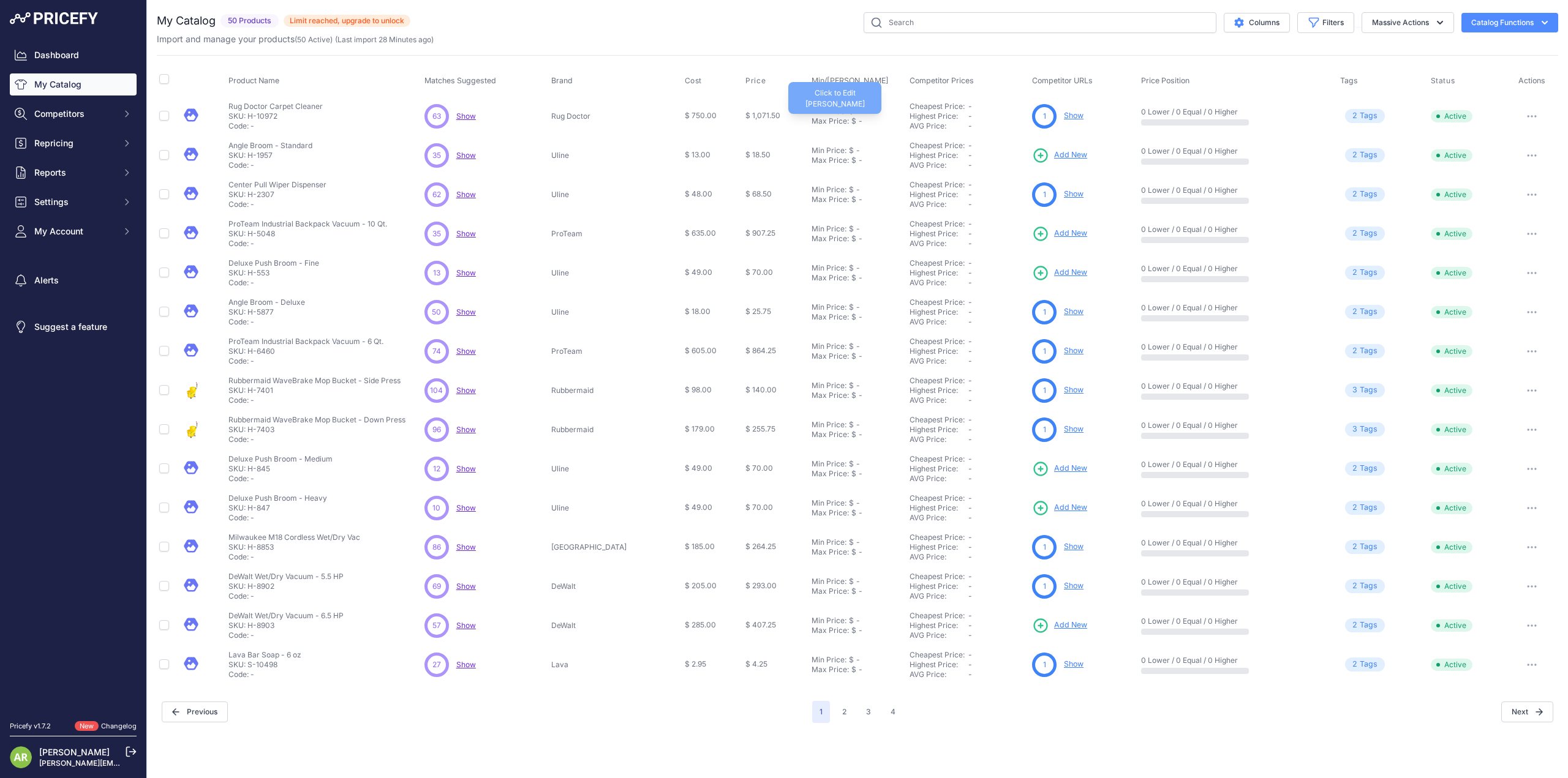
click at [851, 119] on div "$" at bounding box center [854, 121] width 5 height 10
type input "1,000"
click at [847, 97] on td "Min Price: $ - Click to Edit Min Price Max Price: $ - Click to Edit Max Price 1…" at bounding box center [858, 116] width 98 height 41
click at [841, 106] on div "Min Price: $ -" at bounding box center [858, 107] width 93 height 10
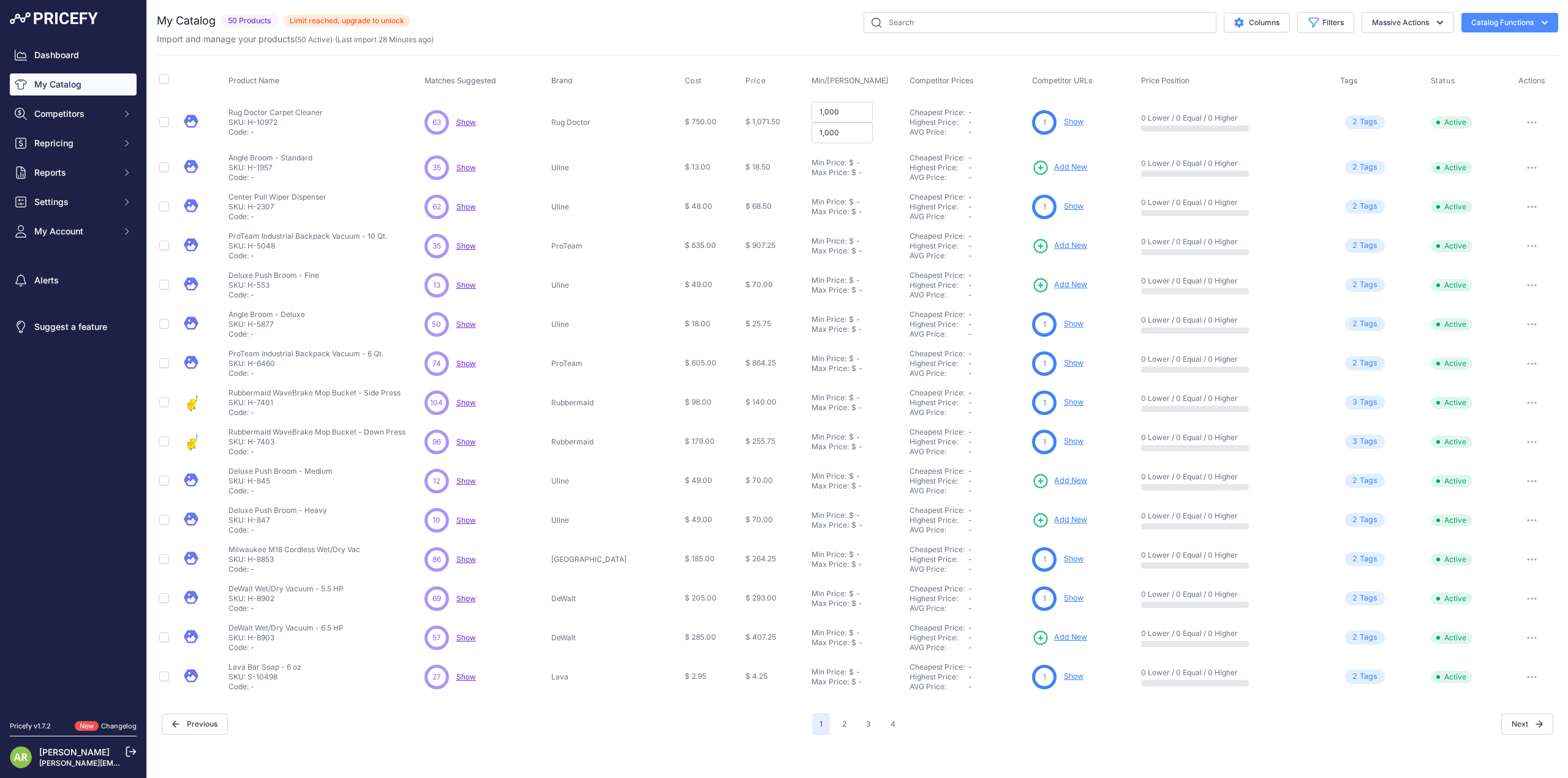
type input "1,000"
click at [907, 88] on th "Competitor Prices" at bounding box center [968, 81] width 122 height 31
click at [976, 117] on div "-" at bounding box center [997, 122] width 59 height 10
click at [968, 57] on div "Product Name Matches Suggested Brand Cost" at bounding box center [857, 375] width 1402 height 642
click at [910, 217] on div "AVG Price:" at bounding box center [939, 217] width 59 height 10
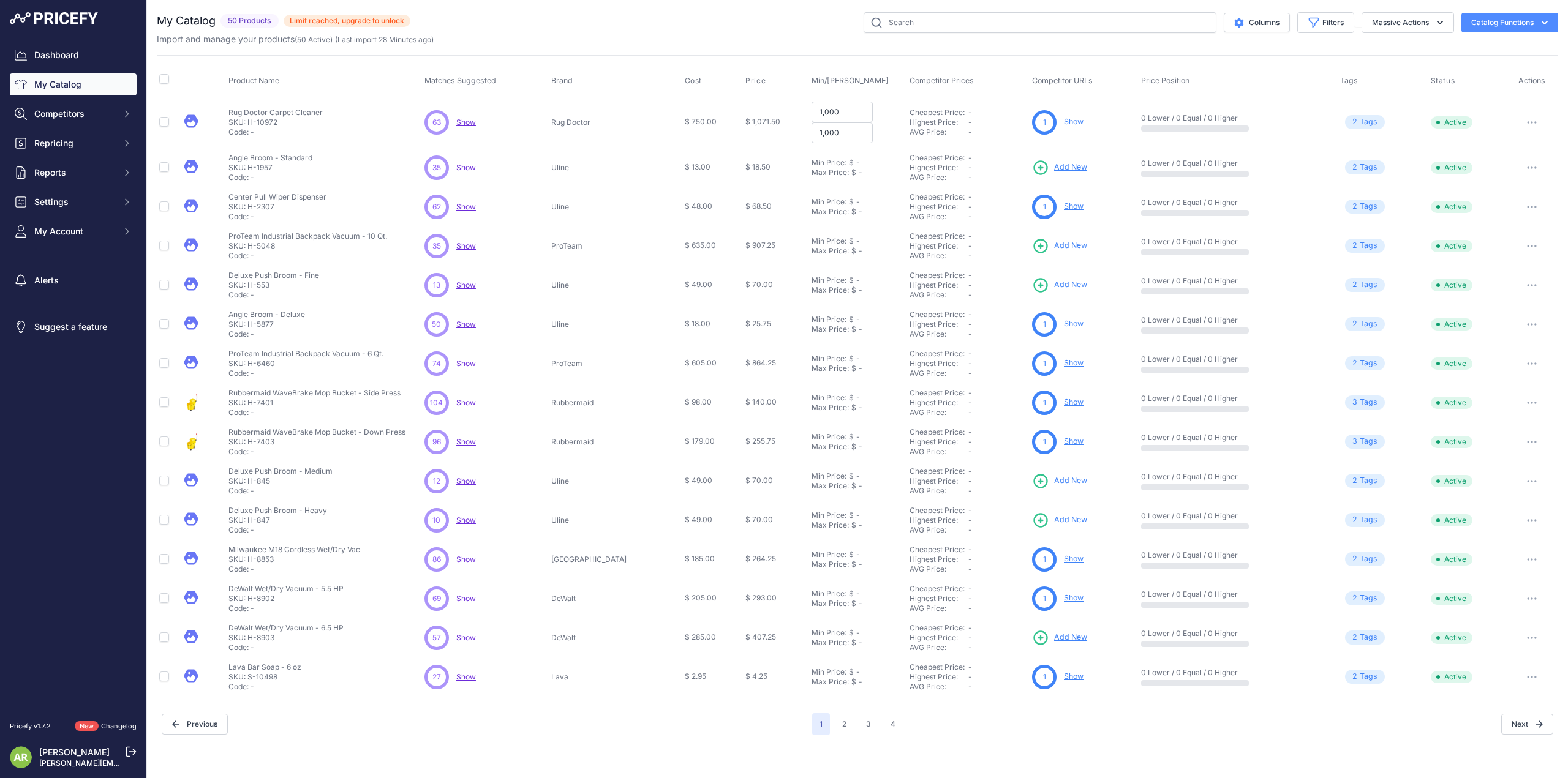
click at [910, 188] on td "Cheapest Price: Click here to see from which matched product this price comes f…" at bounding box center [968, 206] width 122 height 39
click at [910, 153] on link "Cheapest Price:" at bounding box center [937, 157] width 55 height 9
click at [745, 79] on span "Price" at bounding box center [755, 81] width 20 height 10
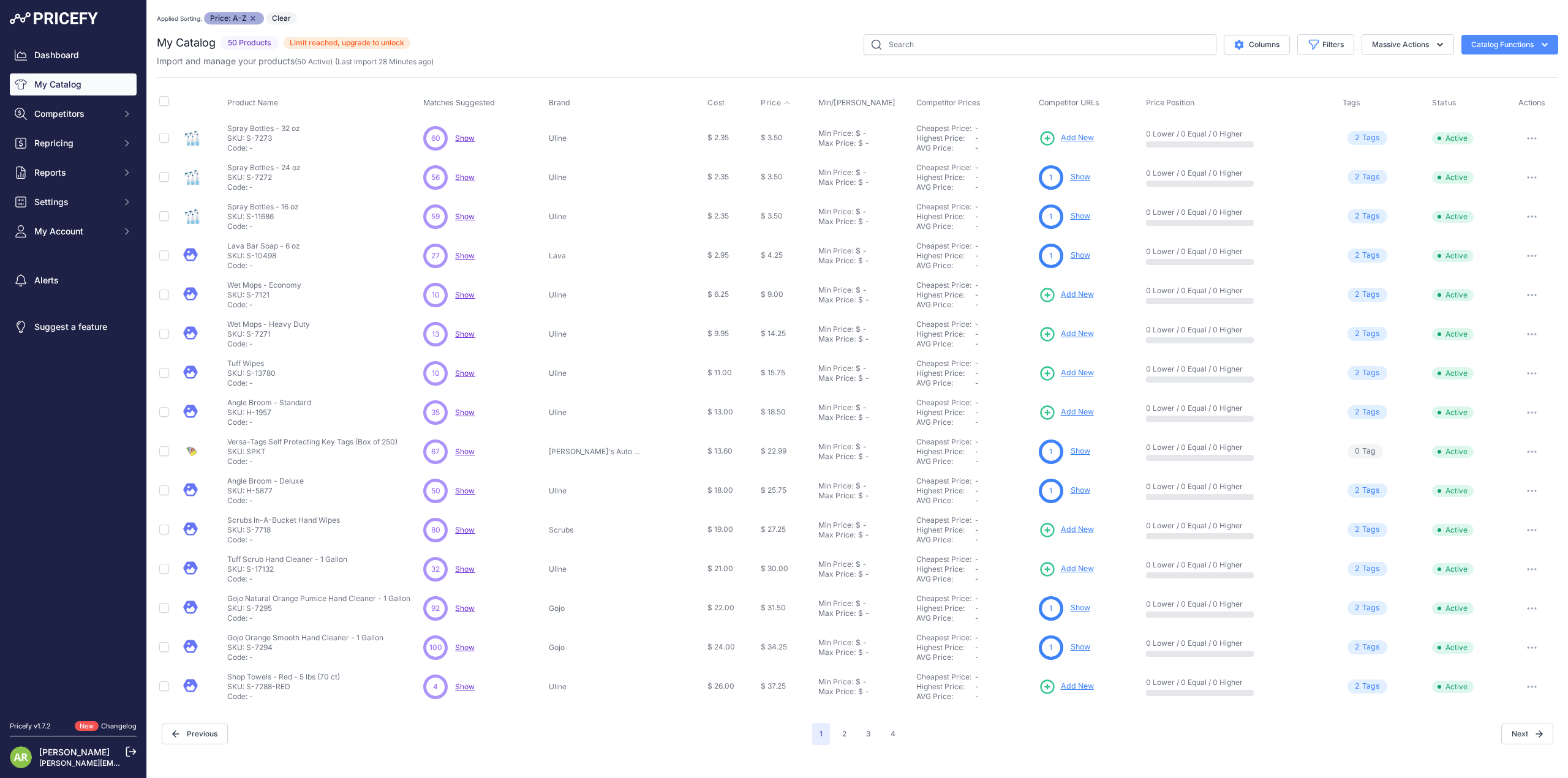
click at [812, 37] on div "Columns Filters Status All Status Only Enabled Only Disabled Gojo" at bounding box center [984, 44] width 1148 height 21
click at [305, 250] on div "Lava Bar Soap - 6 oz Lava Bar Soap - 6 oz SKU: S-10498 Code: -" at bounding box center [323, 255] width 191 height 29
click at [464, 253] on span "Show" at bounding box center [465, 255] width 20 height 9
click at [1070, 448] on link "Show" at bounding box center [1080, 450] width 20 height 9
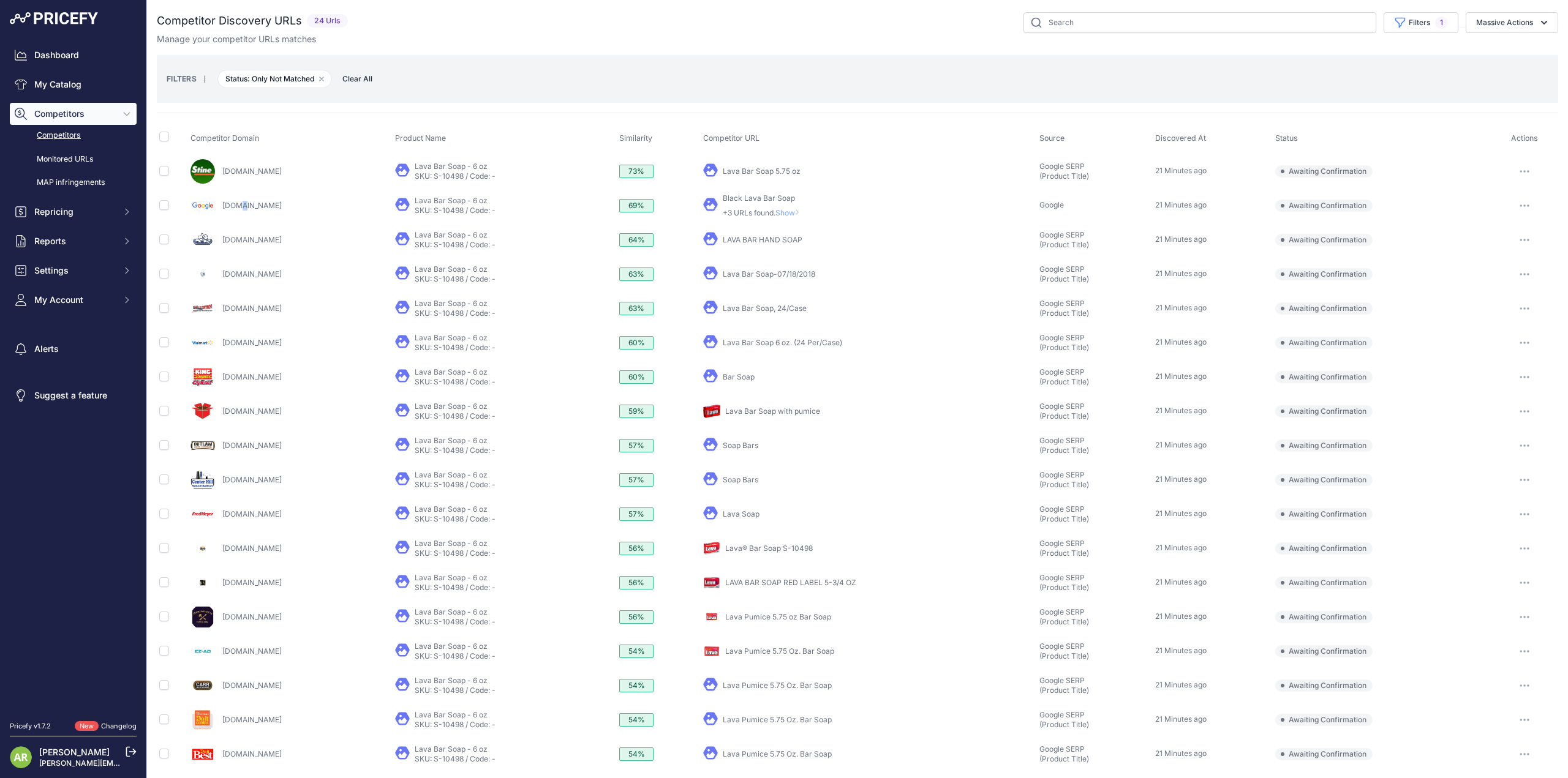
click at [237, 196] on div "Google.com" at bounding box center [290, 206] width 200 height 24
click at [238, 204] on link "Google.com" at bounding box center [251, 205] width 59 height 9
click at [815, 277] on div "Lava Bar Soap-07/18/2018" at bounding box center [768, 275] width 92 height 10
click at [815, 272] on link "Lava Bar Soap-07/18/2018" at bounding box center [768, 274] width 92 height 9
click at [244, 169] on link "Stinehome.com" at bounding box center [251, 171] width 59 height 9
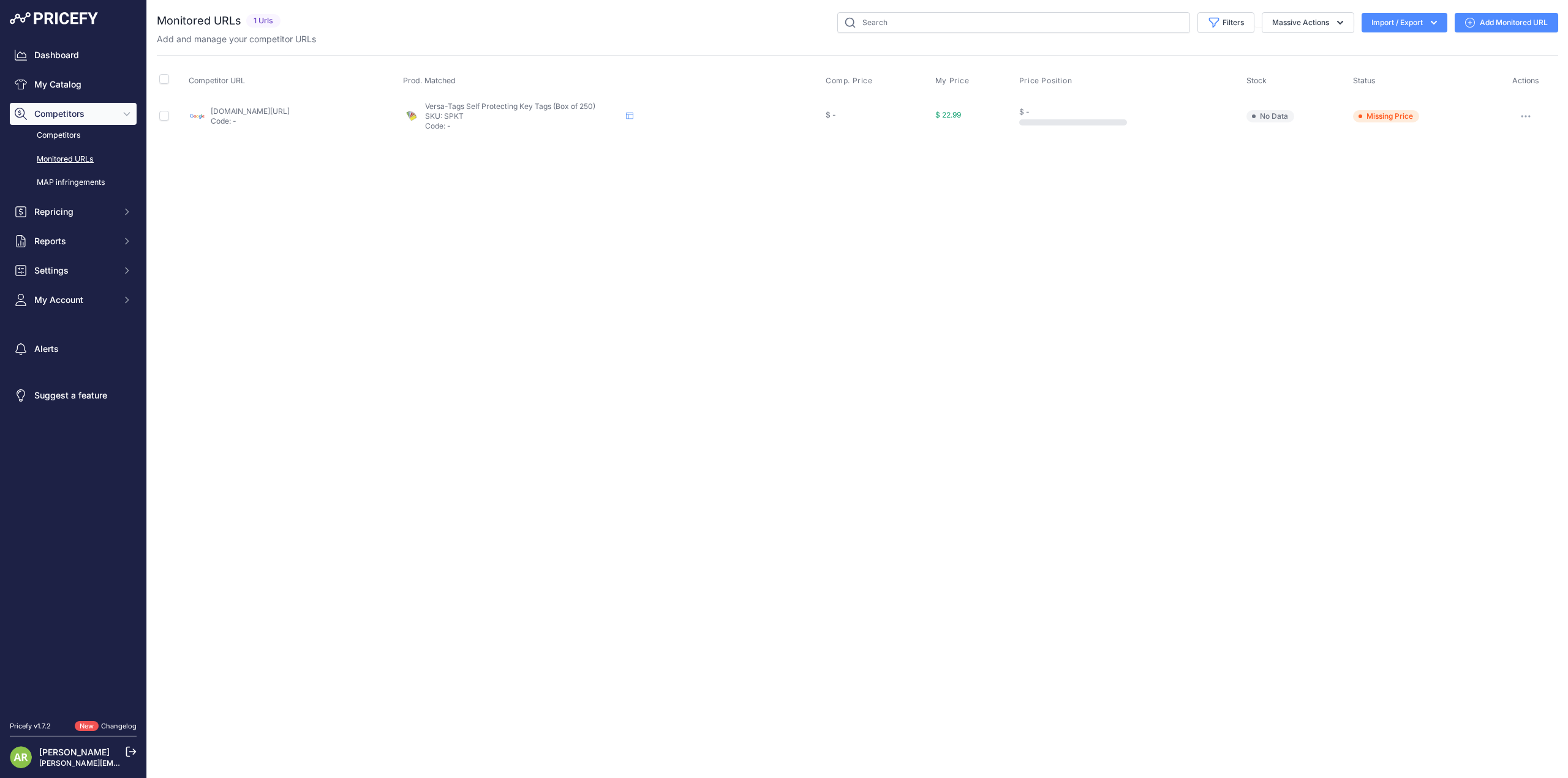
click at [592, 103] on span "Versa-Tags Self Protecting Key Tags (Box of 250)" at bounding box center [510, 106] width 171 height 9
drag, startPoint x: 514, startPoint y: 118, endPoint x: 414, endPoint y: 121, distance: 100.0
click at [513, 119] on div "Versa-Tags Self Protecting Key Tags (Box of 250) Versa-Tags Self Protecting Key…" at bounding box center [523, 116] width 196 height 29
click at [77, 61] on link "Dashboard" at bounding box center [73, 55] width 127 height 22
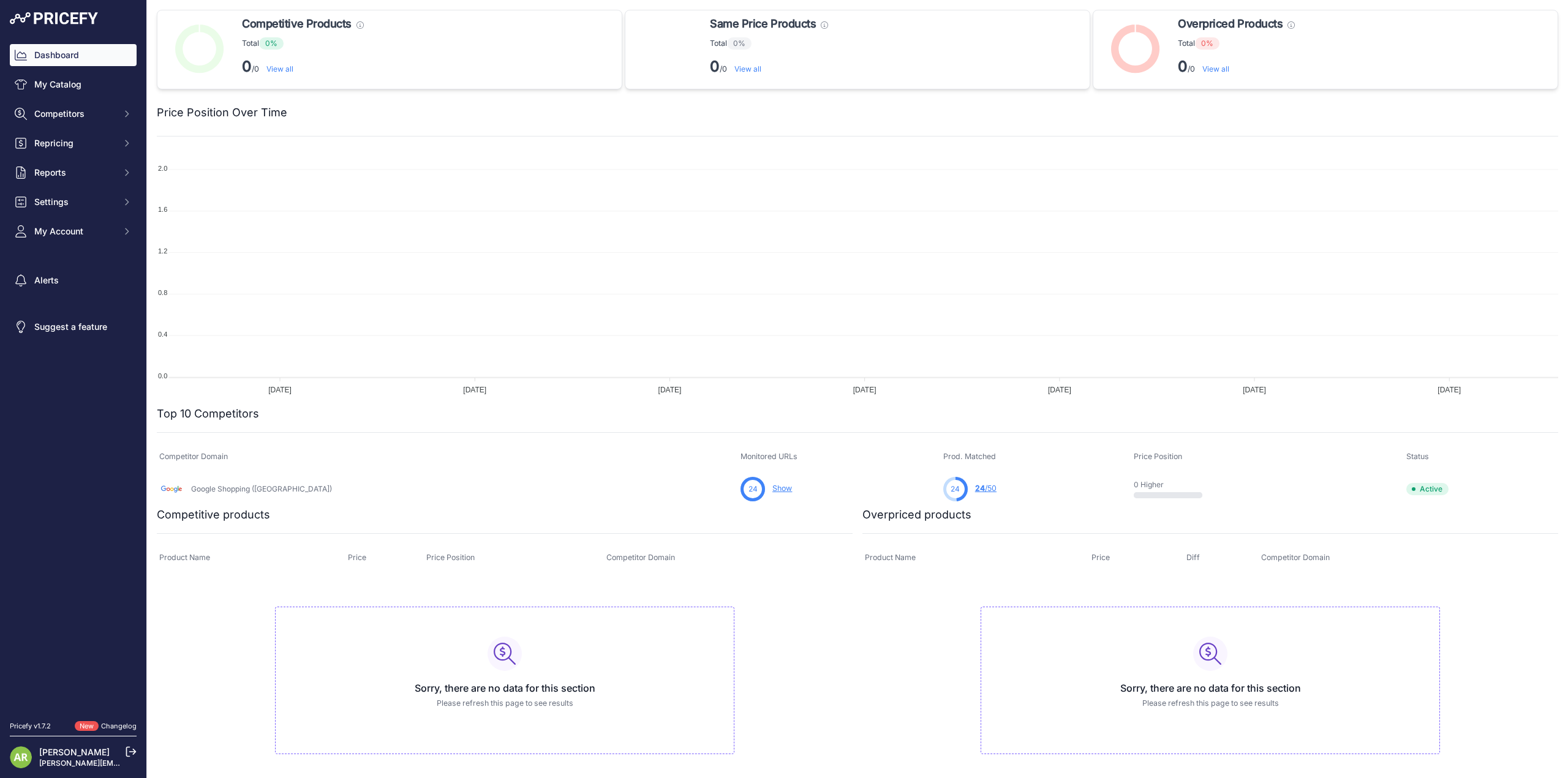
click at [975, 486] on link "24 /50" at bounding box center [985, 488] width 22 height 9
click at [81, 52] on link "Dashboard" at bounding box center [73, 55] width 127 height 22
